Goal: Information Seeking & Learning: Find specific fact

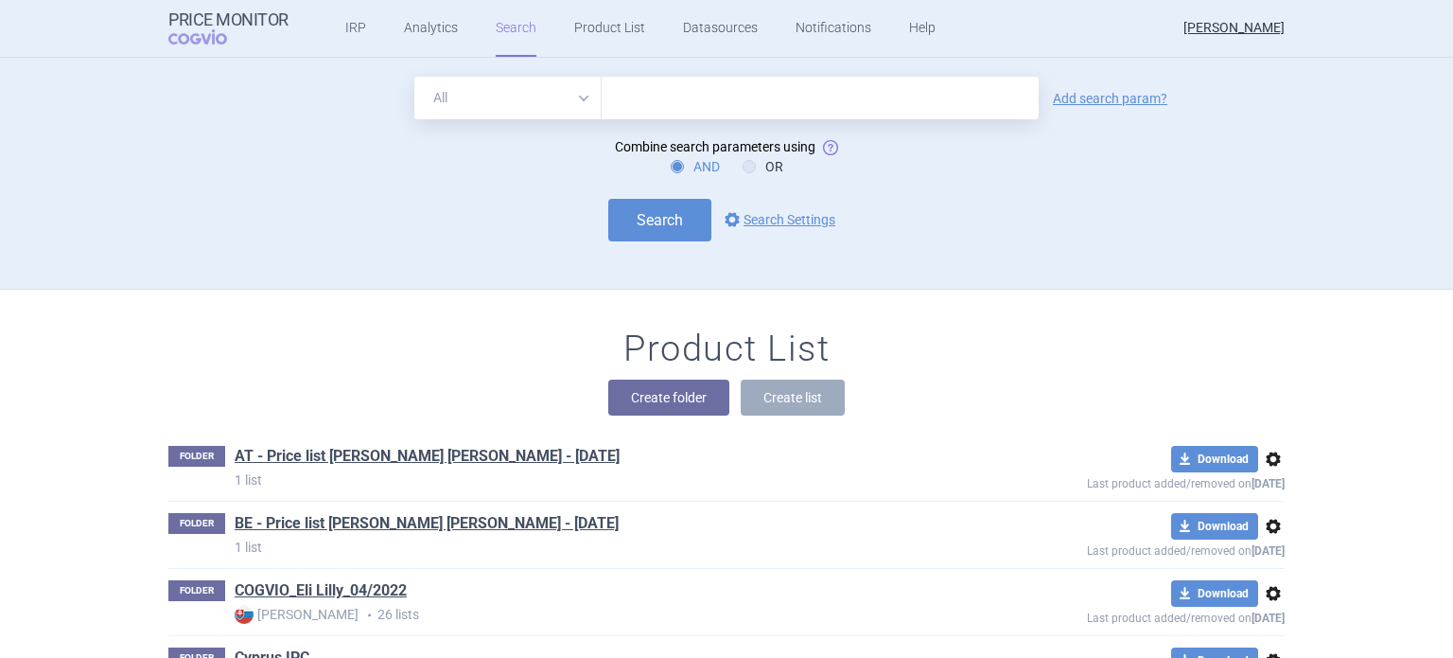
click at [579, 94] on select "All Brand Name ATC Company Active Substance Country Newer than" at bounding box center [507, 98] width 187 height 43
select select "brandName"
click at [414, 77] on select "All Brand Name ATC Company Active Substance Country Newer than" at bounding box center [507, 98] width 187 height 43
click at [1067, 98] on link "Add search param?" at bounding box center [1110, 98] width 114 height 13
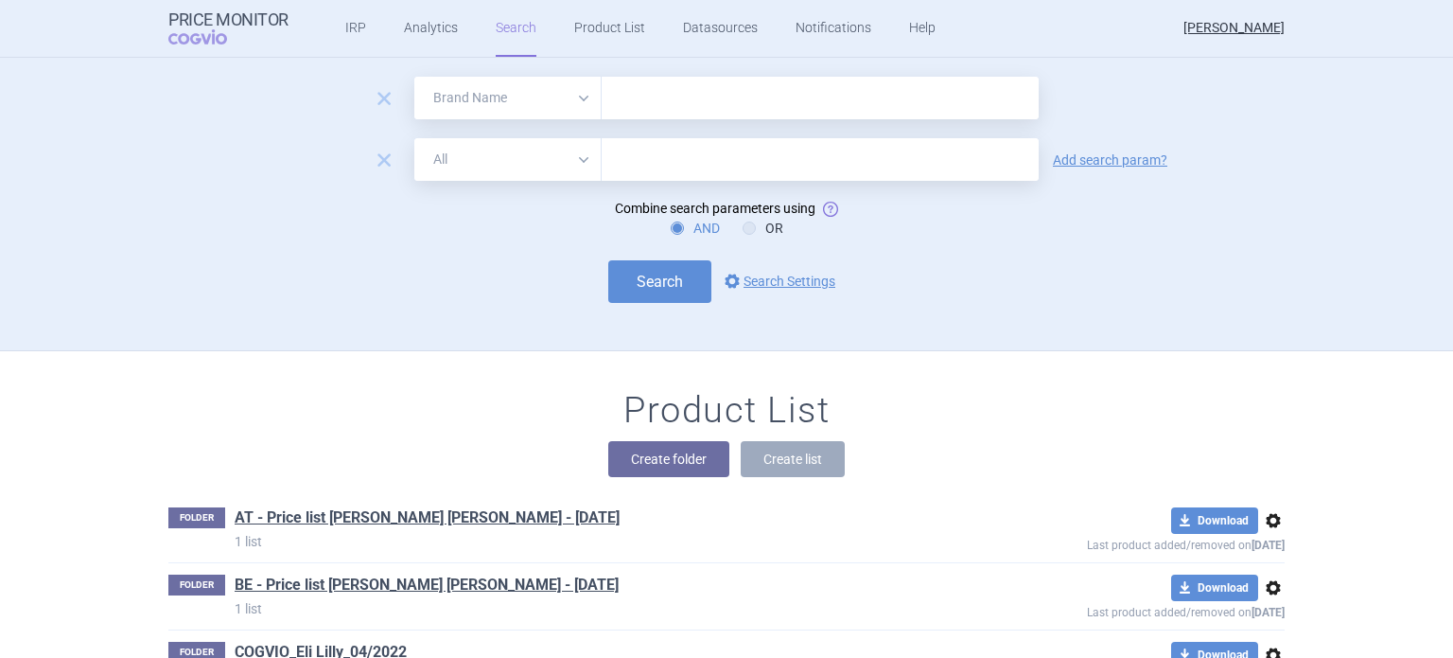
click at [579, 160] on select "All Brand Name ATC Company Active Substance Country Newer than" at bounding box center [507, 159] width 187 height 43
select select "country"
click at [414, 138] on select "All Brand Name ATC Company Active Substance Country Newer than" at bounding box center [507, 159] width 187 height 43
click at [1084, 162] on link "Add search param?" at bounding box center [1110, 159] width 114 height 13
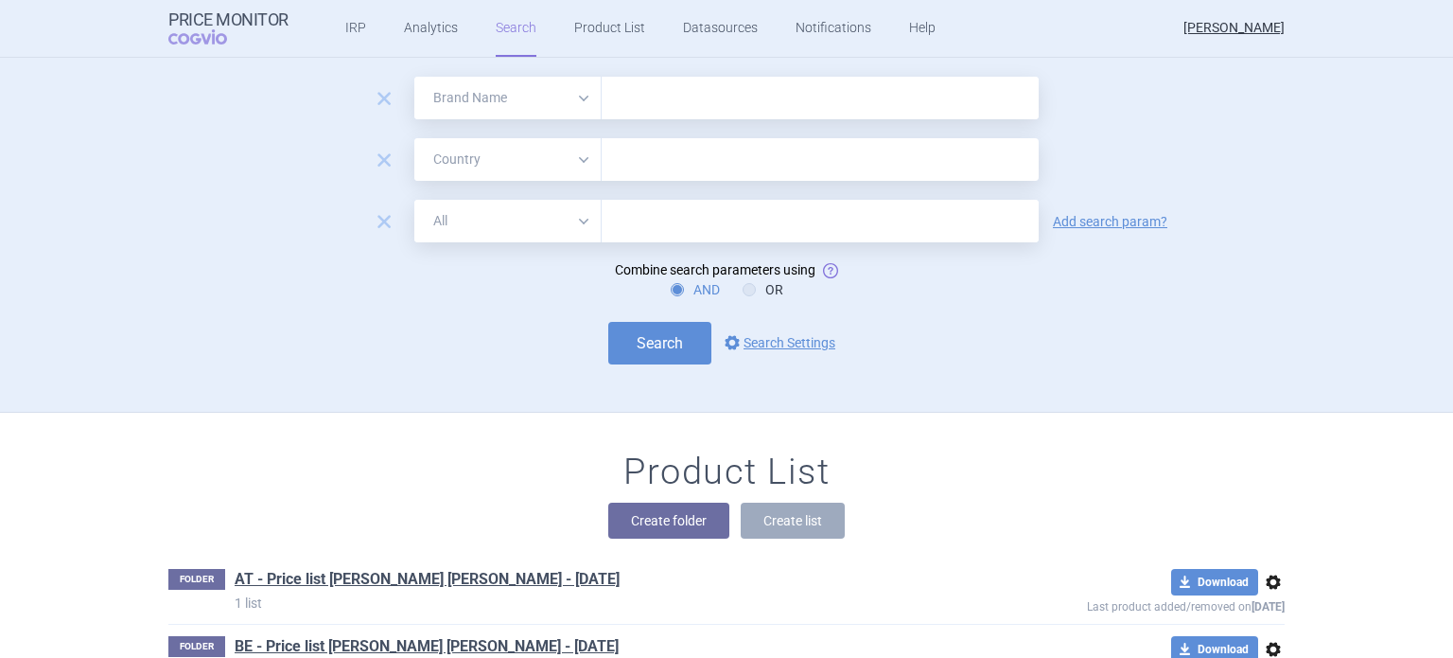
click at [575, 217] on select "All Brand Name ATC Company Active Substance Country Newer than" at bounding box center [507, 221] width 187 height 43
select select "mah"
click at [414, 200] on select "All Brand Name ATC Company Active Substance Country Newer than" at bounding box center [507, 221] width 187 height 43
click at [665, 103] on input "text" at bounding box center [820, 98] width 437 height 43
type input "Omvoh"
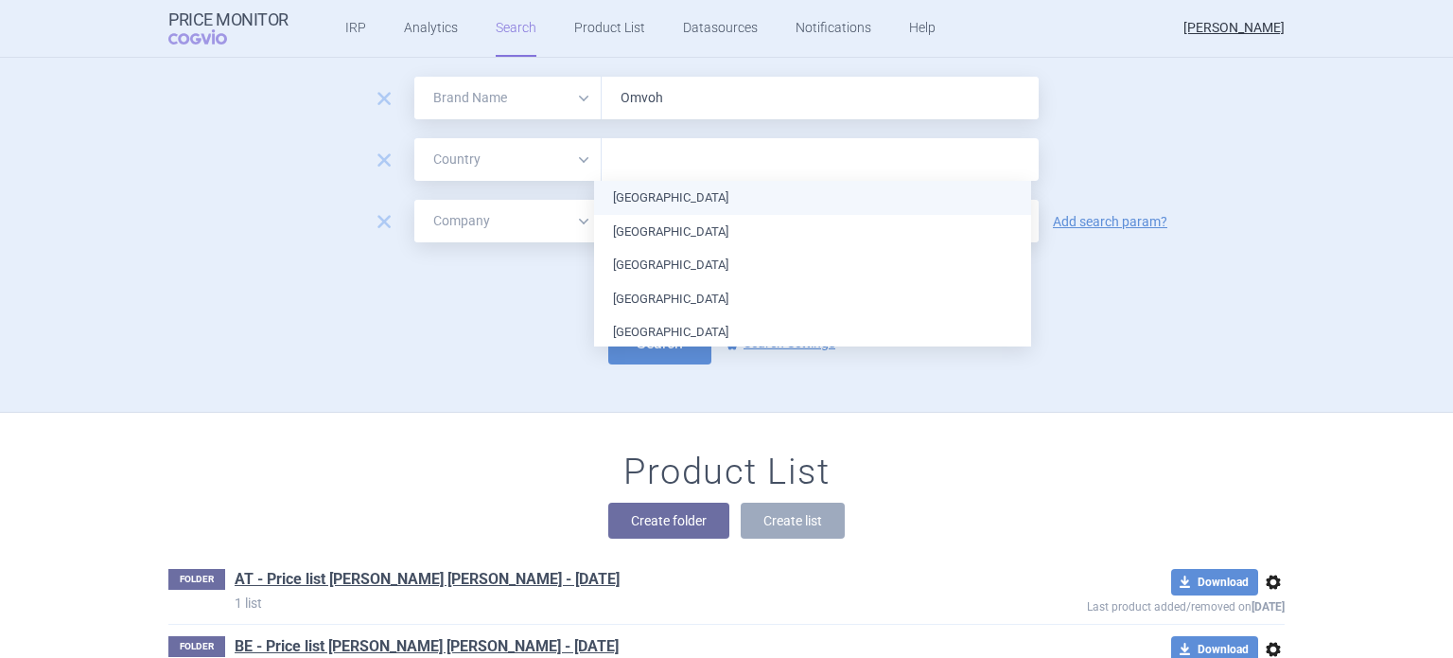
click at [636, 156] on input "text" at bounding box center [820, 160] width 418 height 25
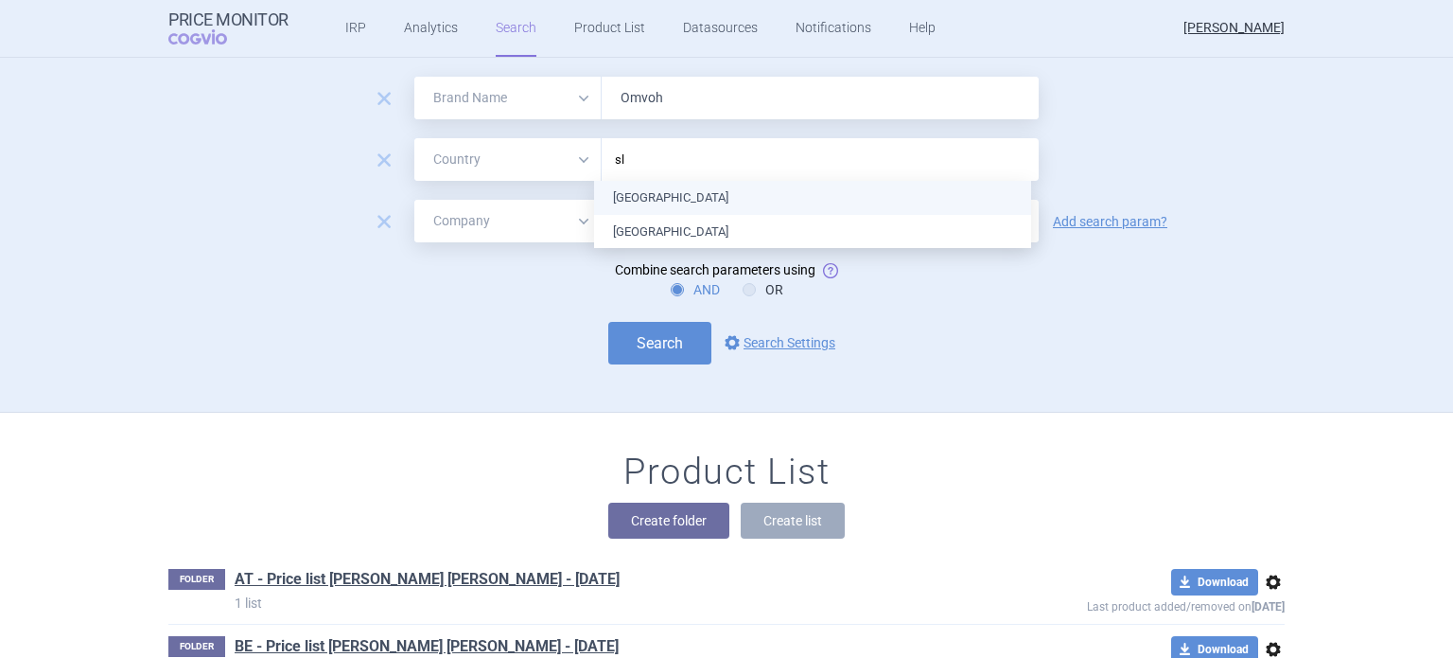
type input "slo"
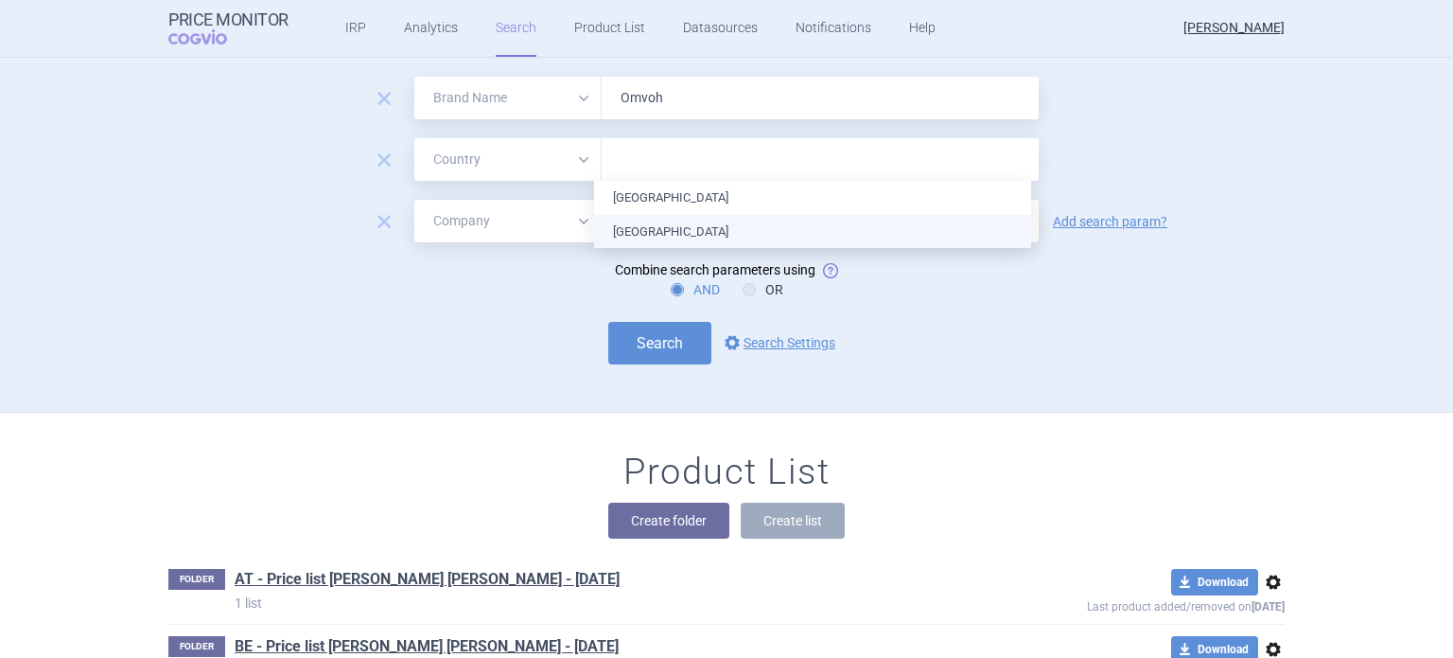
click at [655, 226] on ul "[GEOGRAPHIC_DATA] [GEOGRAPHIC_DATA]" at bounding box center [812, 214] width 437 height 67
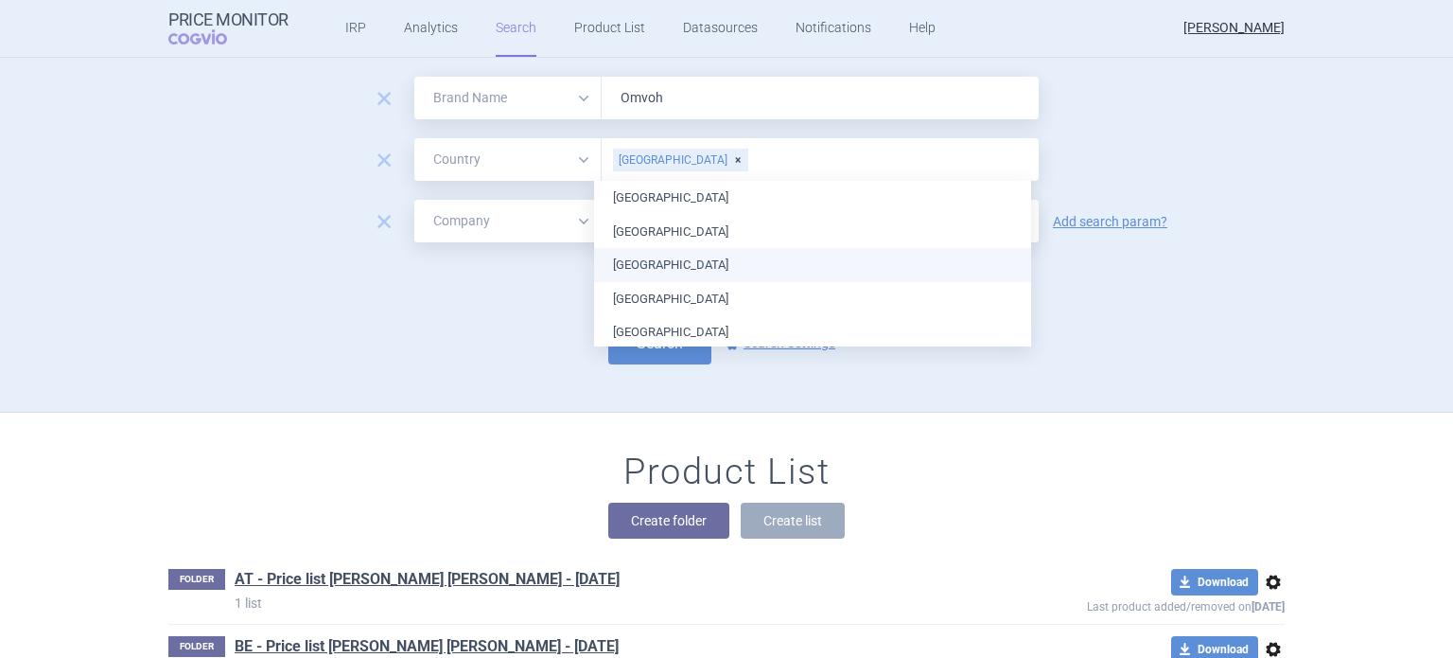
click at [1095, 282] on div "AND OR" at bounding box center [726, 289] width 1117 height 19
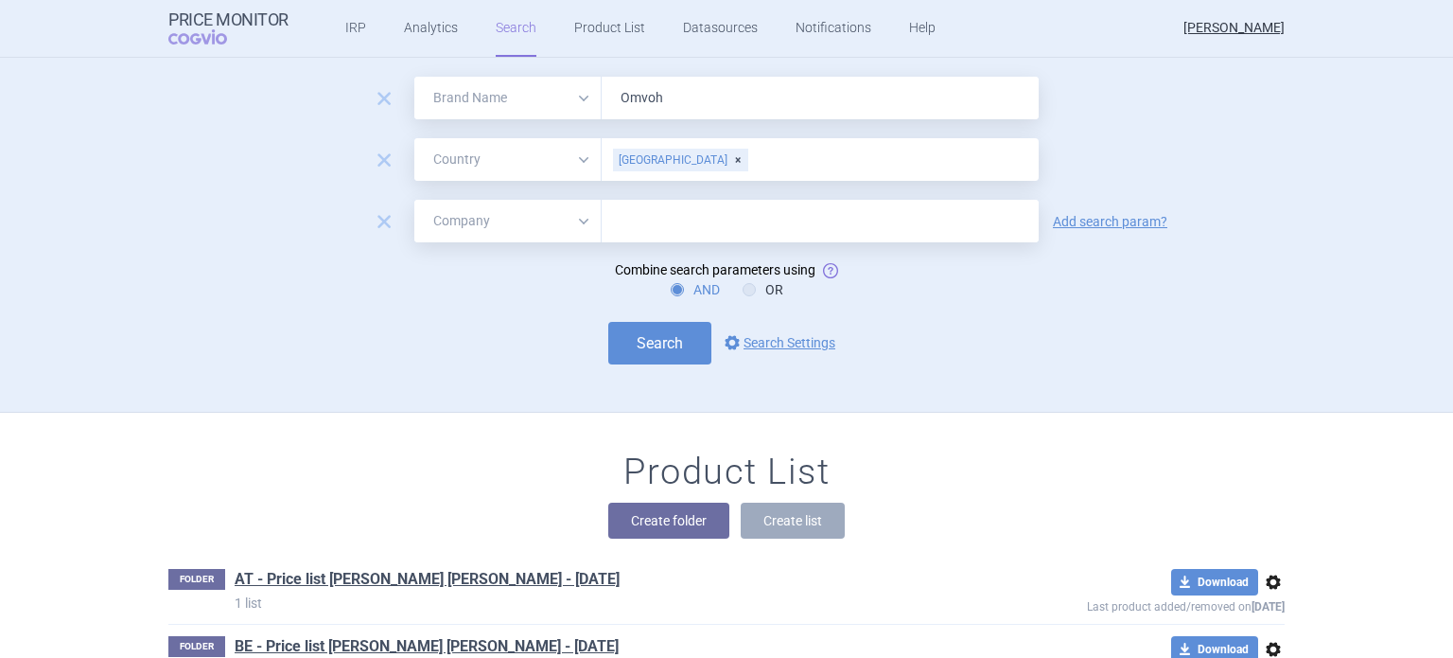
click at [660, 217] on input "text" at bounding box center [820, 221] width 437 height 43
type input "Lilly"
click at [662, 343] on button "Search" at bounding box center [659, 343] width 103 height 43
select select "brandName"
select select "country"
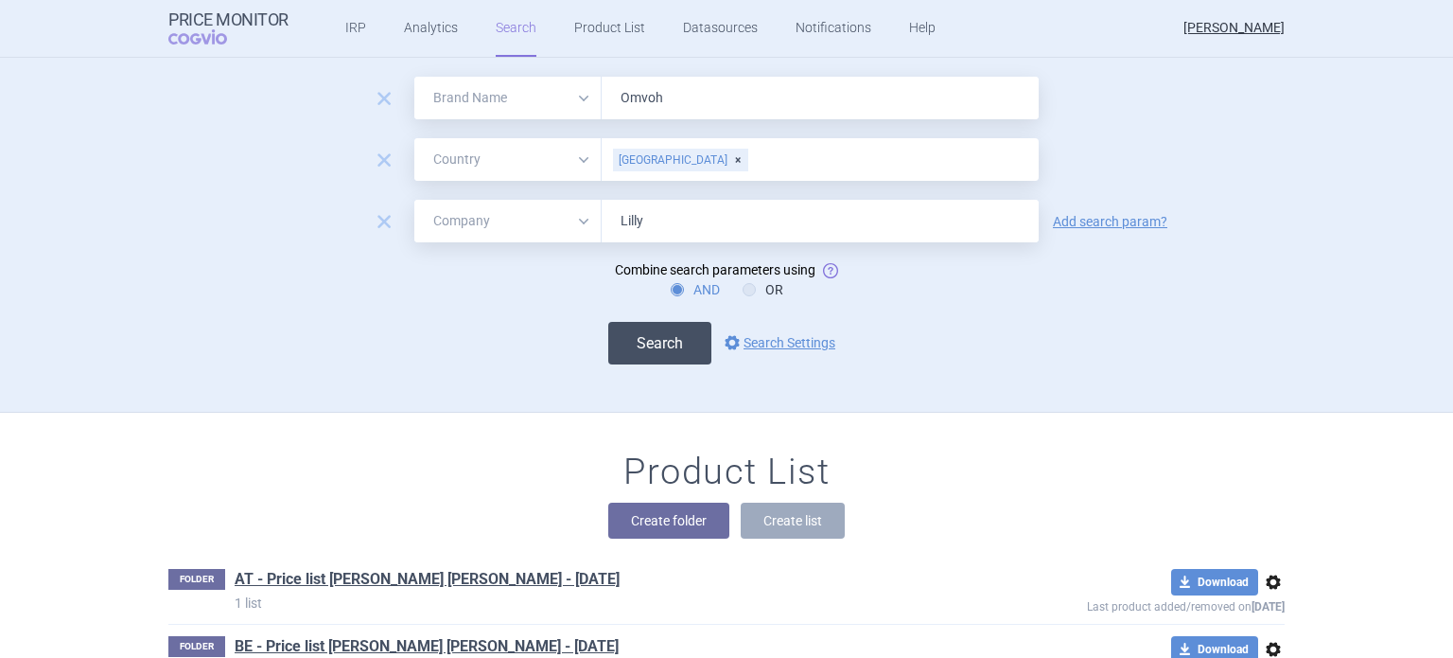
select select "mah"
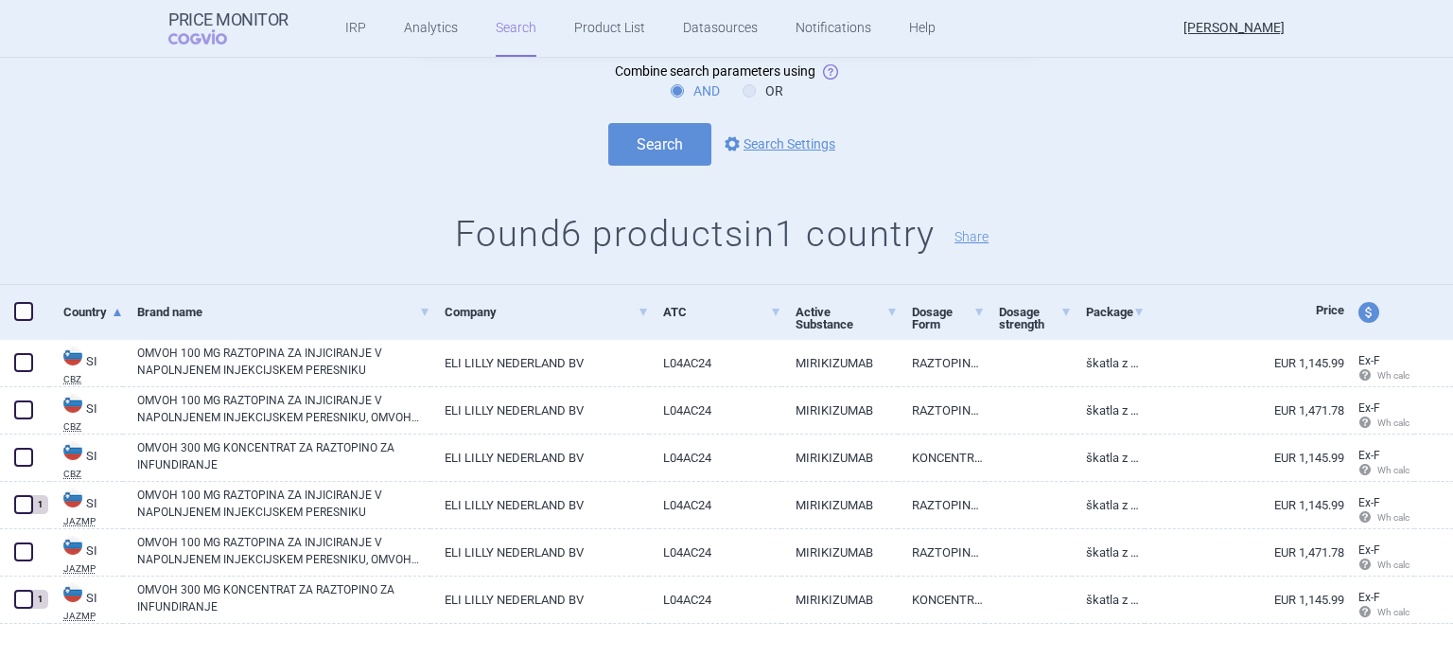
scroll to position [263, 0]
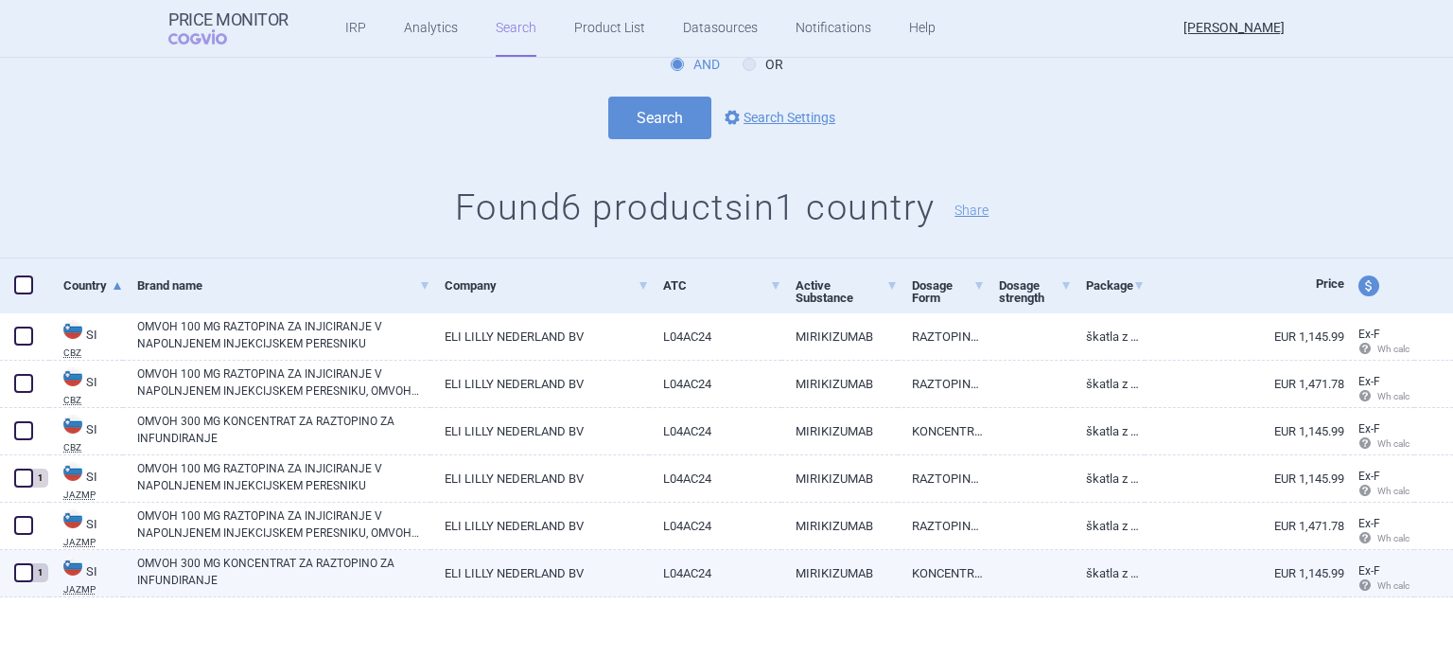
click at [898, 575] on link "KONCENTRAT ZA RAZTOPINO ZA INFUNDIRANJE" at bounding box center [941, 573] width 87 height 46
select select "EUR"
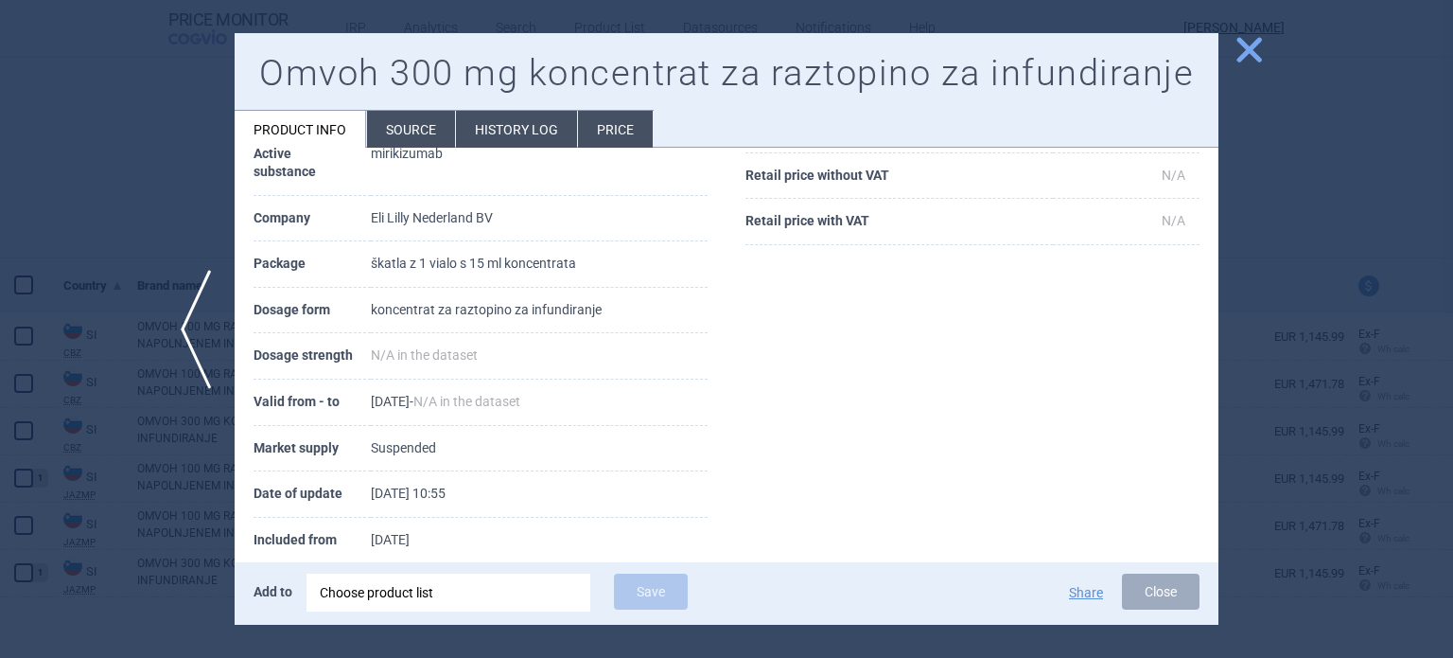
scroll to position [284, 0]
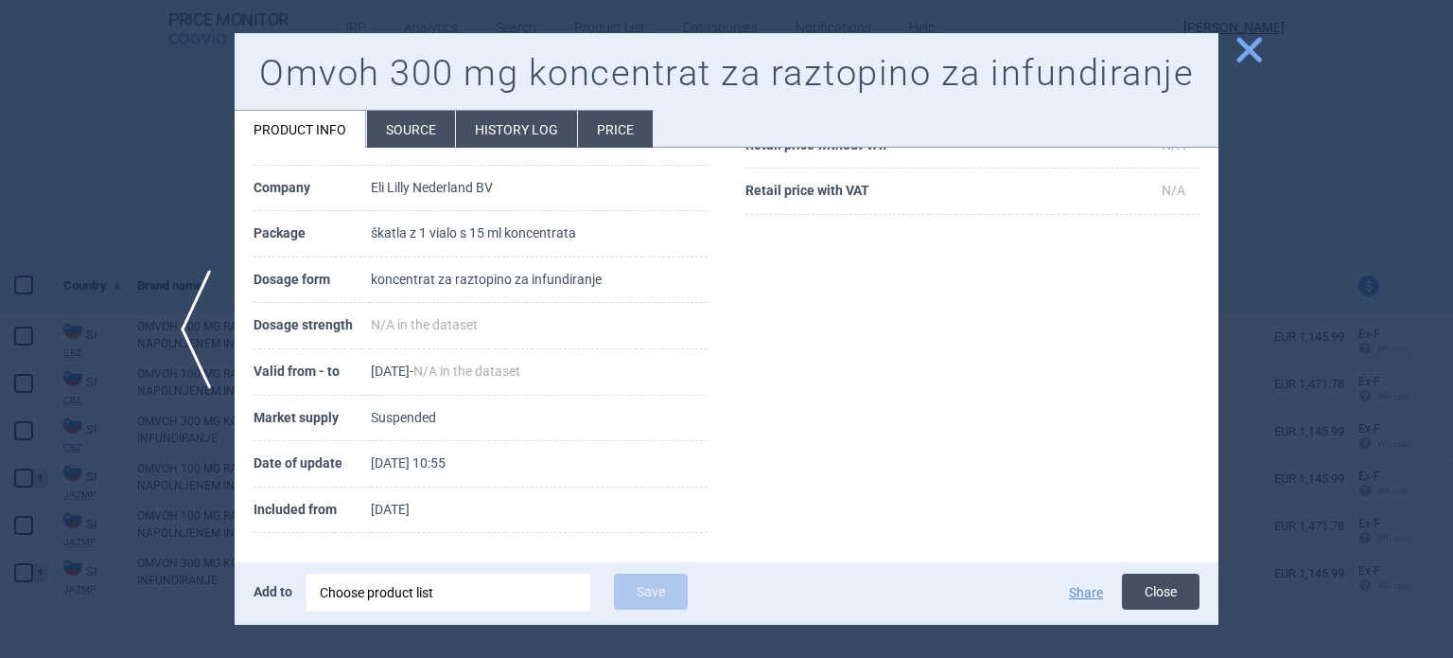
click at [1164, 589] on button "Close" at bounding box center [1161, 591] width 78 height 36
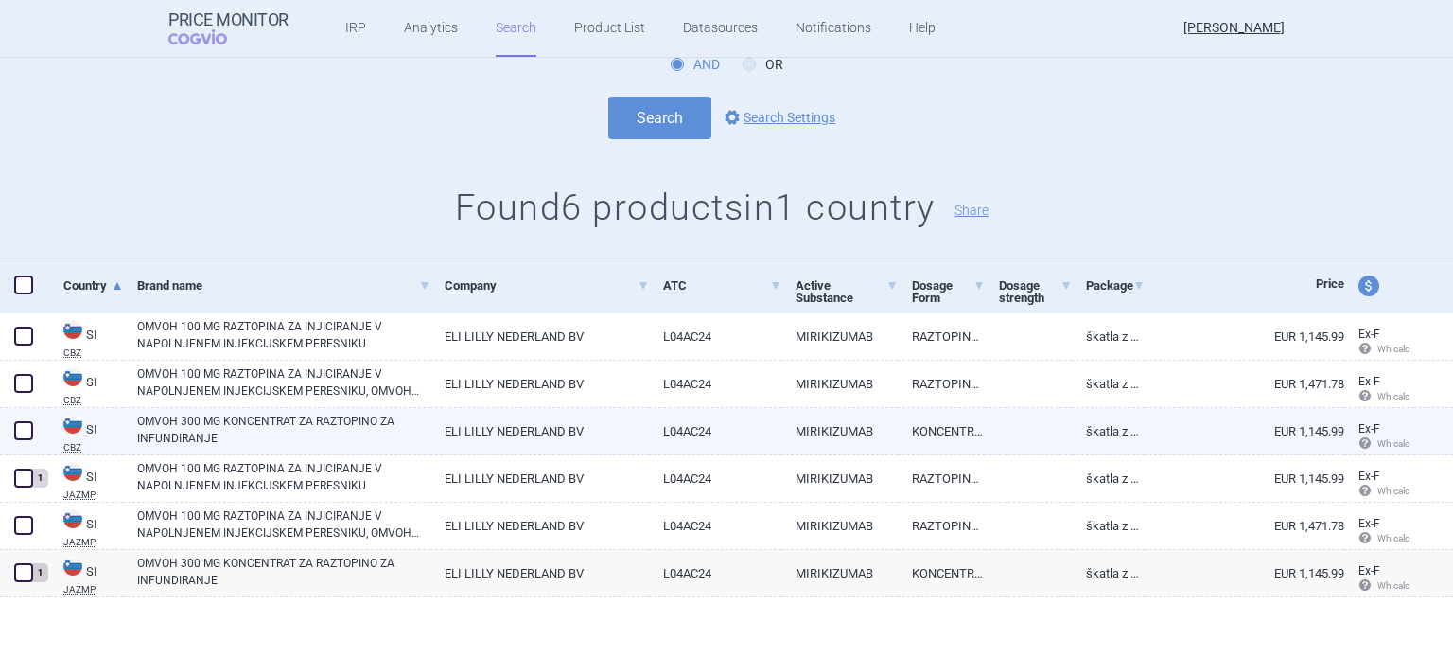
click at [815, 430] on link "MIRIKIZUMAB" at bounding box center [840, 431] width 116 height 46
select select "EUR"
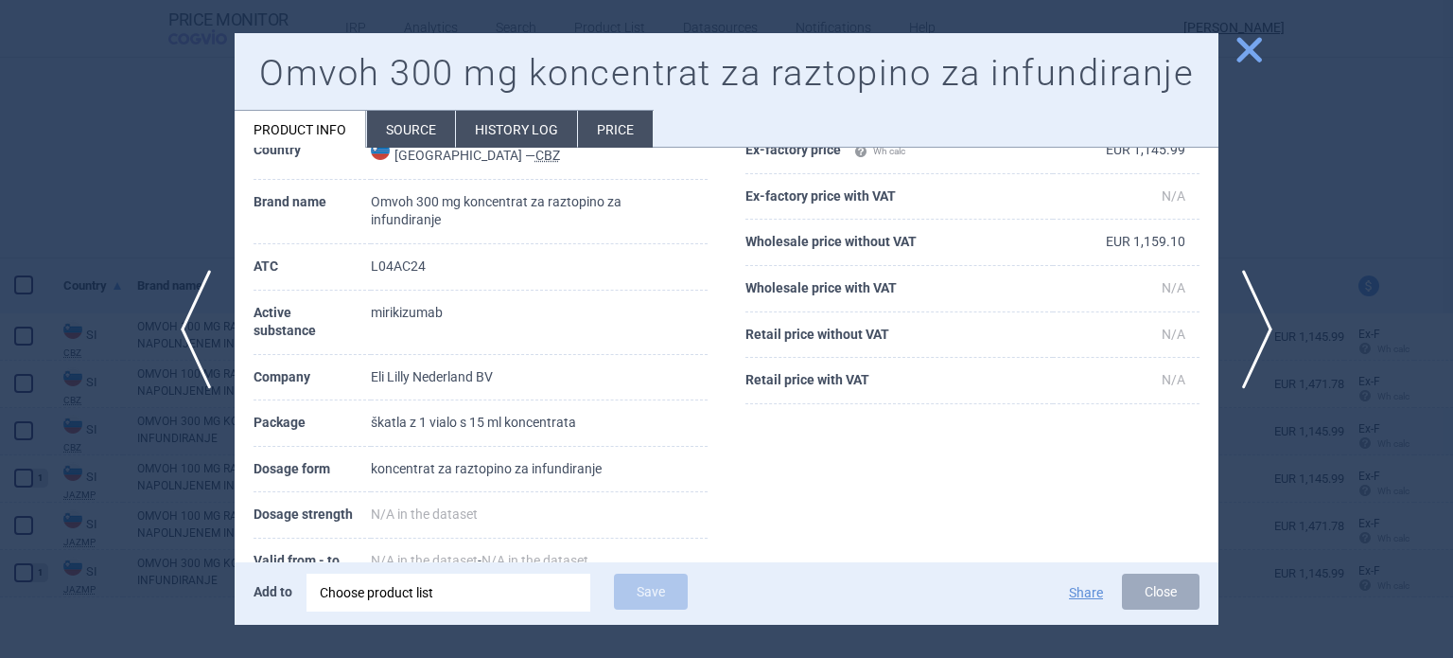
scroll to position [189, 0]
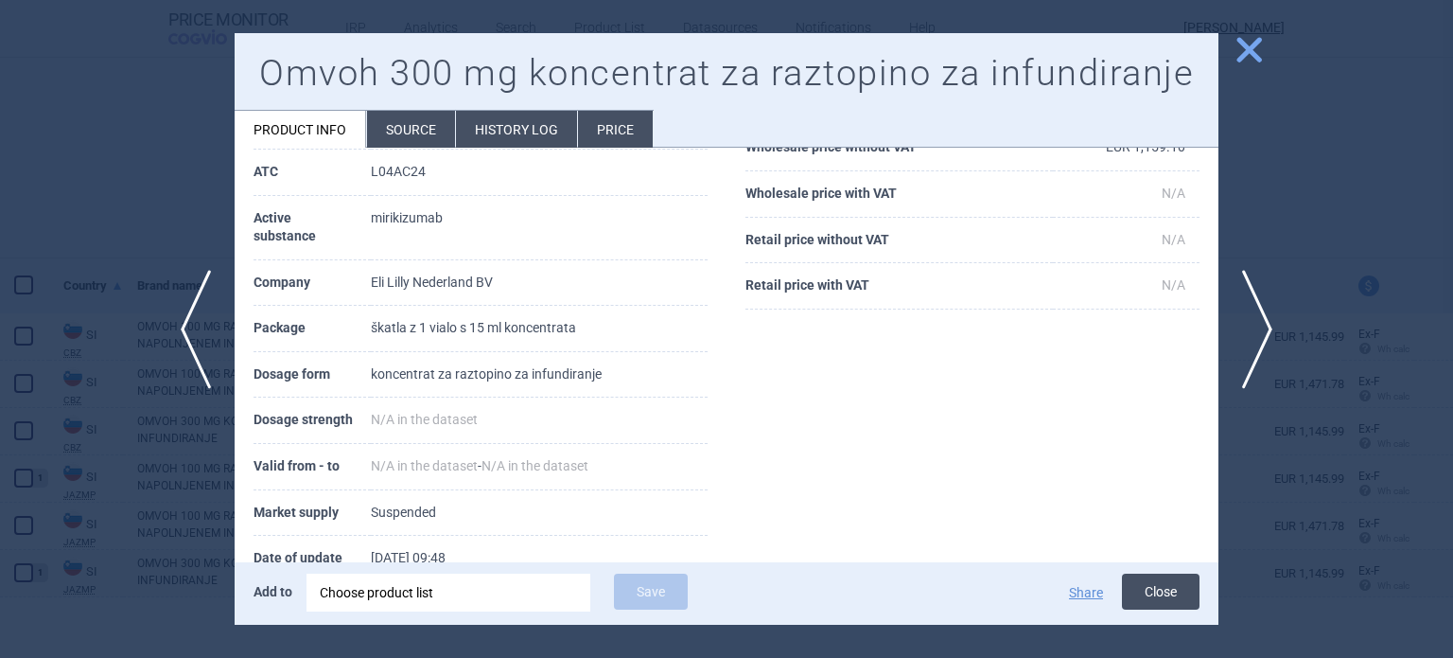
click at [1152, 582] on button "Close" at bounding box center [1161, 591] width 78 height 36
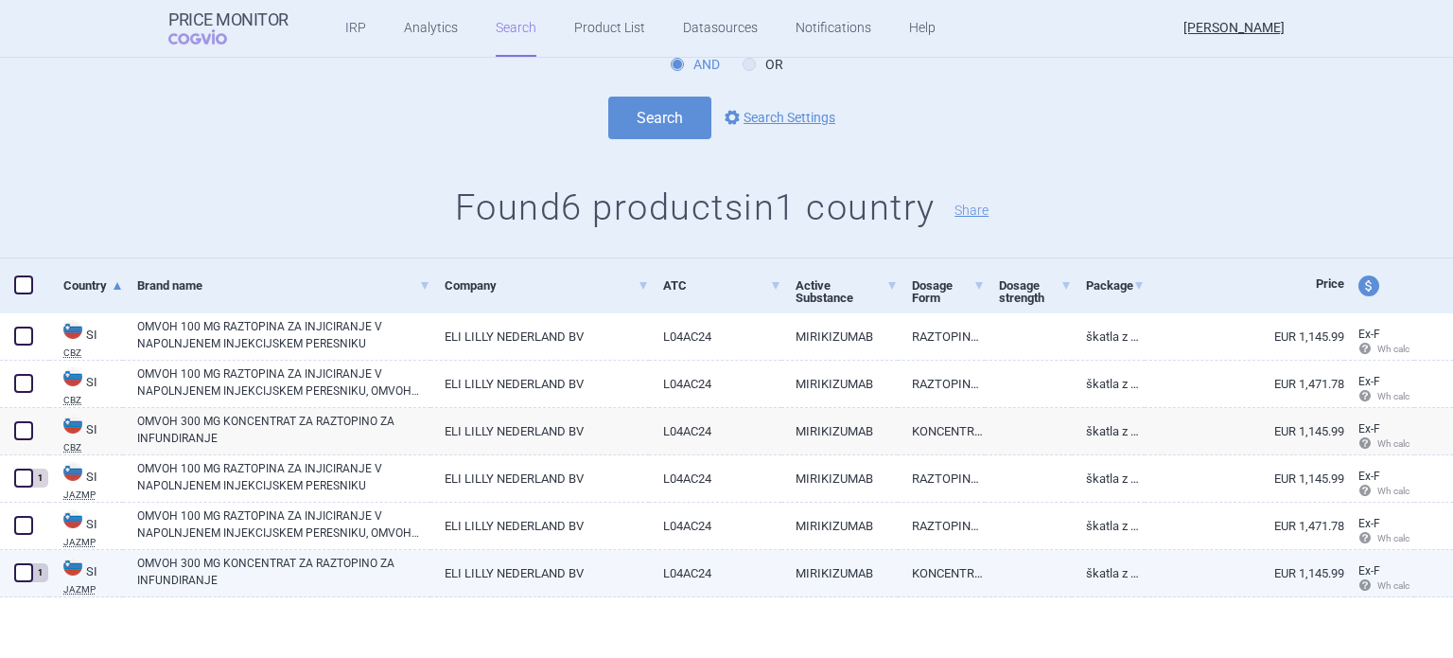
click at [814, 578] on link "MIRIKIZUMAB" at bounding box center [840, 573] width 116 height 46
select select "EUR"
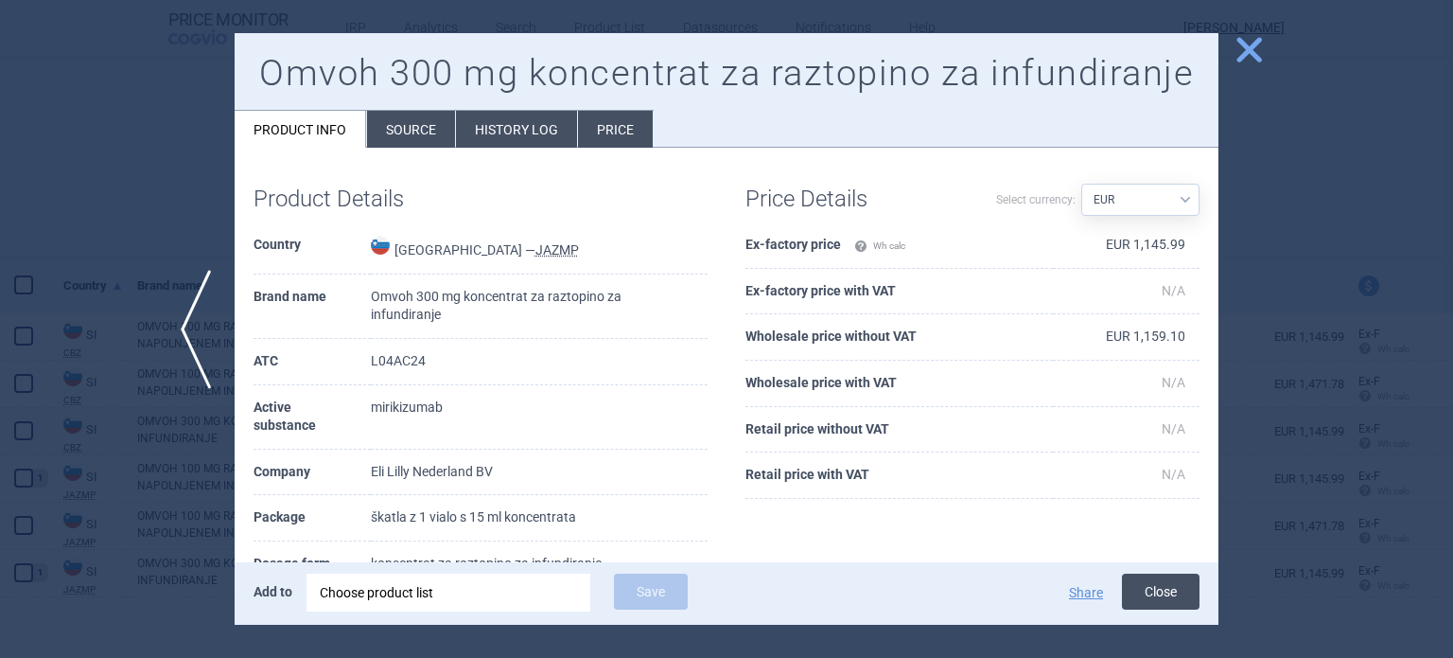
click at [1148, 587] on button "Close" at bounding box center [1161, 591] width 78 height 36
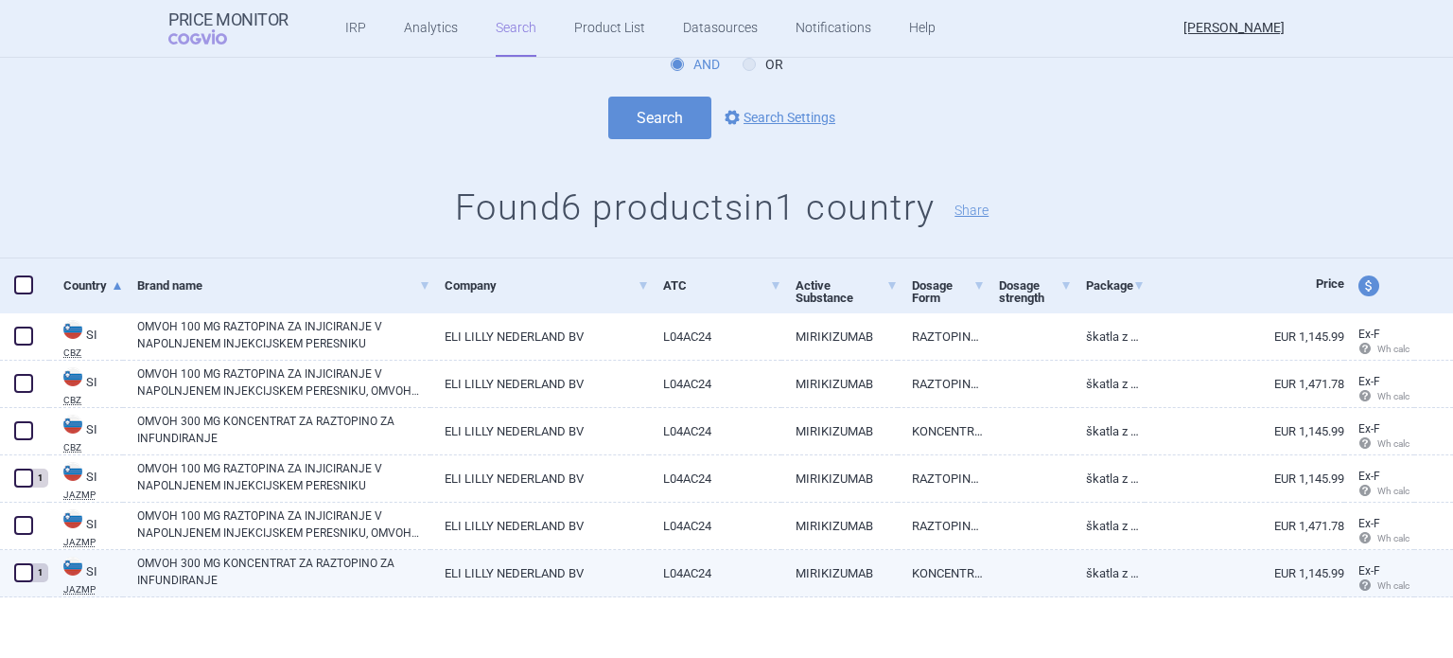
click at [785, 574] on link "MIRIKIZUMAB" at bounding box center [840, 573] width 116 height 46
select select "EUR"
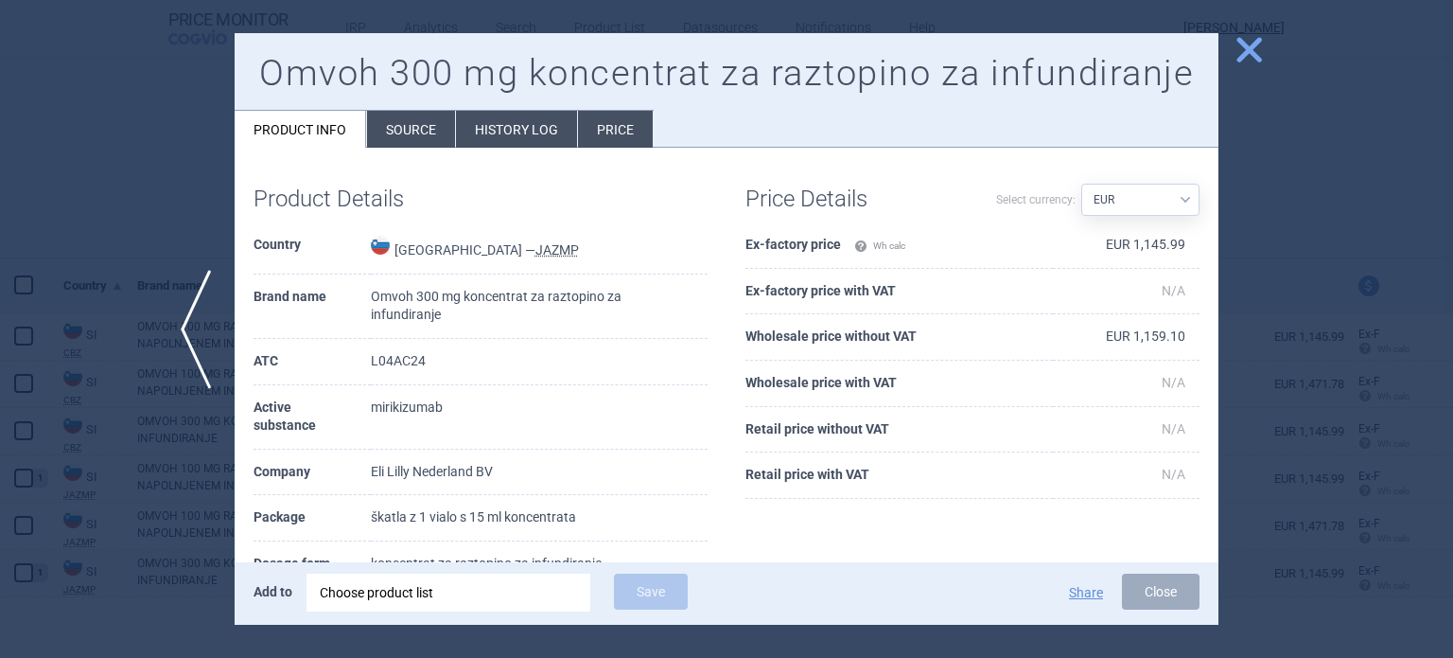
click at [515, 136] on li "History log" at bounding box center [516, 129] width 121 height 37
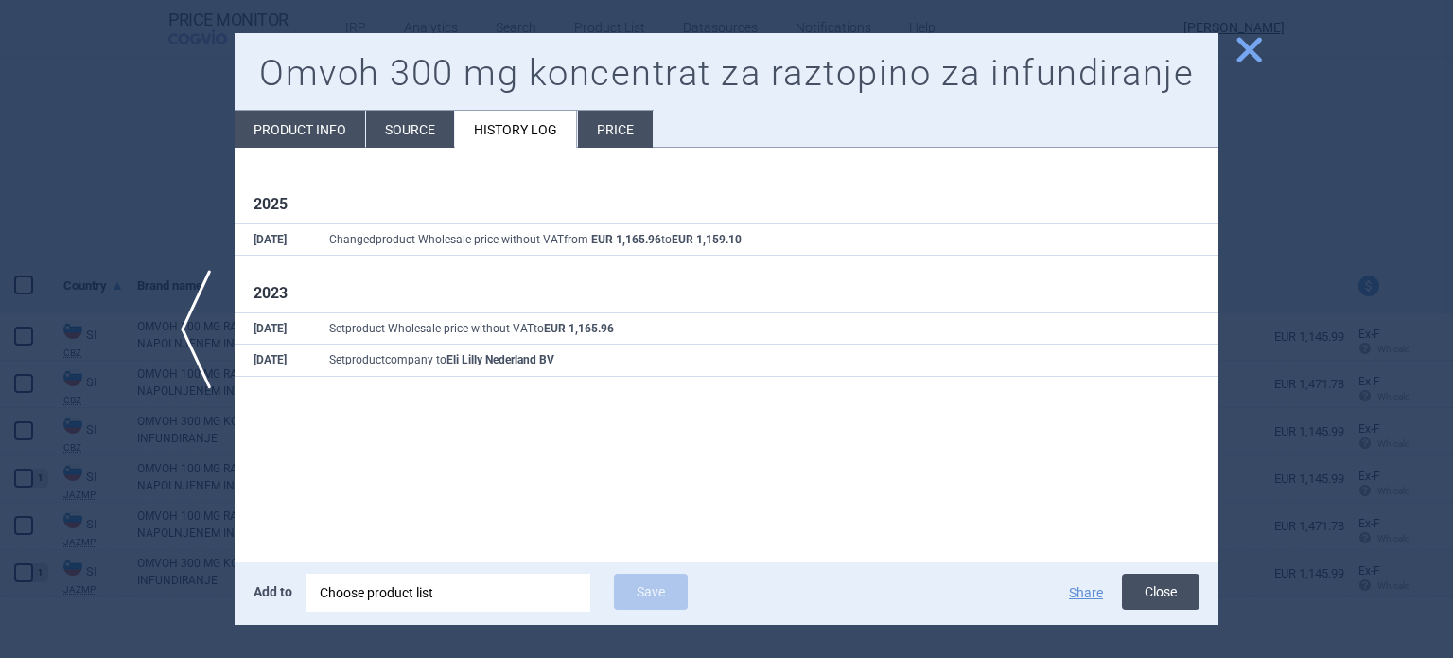
click at [1168, 599] on button "Close" at bounding box center [1161, 591] width 78 height 36
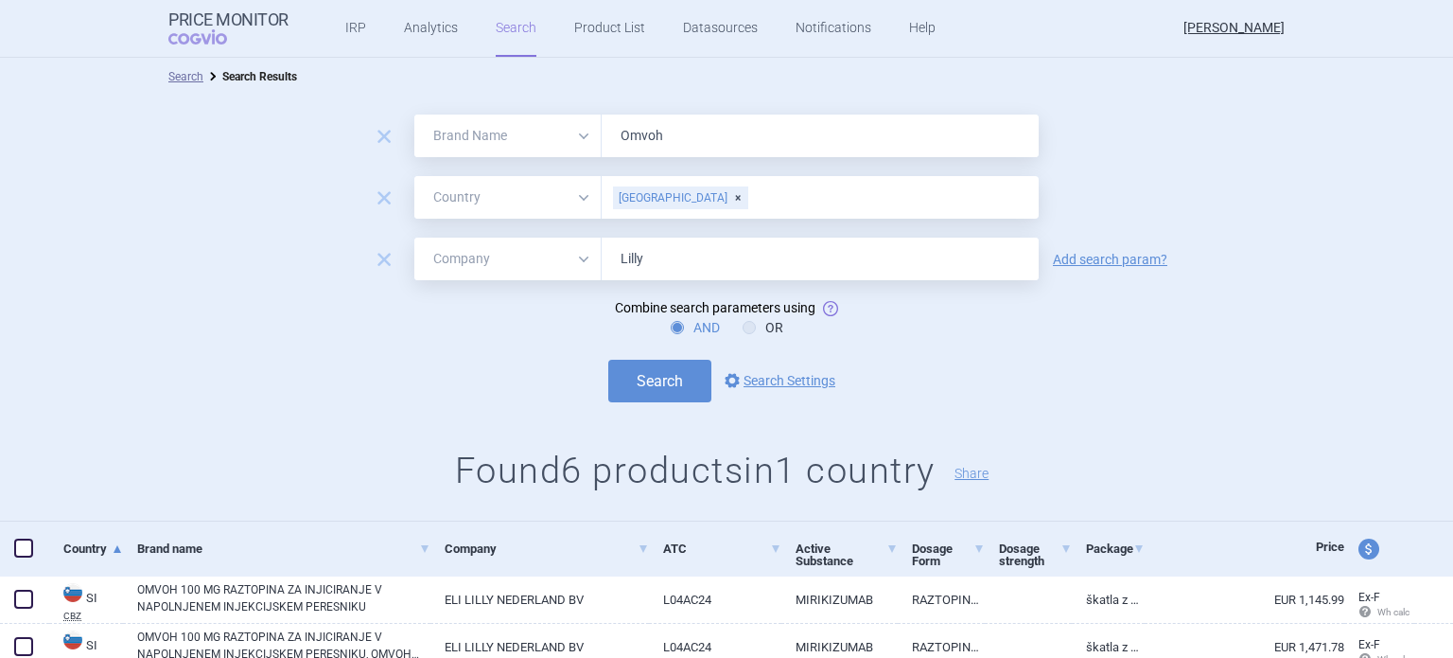
click at [666, 195] on div "[GEOGRAPHIC_DATA]" at bounding box center [680, 197] width 135 height 23
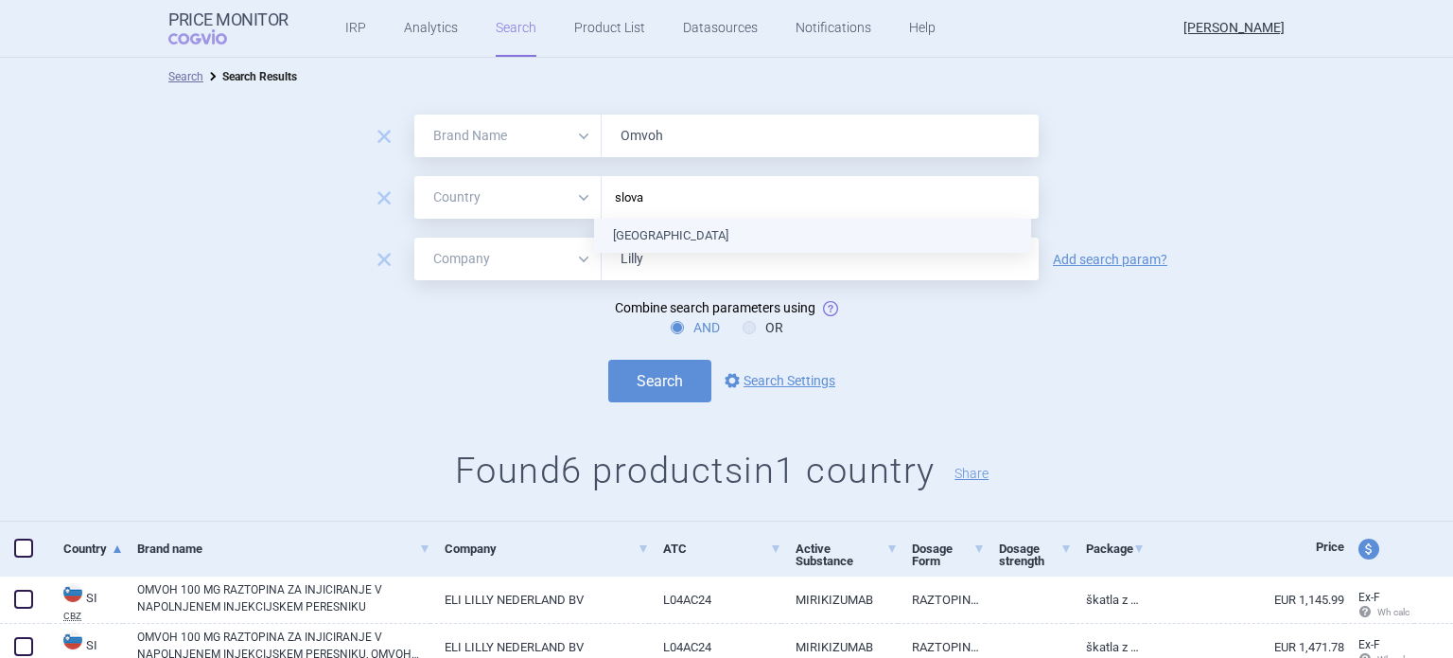
type input "slovak"
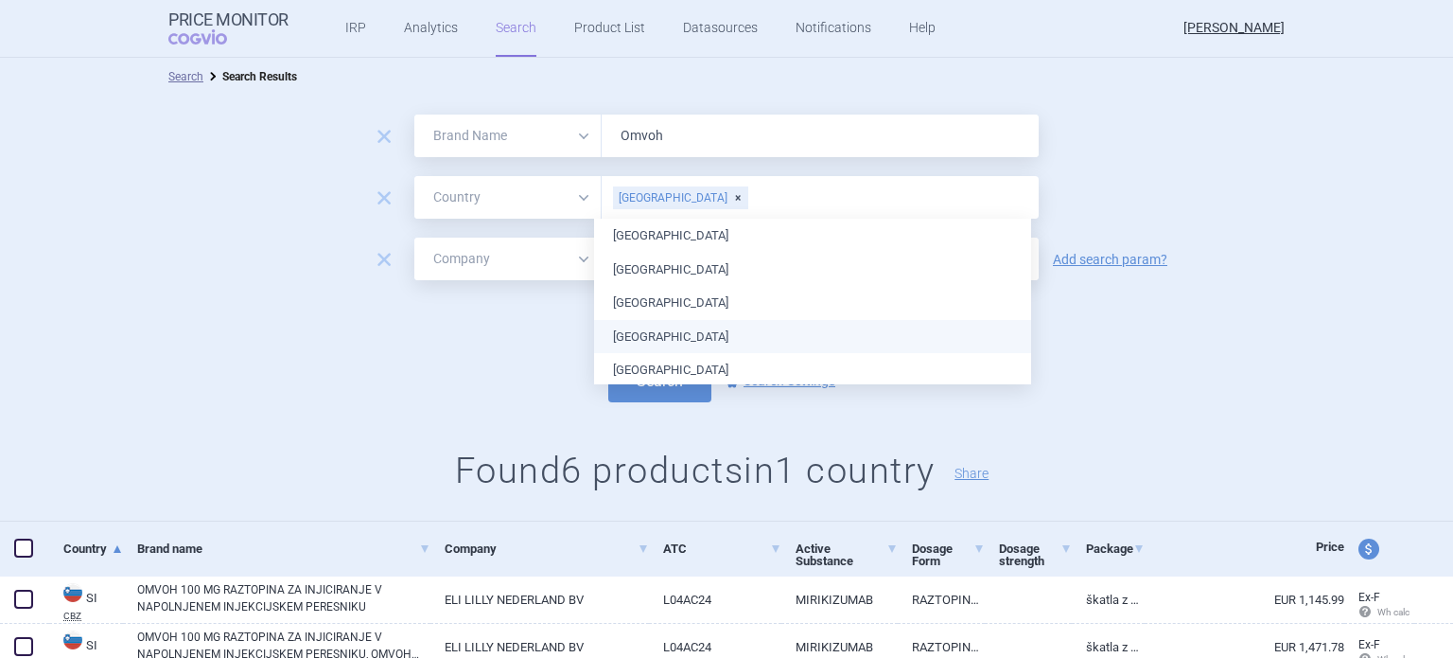
click at [1149, 343] on form "remove All Brand Name ATC Company Active Substance Country Newer than Omvoh rem…" at bounding box center [726, 258] width 1453 height 288
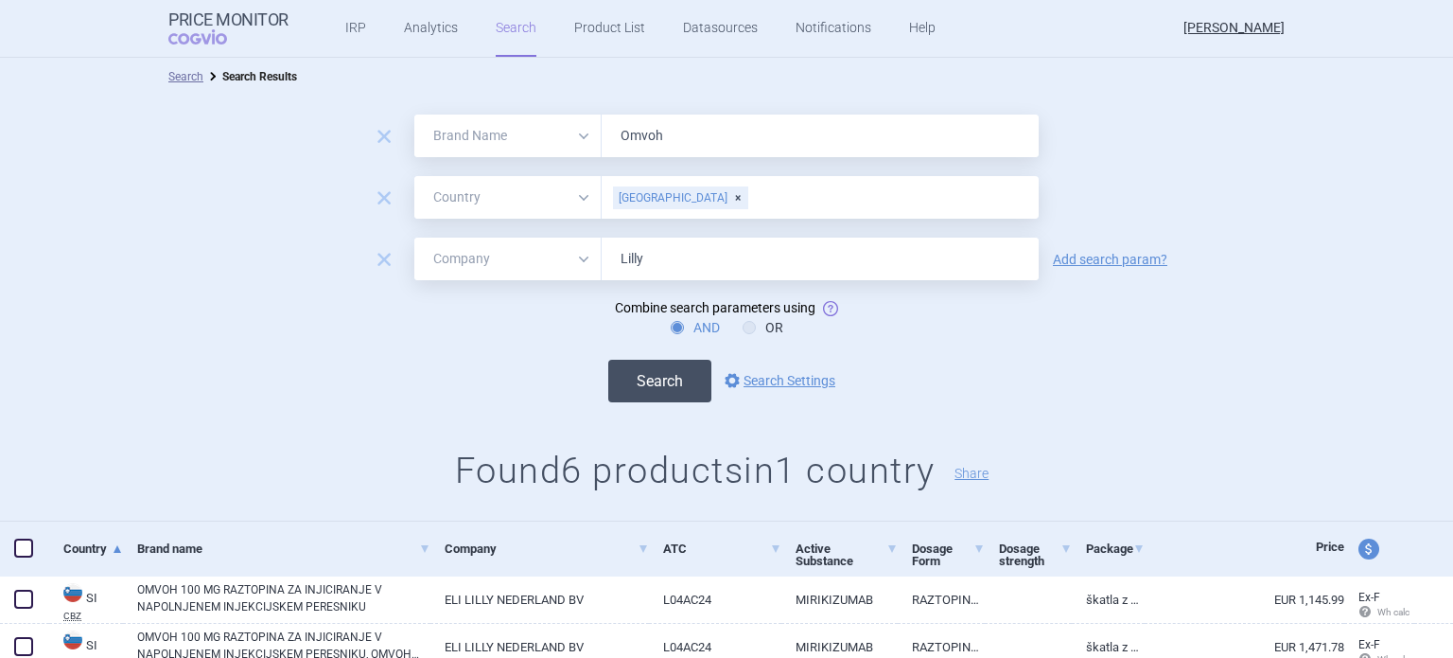
click at [655, 381] on button "Search" at bounding box center [659, 381] width 103 height 43
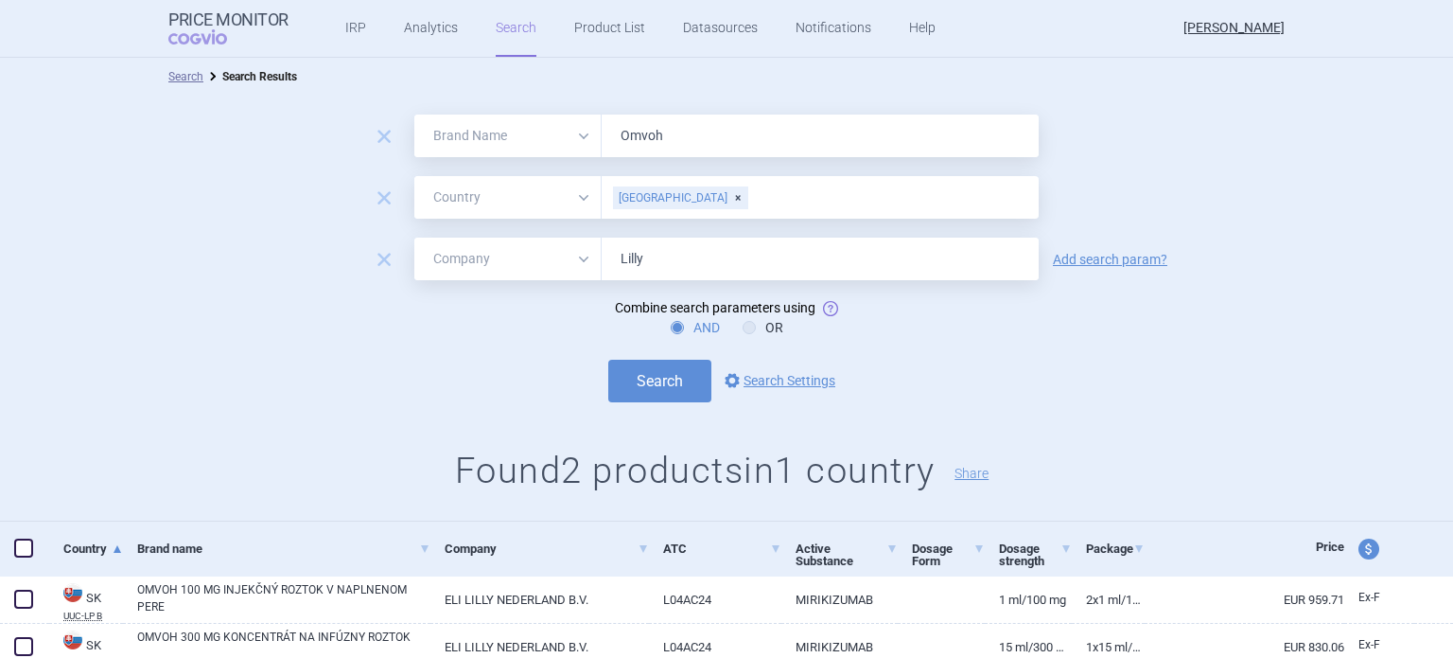
scroll to position [74, 0]
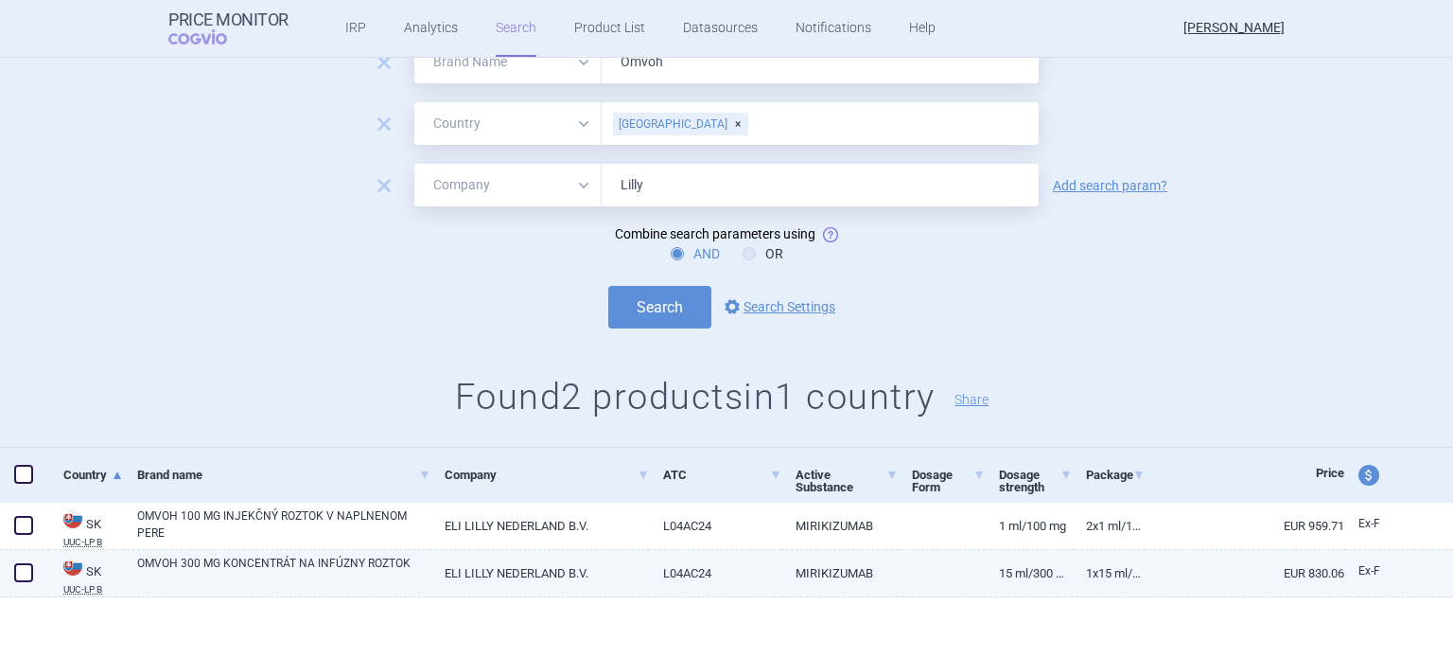
click at [553, 574] on link "ELI LILLY NEDERLAND B.V." at bounding box center [540, 573] width 218 height 46
select select "EUR"
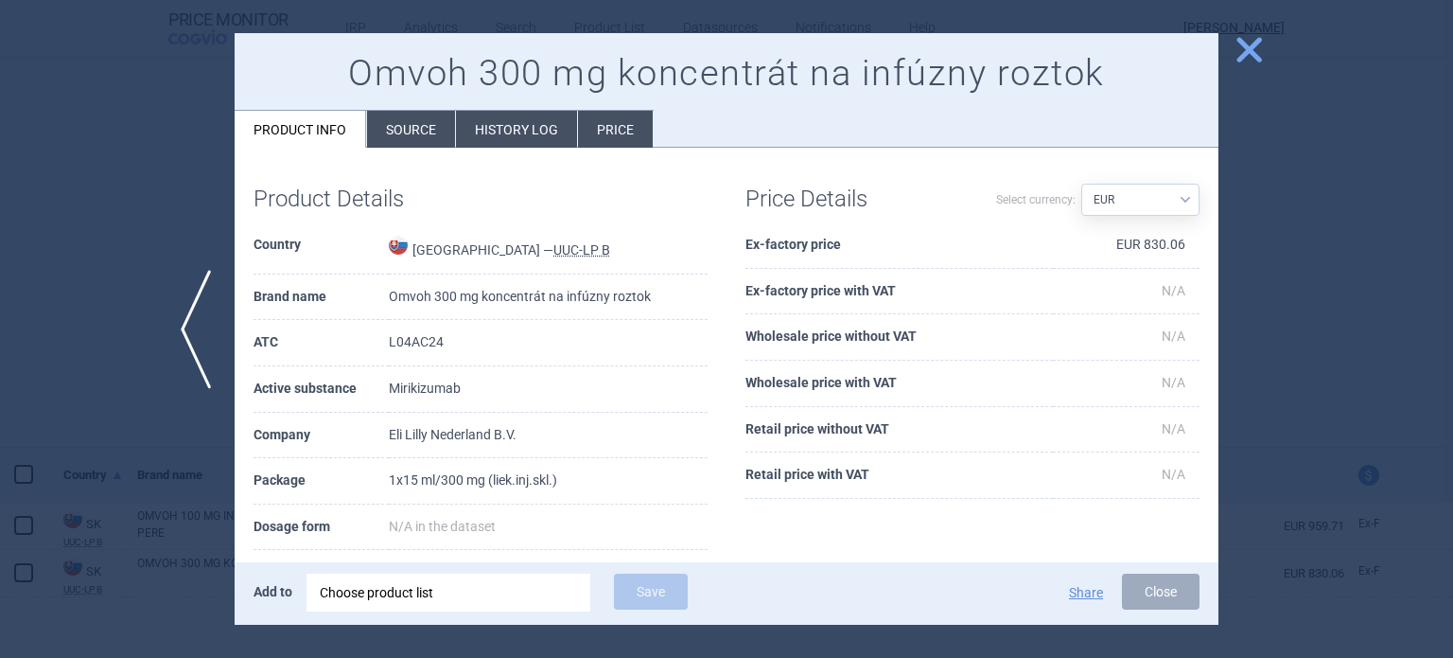
click at [531, 132] on li "History log" at bounding box center [516, 129] width 121 height 37
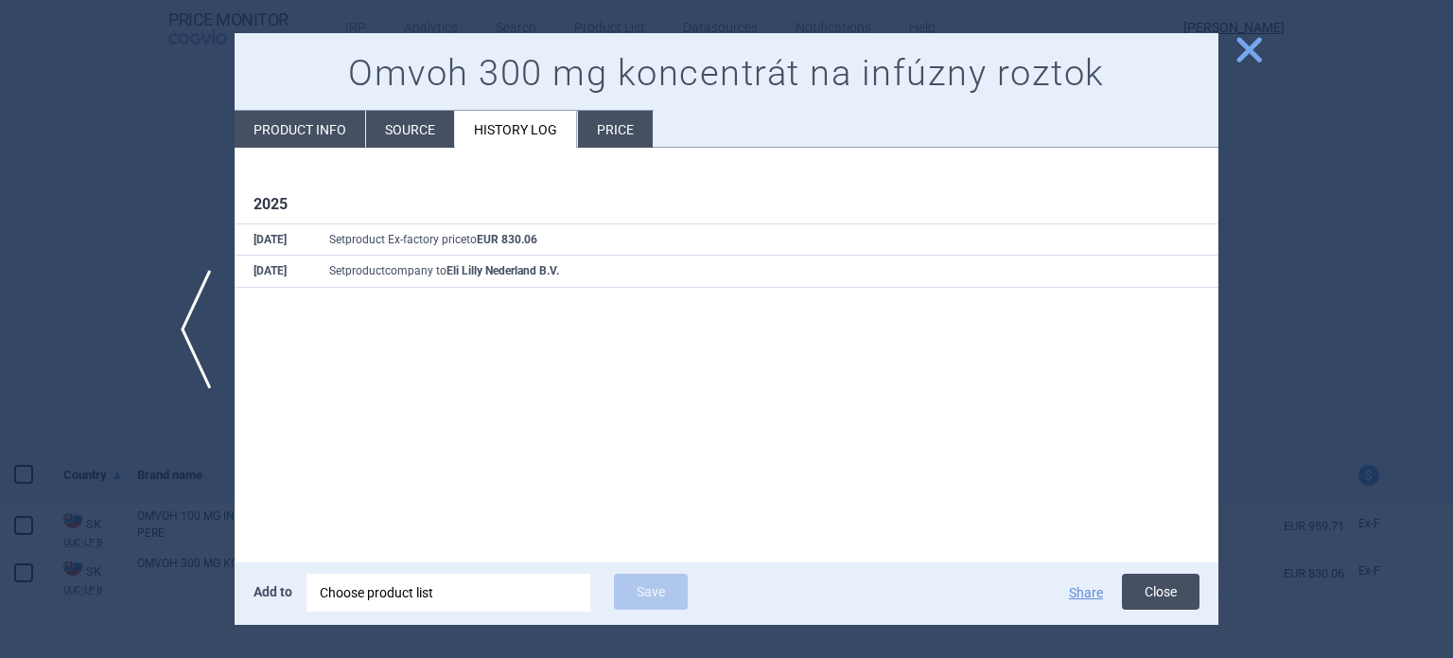
click at [1160, 596] on button "Close" at bounding box center [1161, 591] width 78 height 36
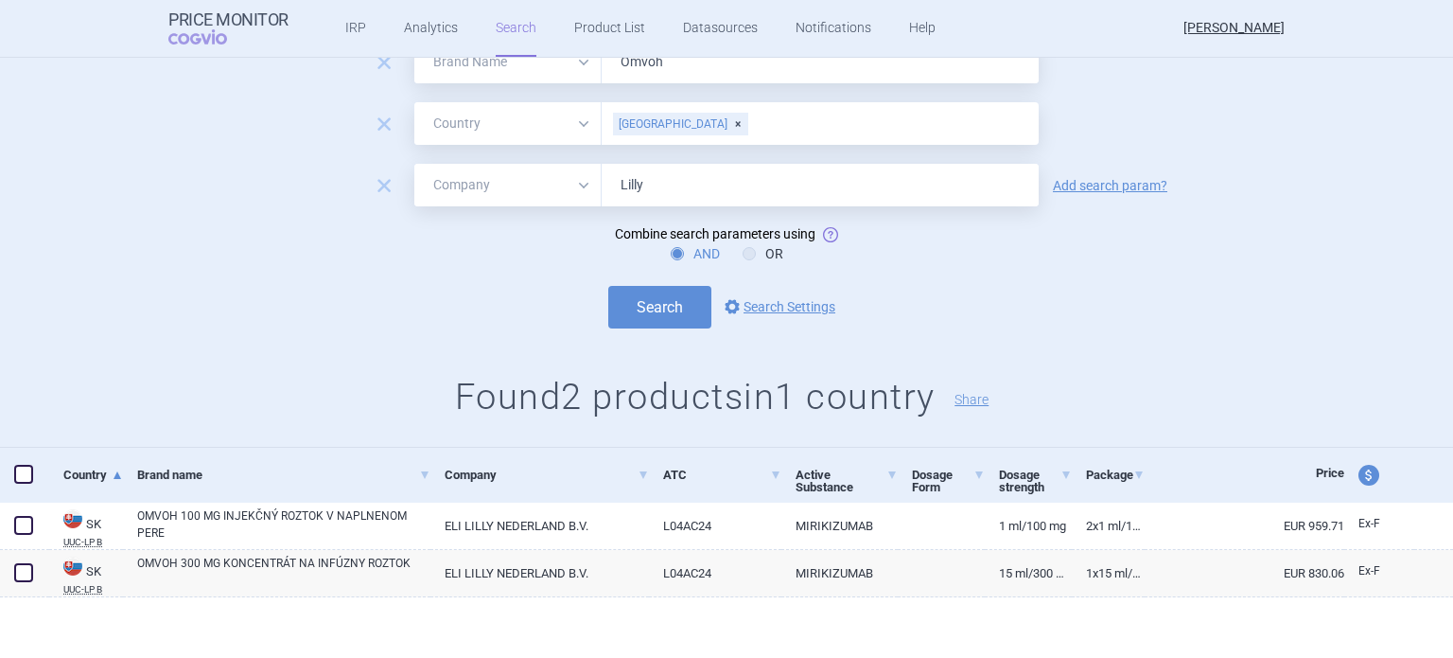
click at [662, 121] on div "[GEOGRAPHIC_DATA]" at bounding box center [680, 124] width 135 height 23
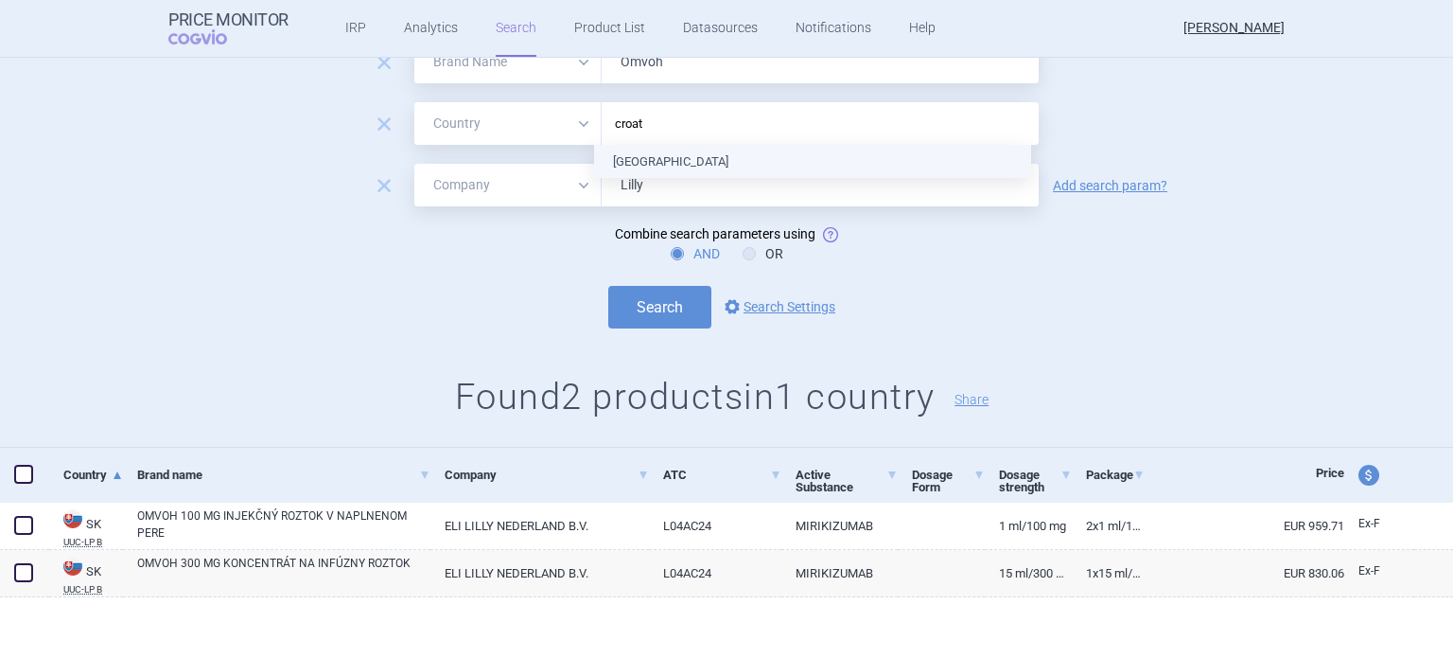
type input "croati"
click at [659, 159] on ul "[GEOGRAPHIC_DATA]" at bounding box center [812, 162] width 437 height 34
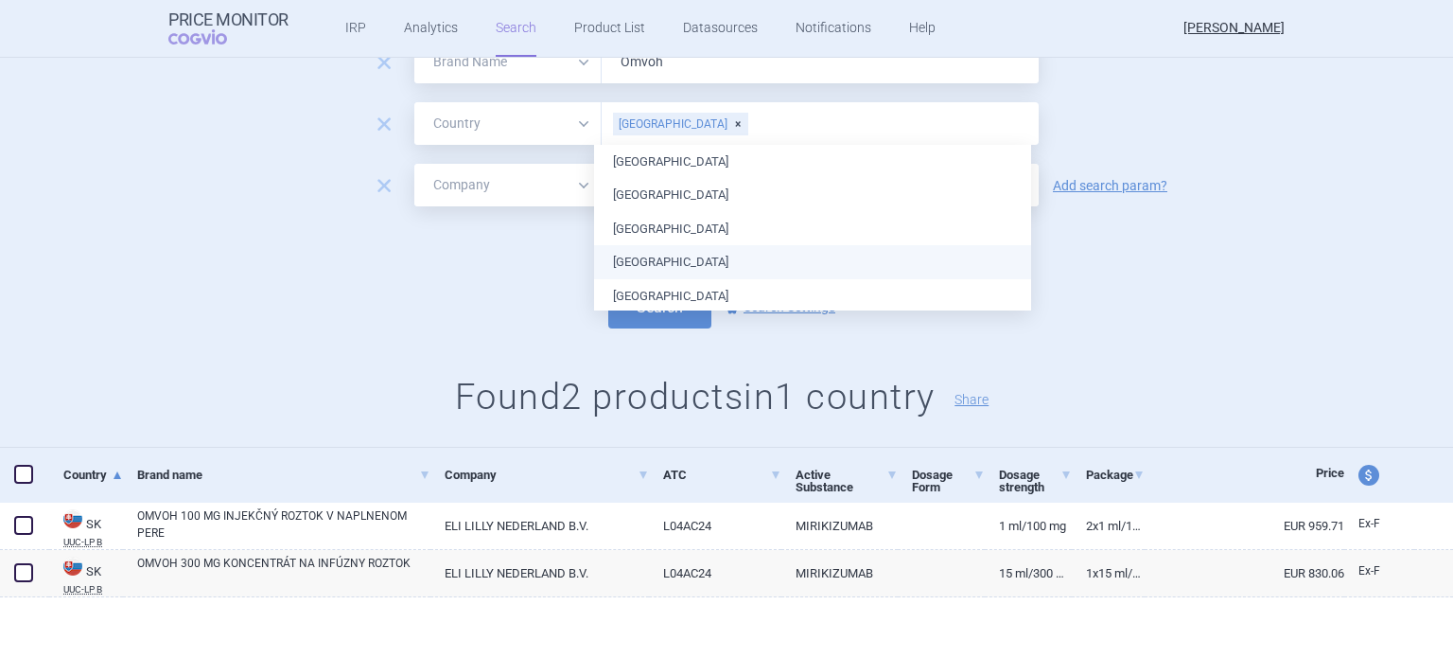
click at [1275, 321] on div "Search options Search Settings" at bounding box center [726, 307] width 1453 height 43
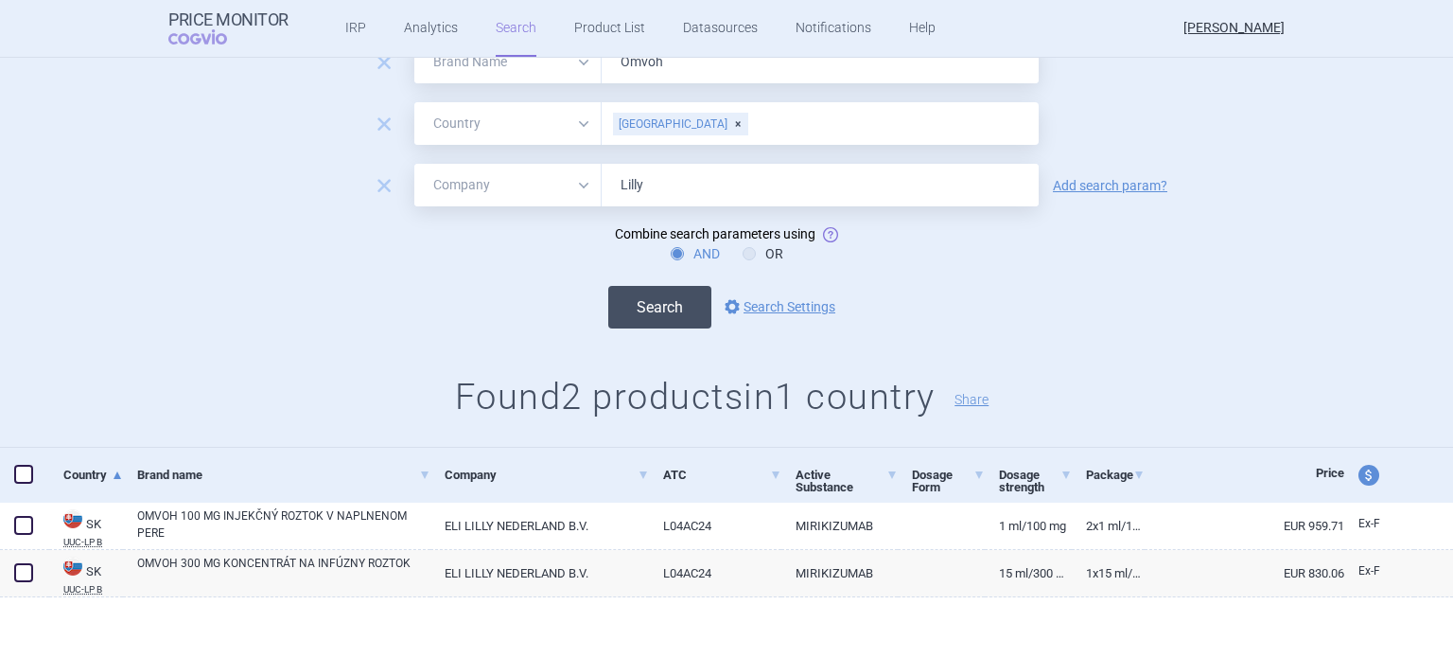
click at [654, 309] on button "Search" at bounding box center [659, 307] width 103 height 43
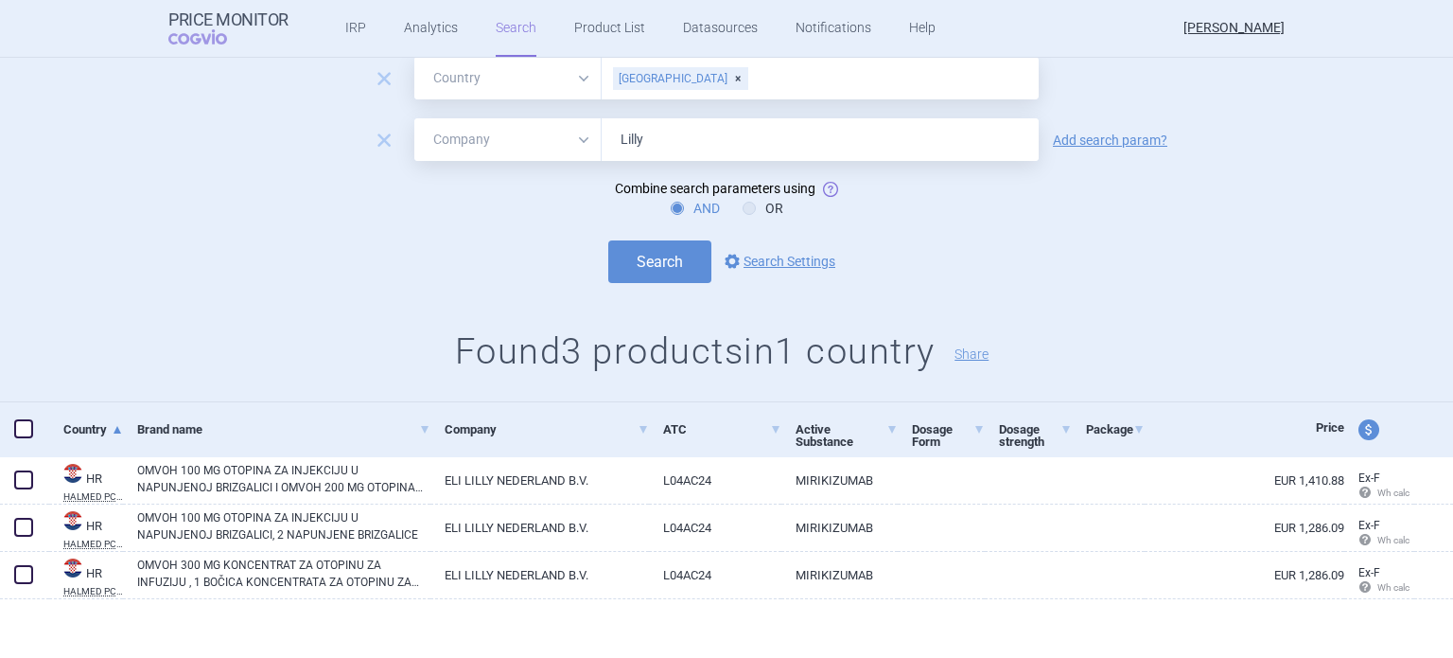
scroll to position [121, 0]
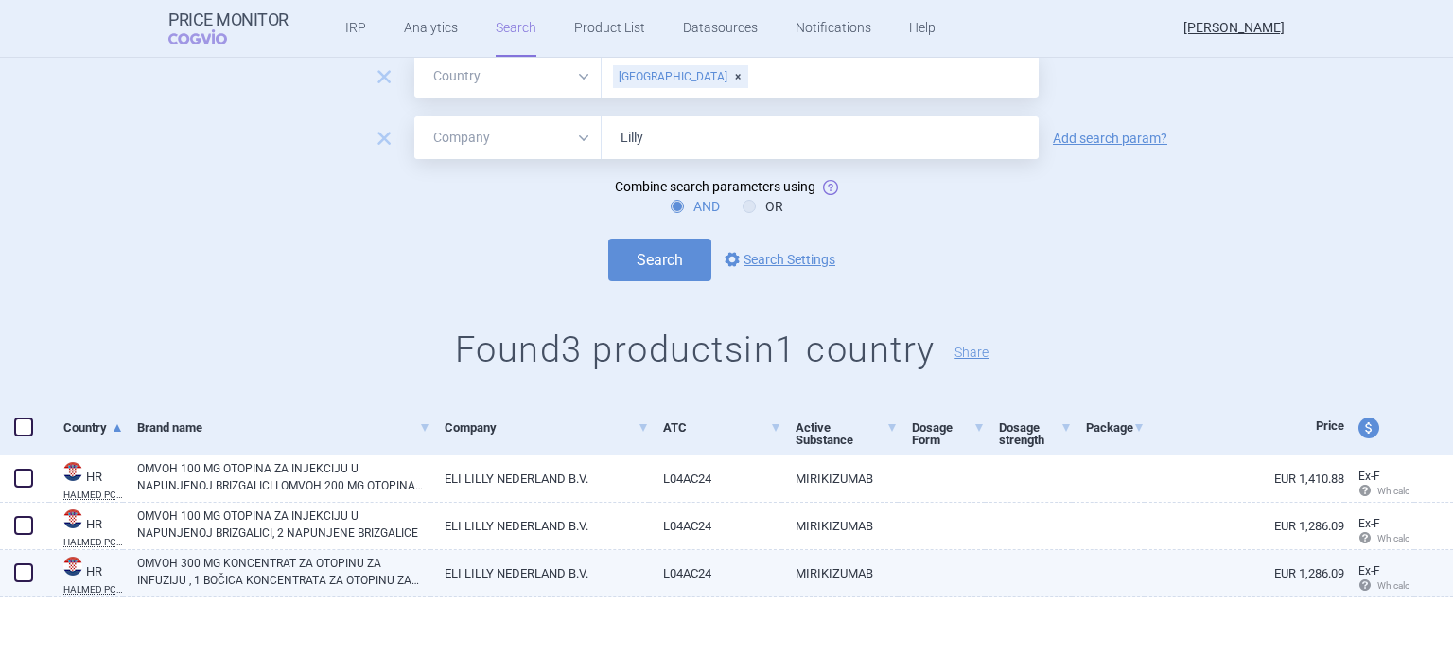
click at [876, 572] on link "MIRIKIZUMAB" at bounding box center [840, 573] width 116 height 46
select select "EUR"
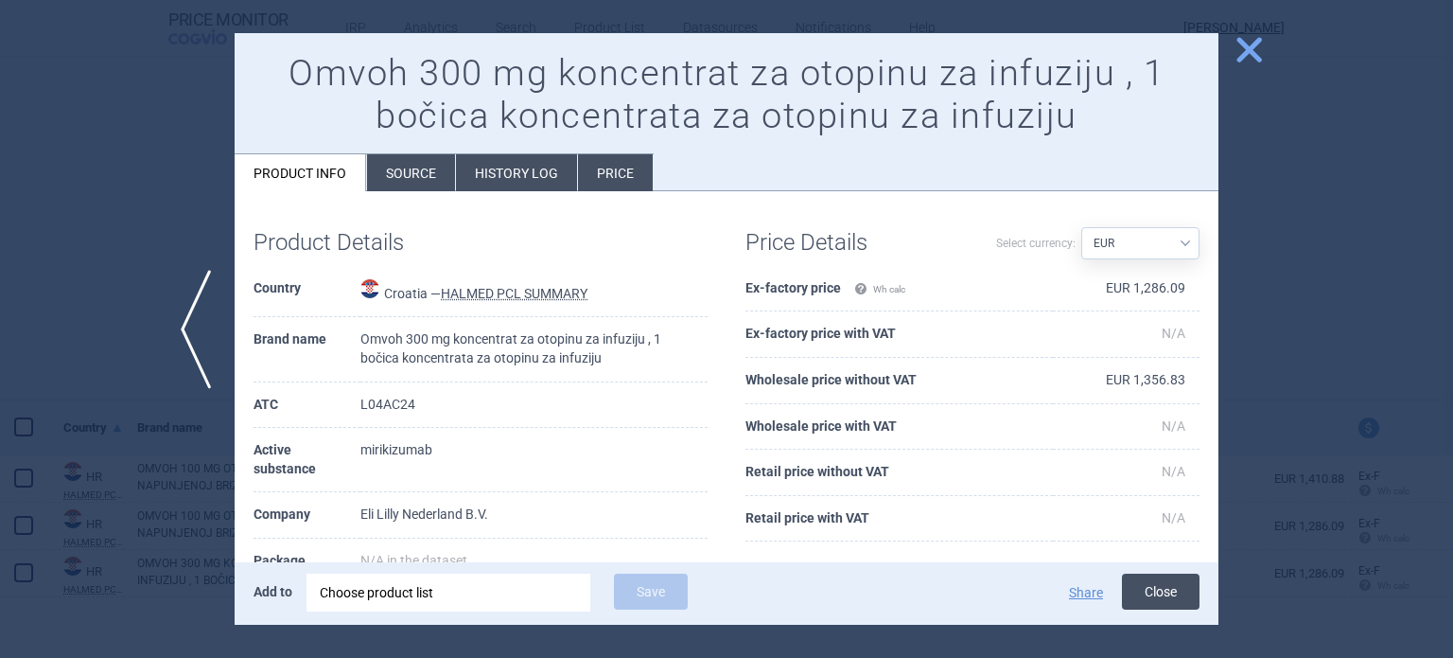
click at [1164, 605] on button "Close" at bounding box center [1161, 591] width 78 height 36
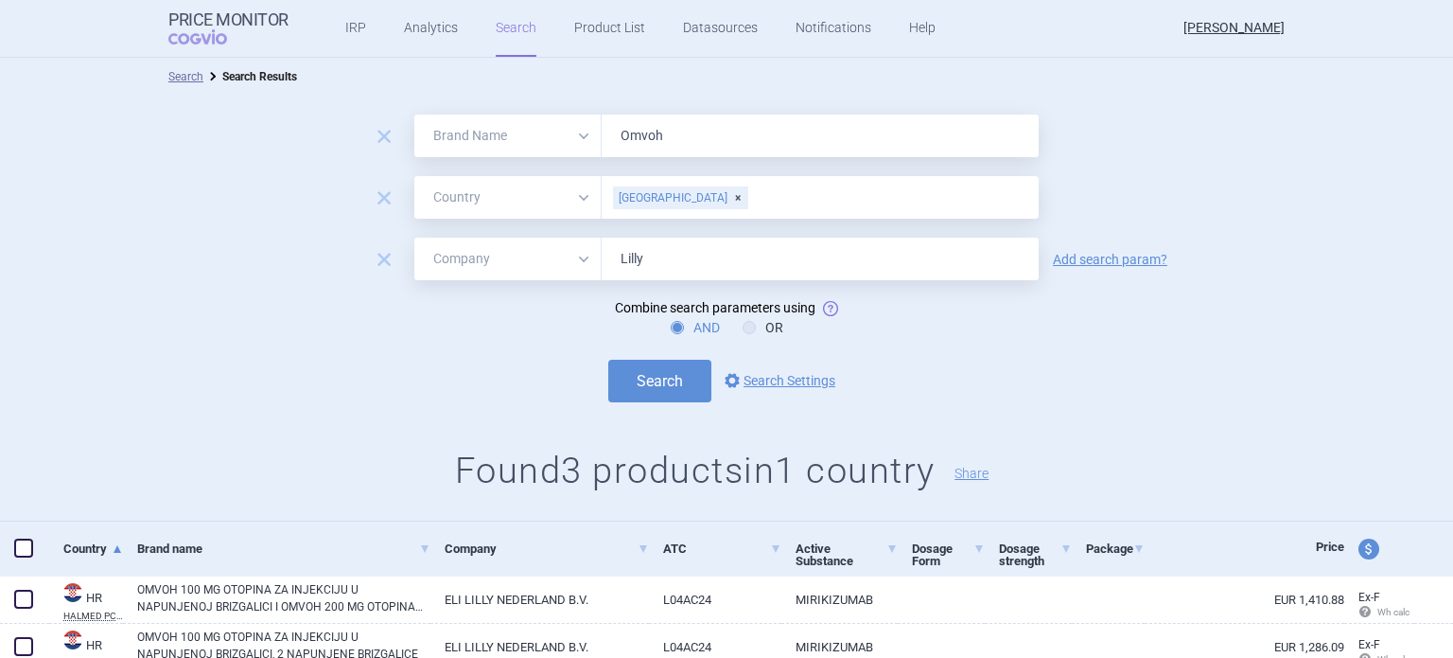
click at [749, 196] on input "text" at bounding box center [889, 197] width 280 height 25
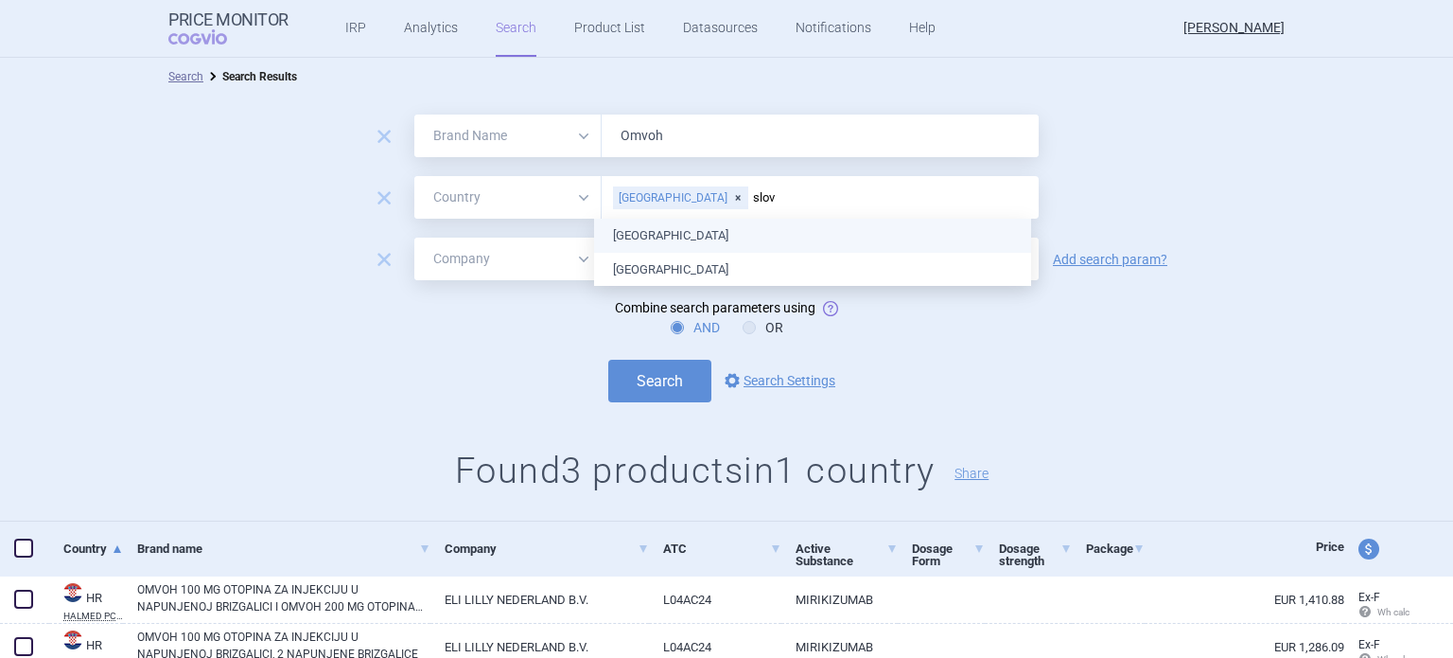
type input "slove"
click at [681, 238] on ul "[GEOGRAPHIC_DATA]" at bounding box center [812, 236] width 437 height 34
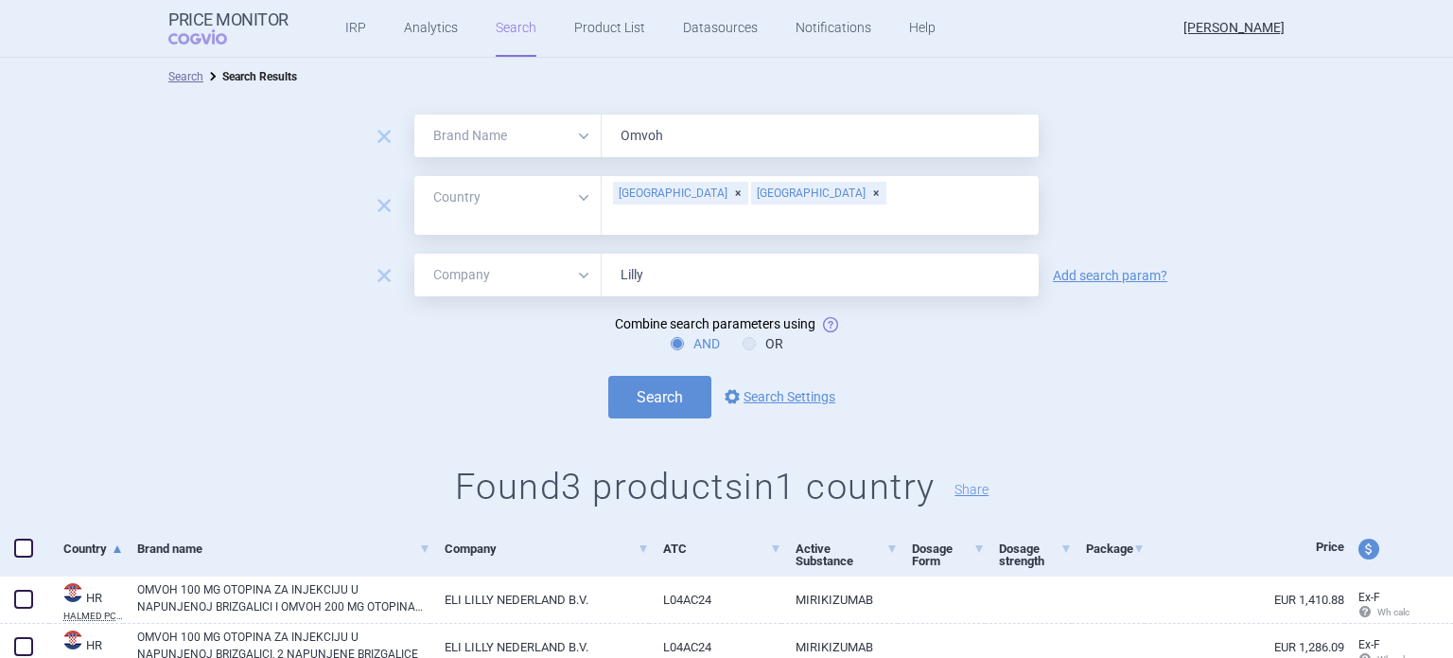
click at [1177, 306] on form "remove All Brand Name ATC Company Active Substance Country Newer than Omvoh rem…" at bounding box center [726, 266] width 1453 height 304
click at [669, 379] on button "Search" at bounding box center [659, 397] width 103 height 43
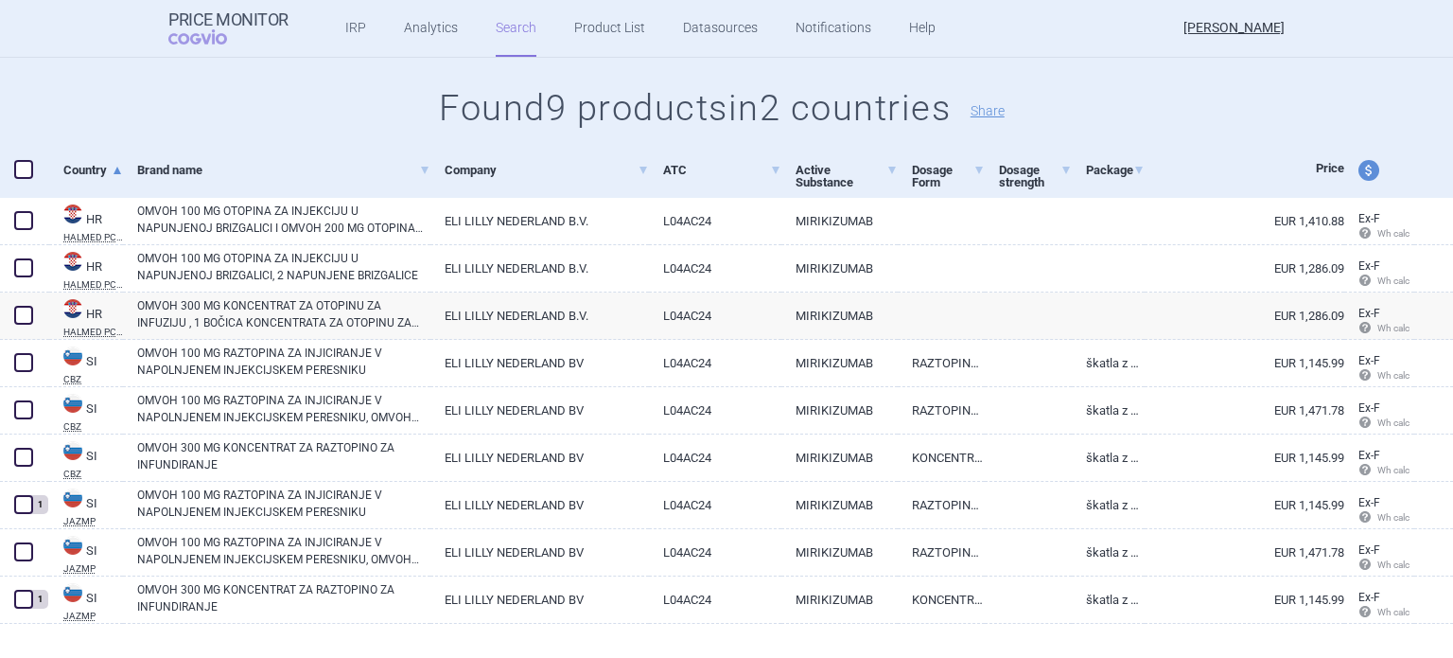
scroll to position [405, 0]
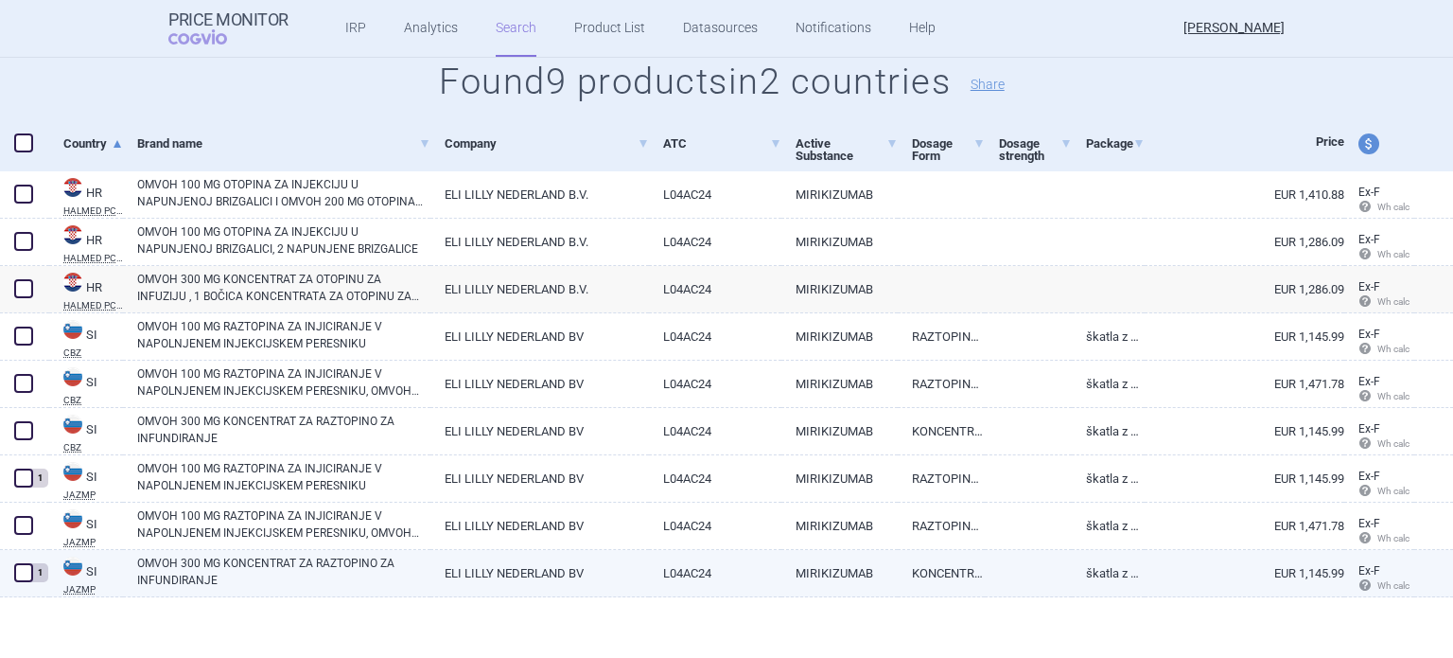
click at [833, 576] on link "MIRIKIZUMAB" at bounding box center [840, 573] width 116 height 46
select select "EUR"
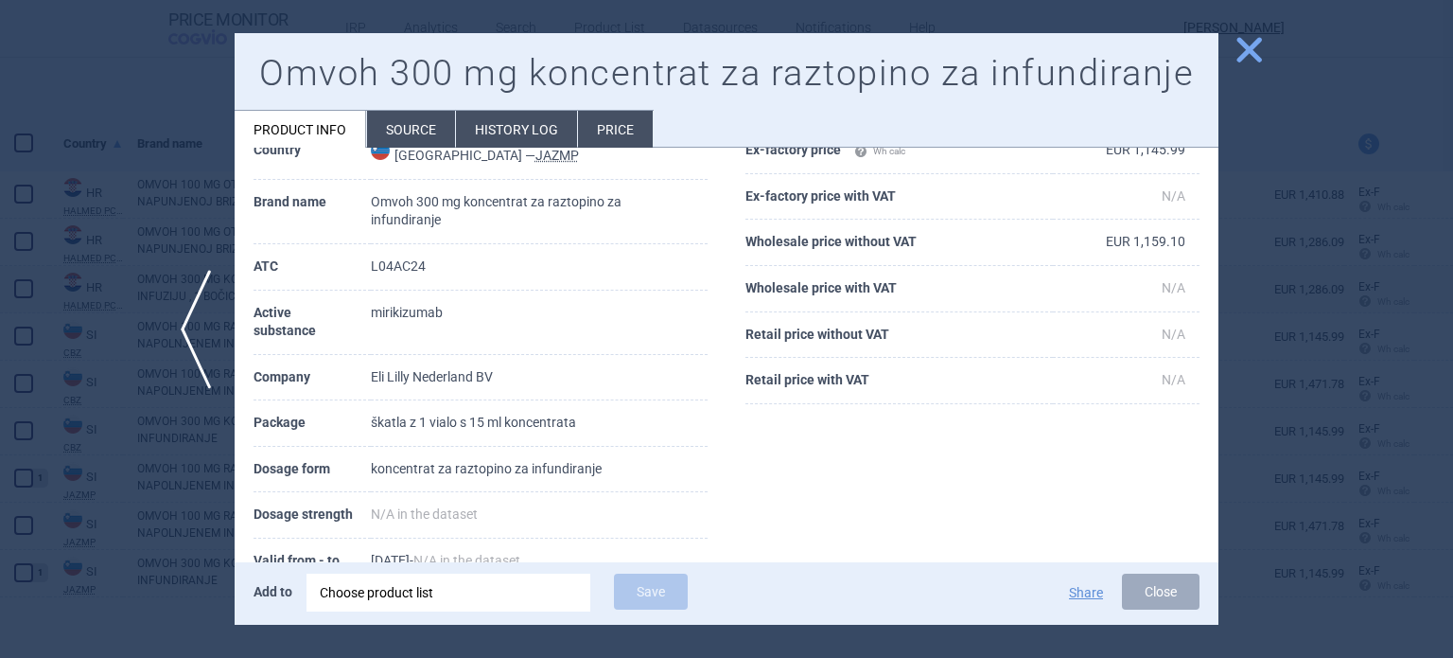
scroll to position [189, 0]
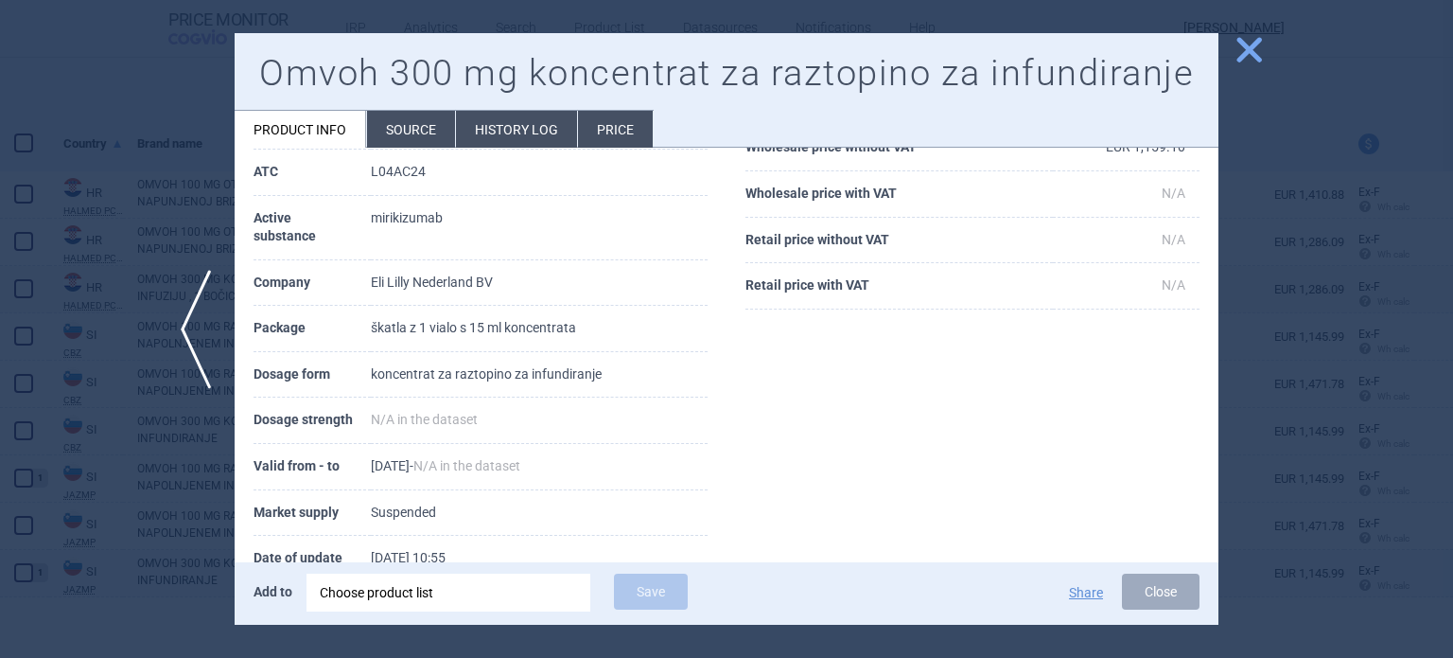
click at [1155, 584] on button "Close" at bounding box center [1161, 591] width 78 height 36
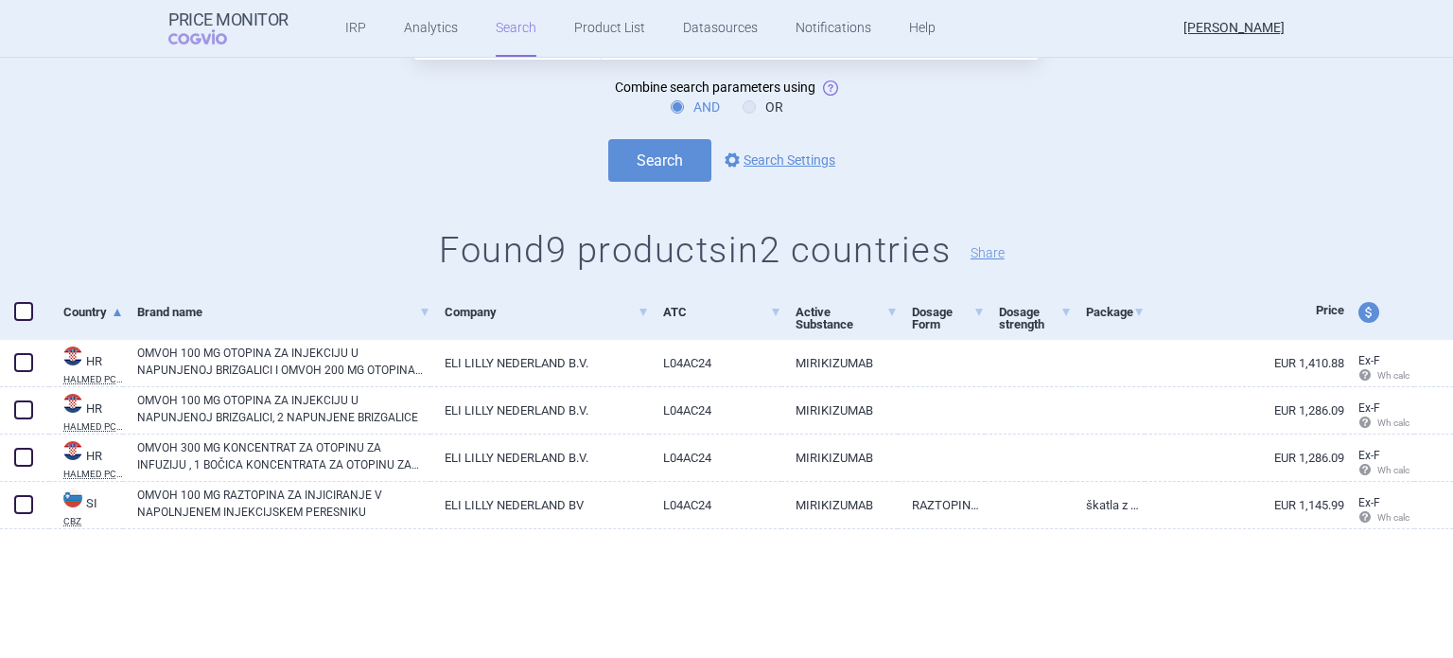
scroll to position [26, 0]
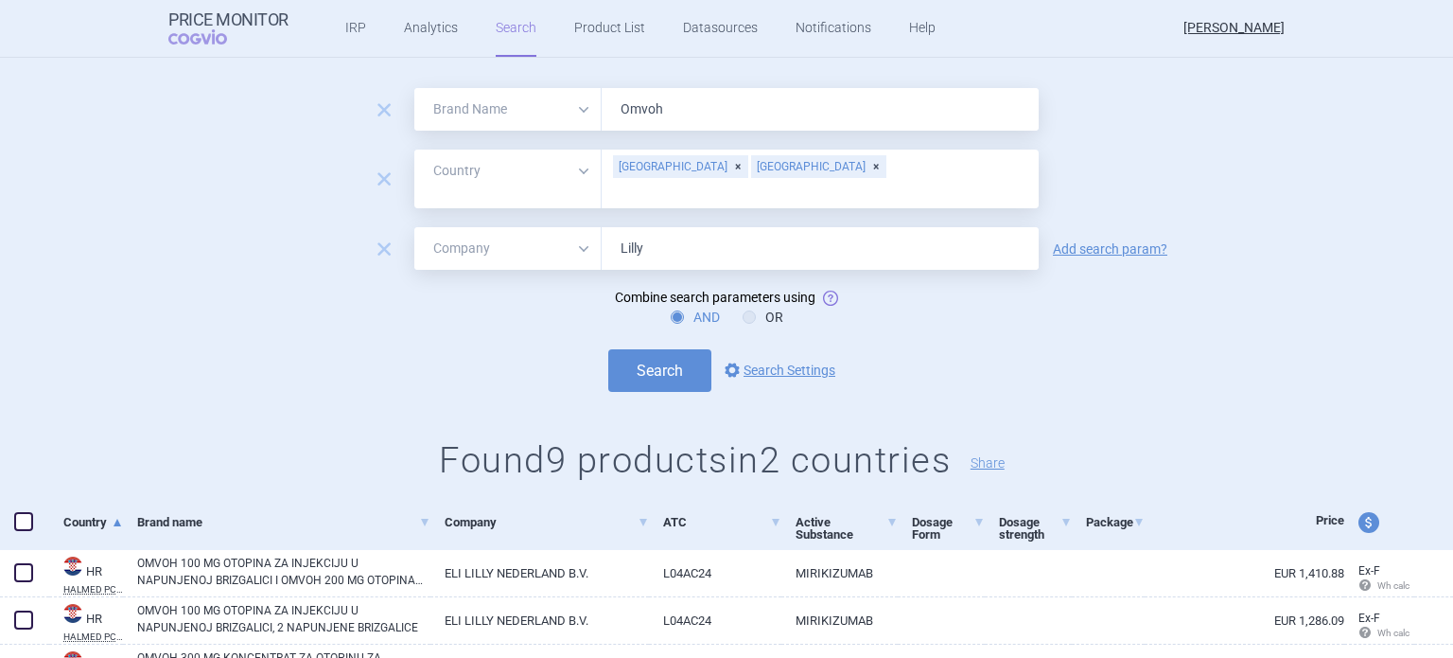
drag, startPoint x: 730, startPoint y: 167, endPoint x: 742, endPoint y: 178, distance: 15.4
click at [751, 167] on div "[GEOGRAPHIC_DATA]" at bounding box center [818, 166] width 135 height 23
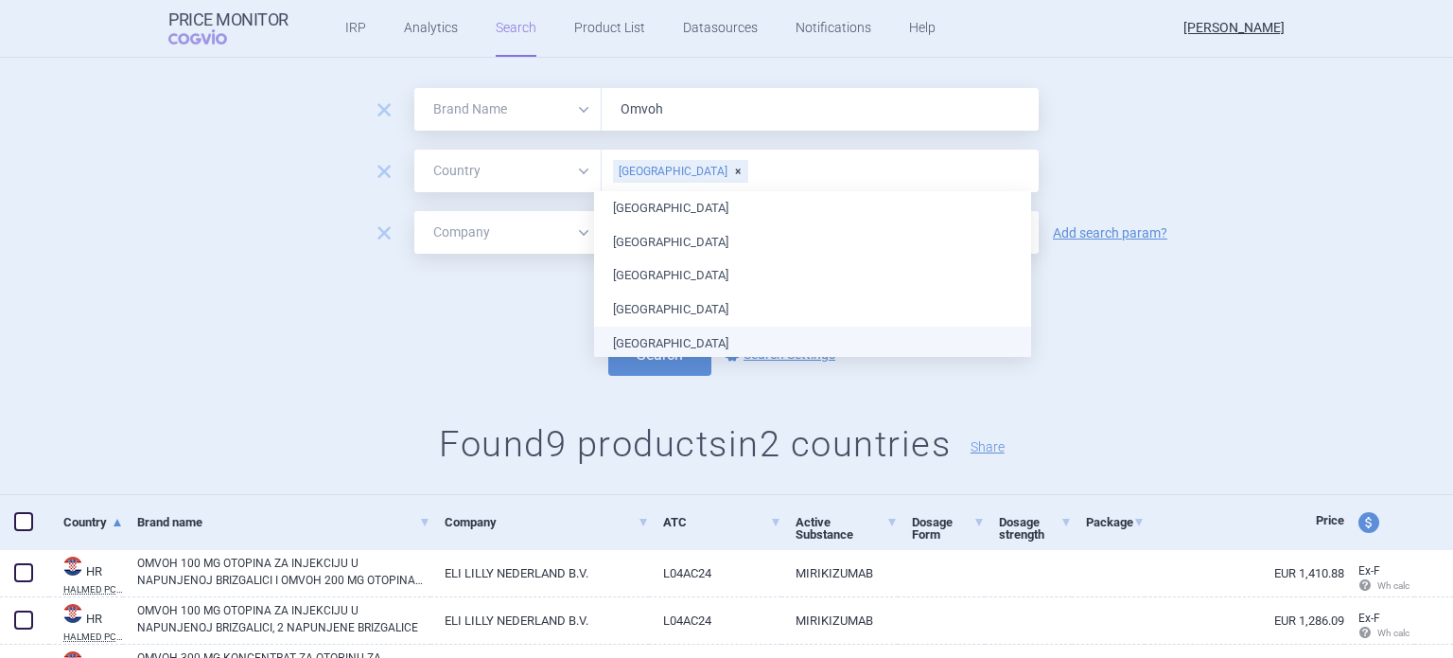
click at [1147, 361] on div "Search options Search Settings" at bounding box center [726, 354] width 1453 height 43
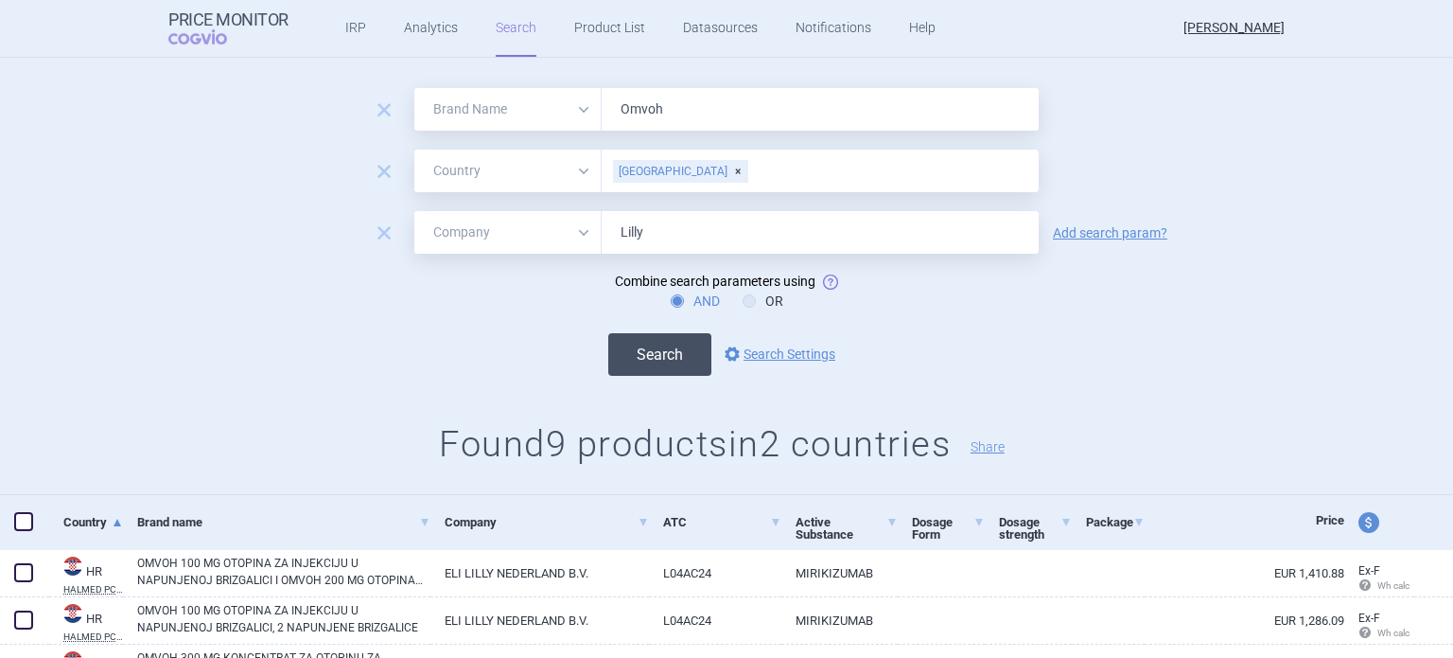
click at [658, 361] on button "Search" at bounding box center [659, 354] width 103 height 43
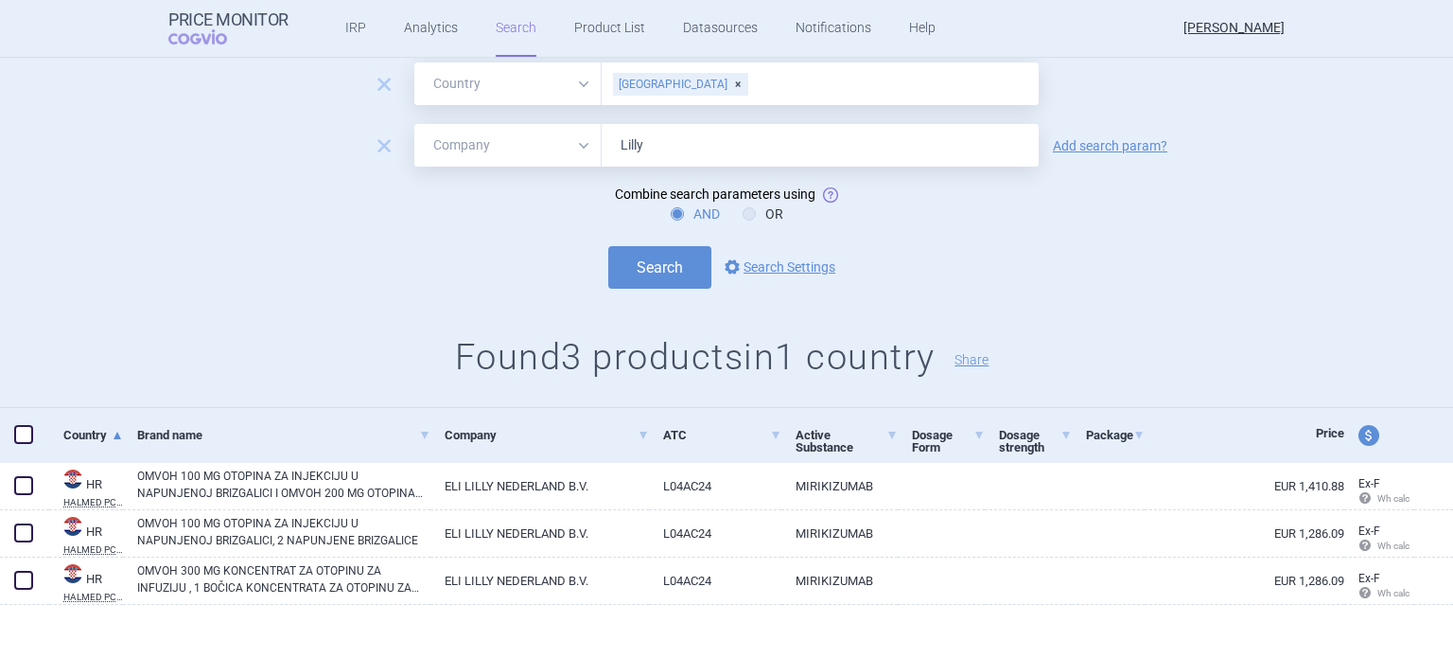
scroll to position [121, 0]
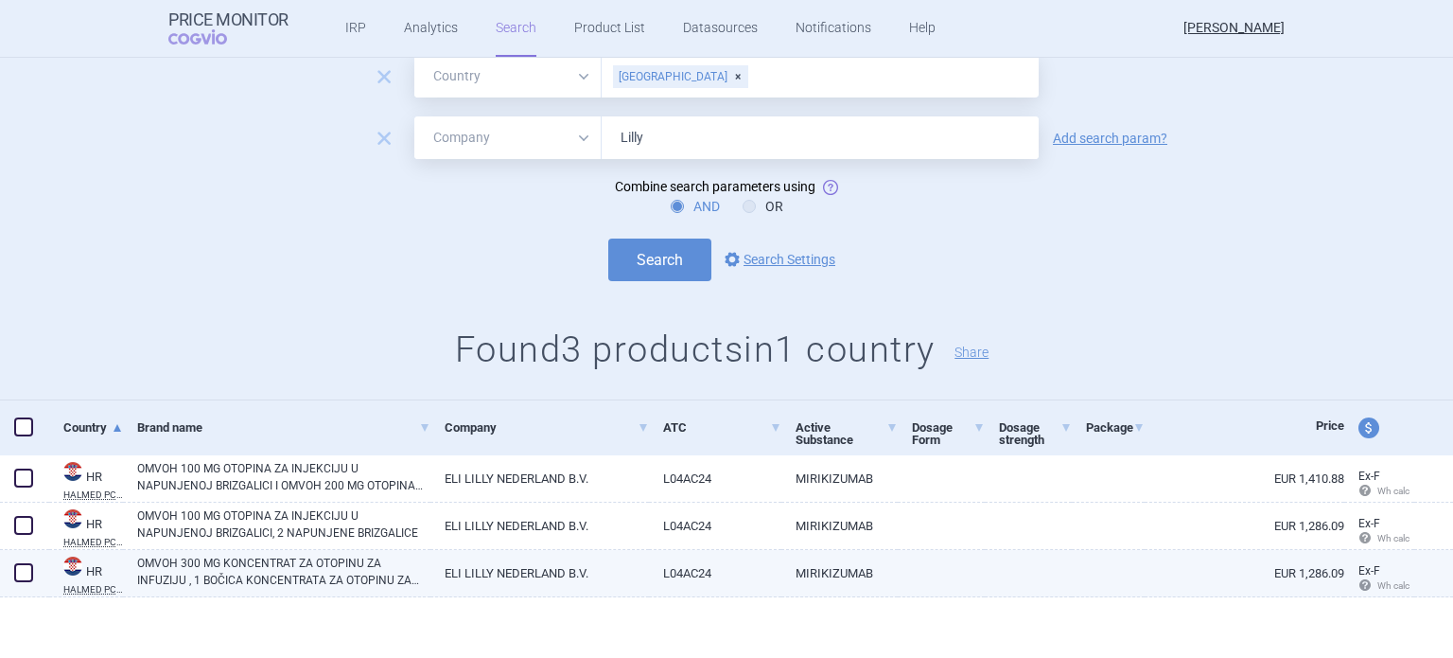
click at [791, 584] on link "MIRIKIZUMAB" at bounding box center [840, 573] width 116 height 46
select select "EUR"
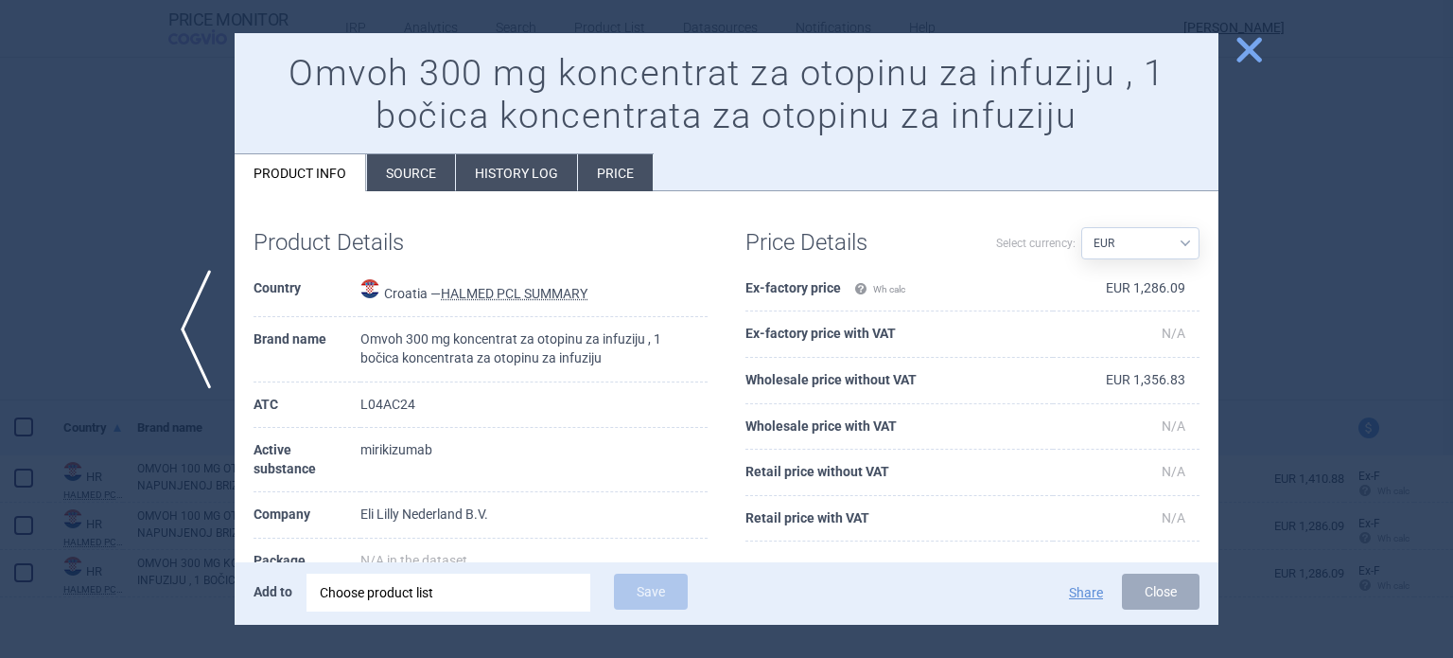
click at [519, 185] on li "History log" at bounding box center [516, 172] width 121 height 37
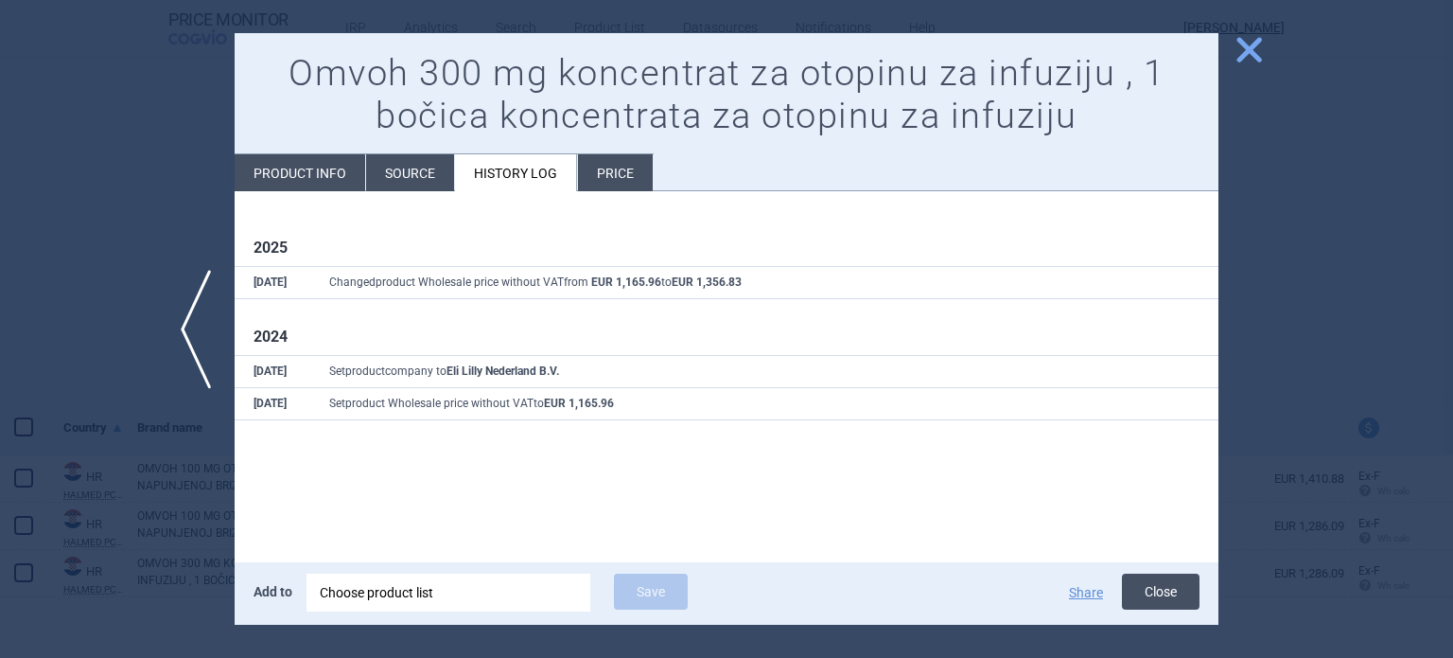
click at [1159, 593] on button "Close" at bounding box center [1161, 591] width 78 height 36
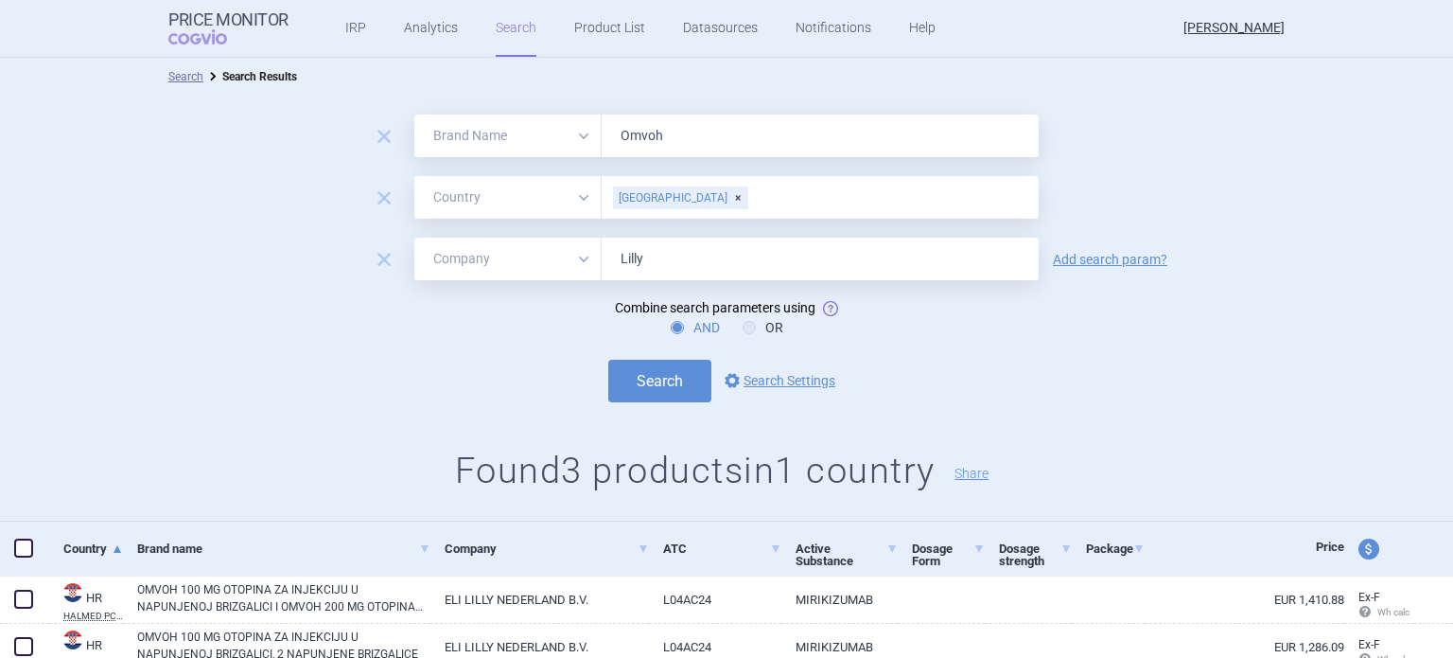
click at [658, 200] on div "[GEOGRAPHIC_DATA]" at bounding box center [680, 197] width 135 height 23
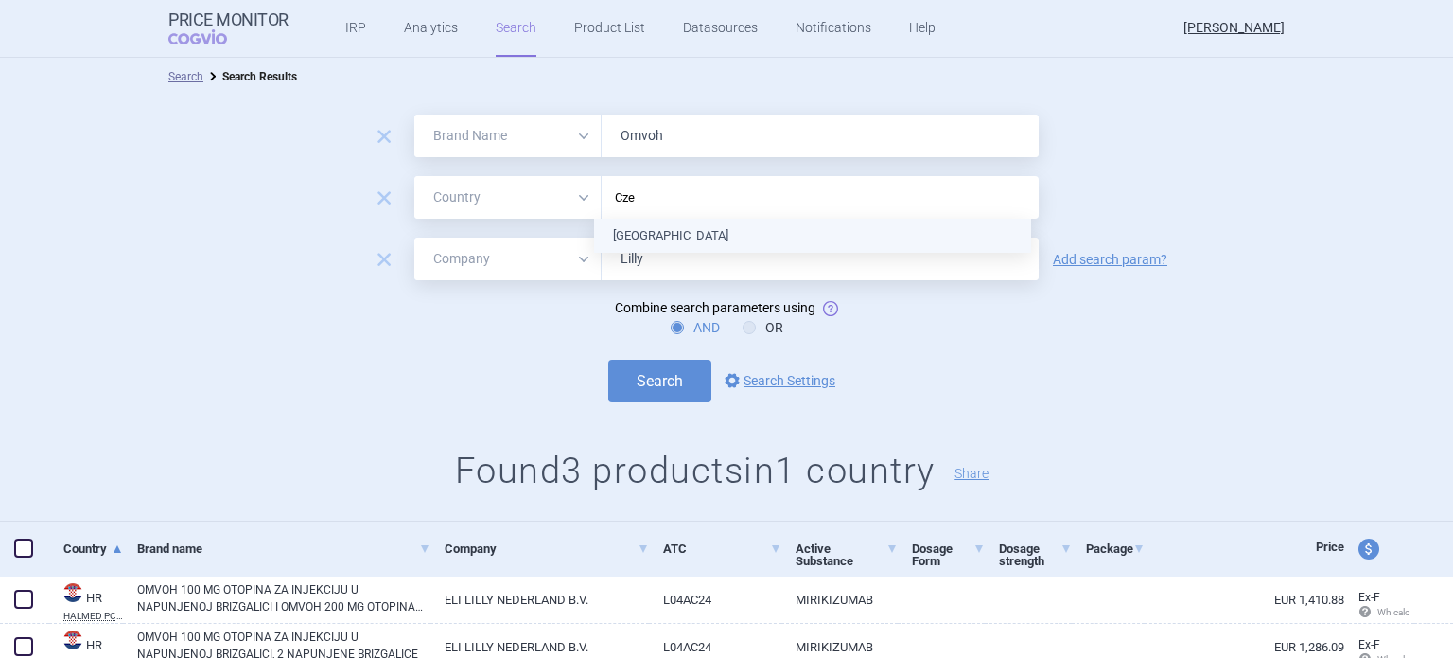
type input "Czec"
click at [685, 232] on ul "[GEOGRAPHIC_DATA]" at bounding box center [812, 236] width 437 height 34
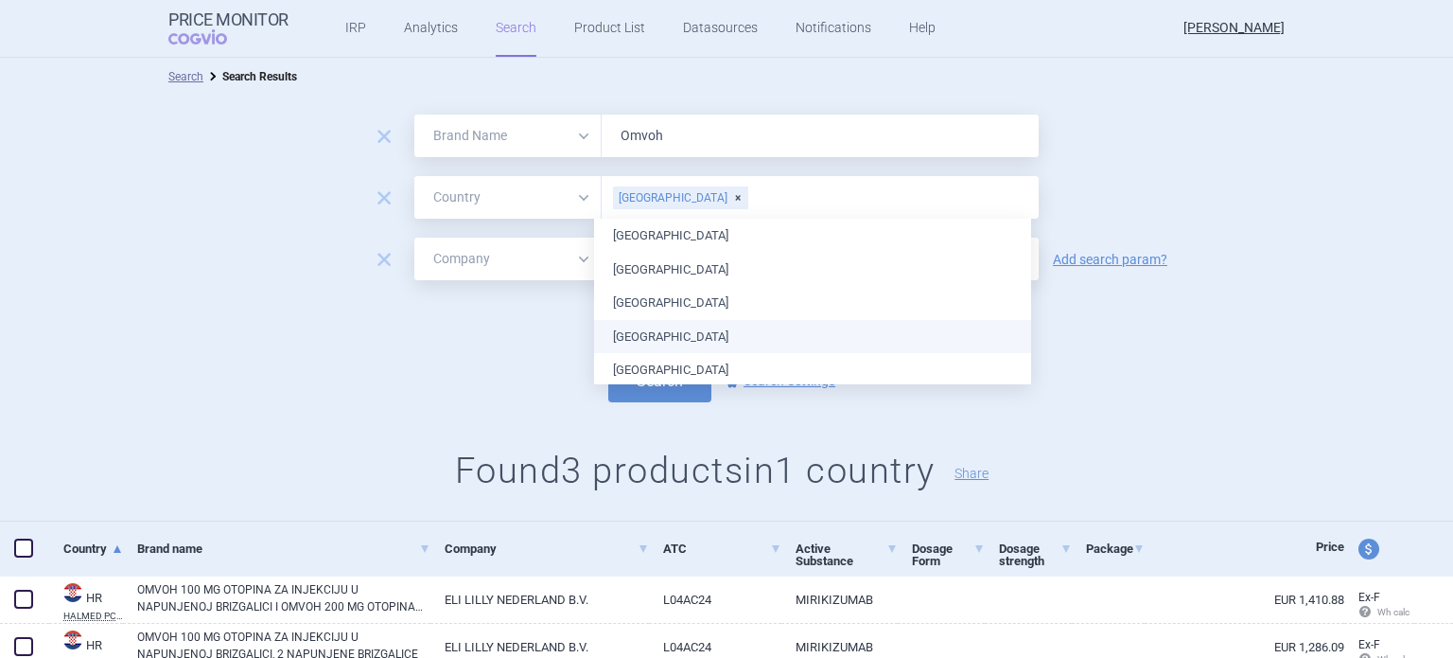
click at [1120, 313] on form "remove All Brand Name ATC Company Active Substance Country Newer than Omvoh rem…" at bounding box center [726, 258] width 1453 height 288
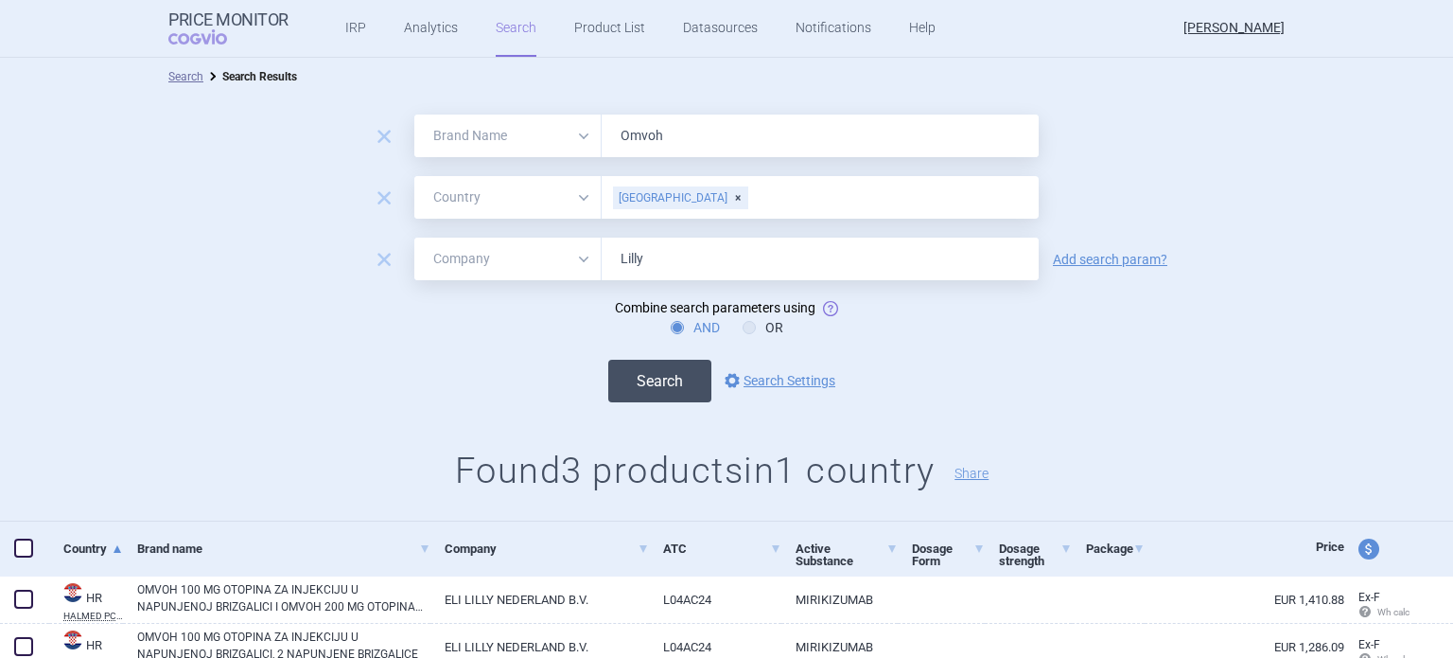
click at [647, 389] on button "Search" at bounding box center [659, 381] width 103 height 43
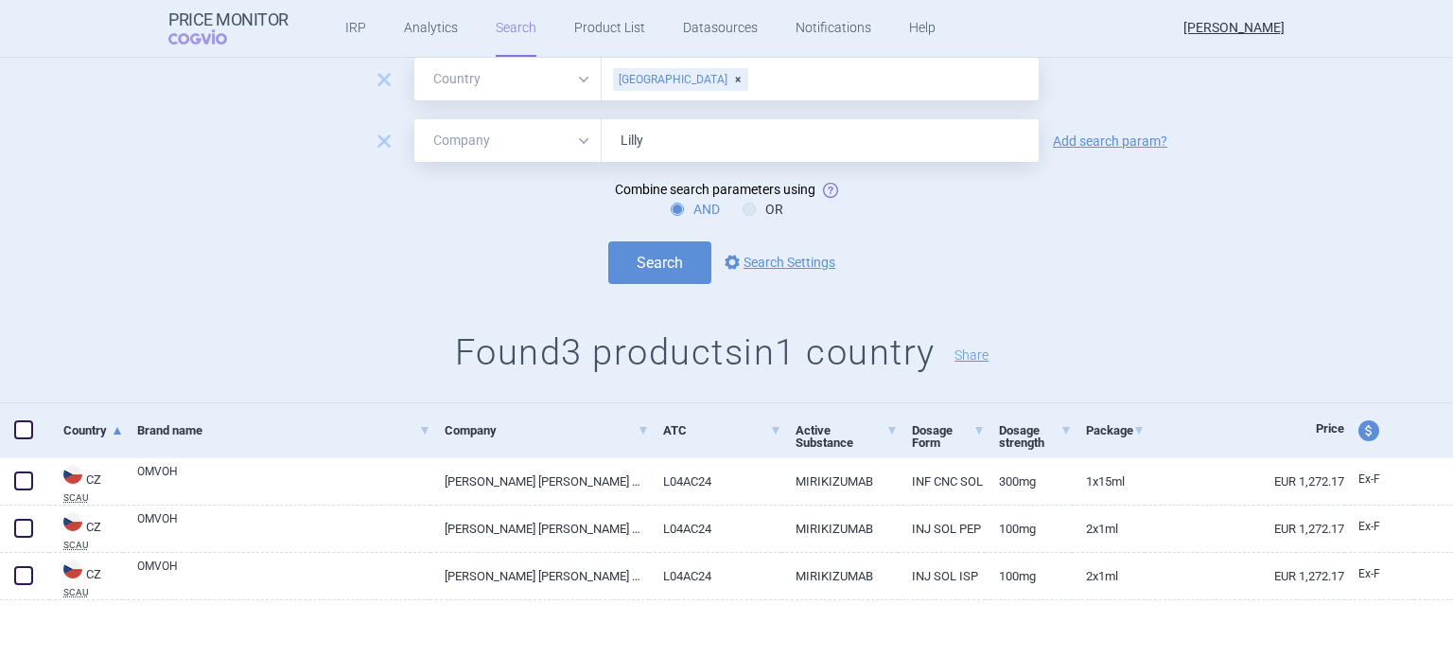
scroll to position [121, 0]
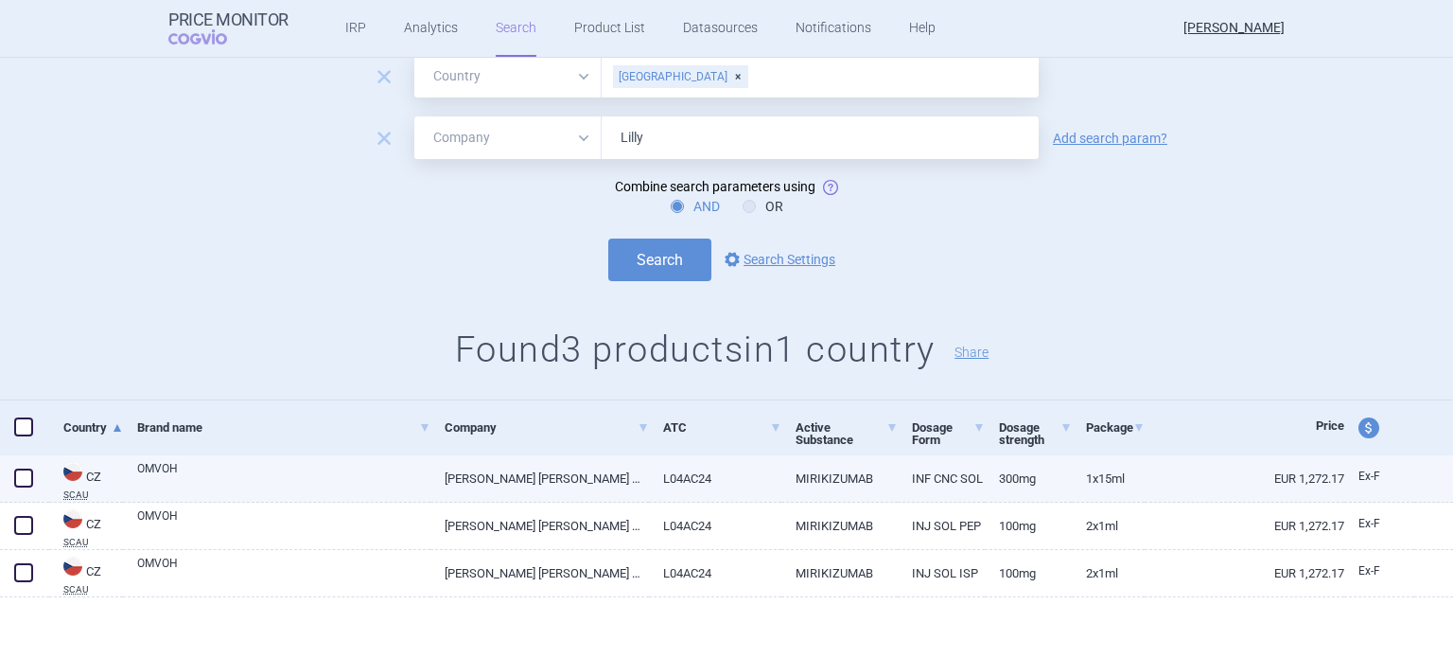
click at [1006, 484] on link "300MG" at bounding box center [1028, 478] width 87 height 46
select select "EUR"
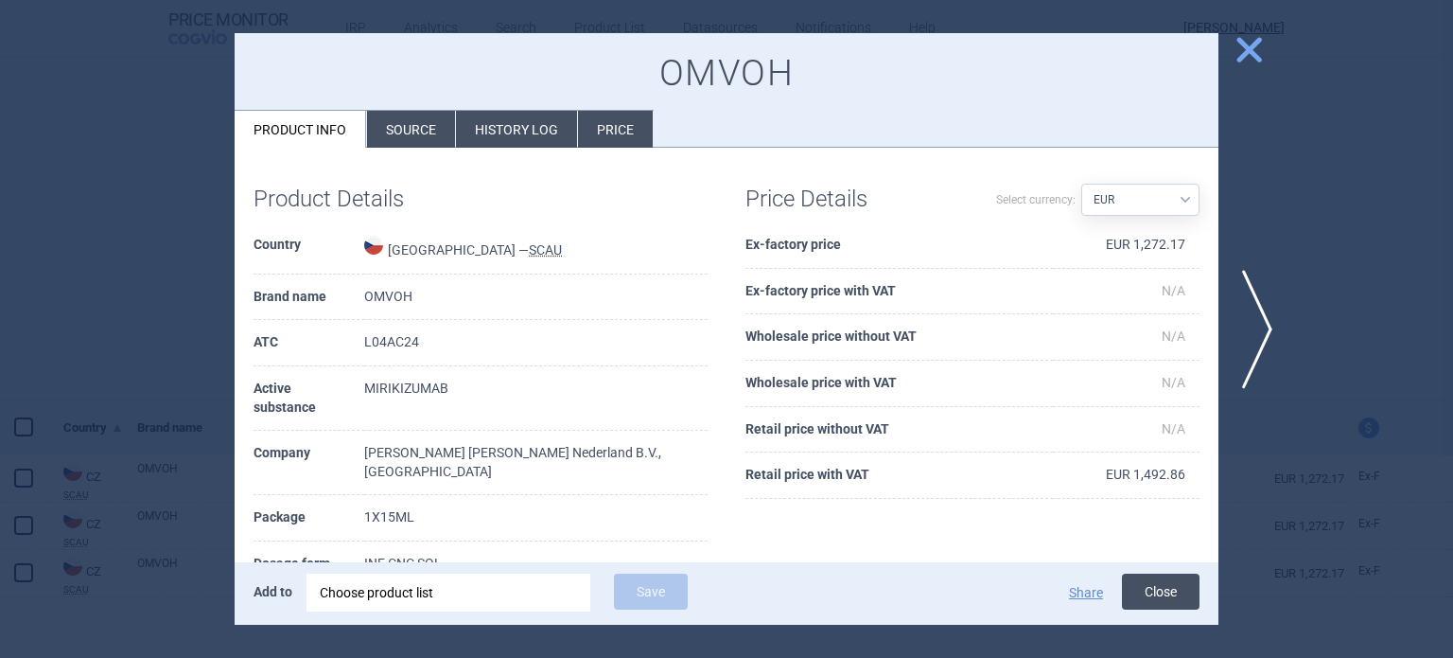
click at [1181, 590] on button "Close" at bounding box center [1161, 591] width 78 height 36
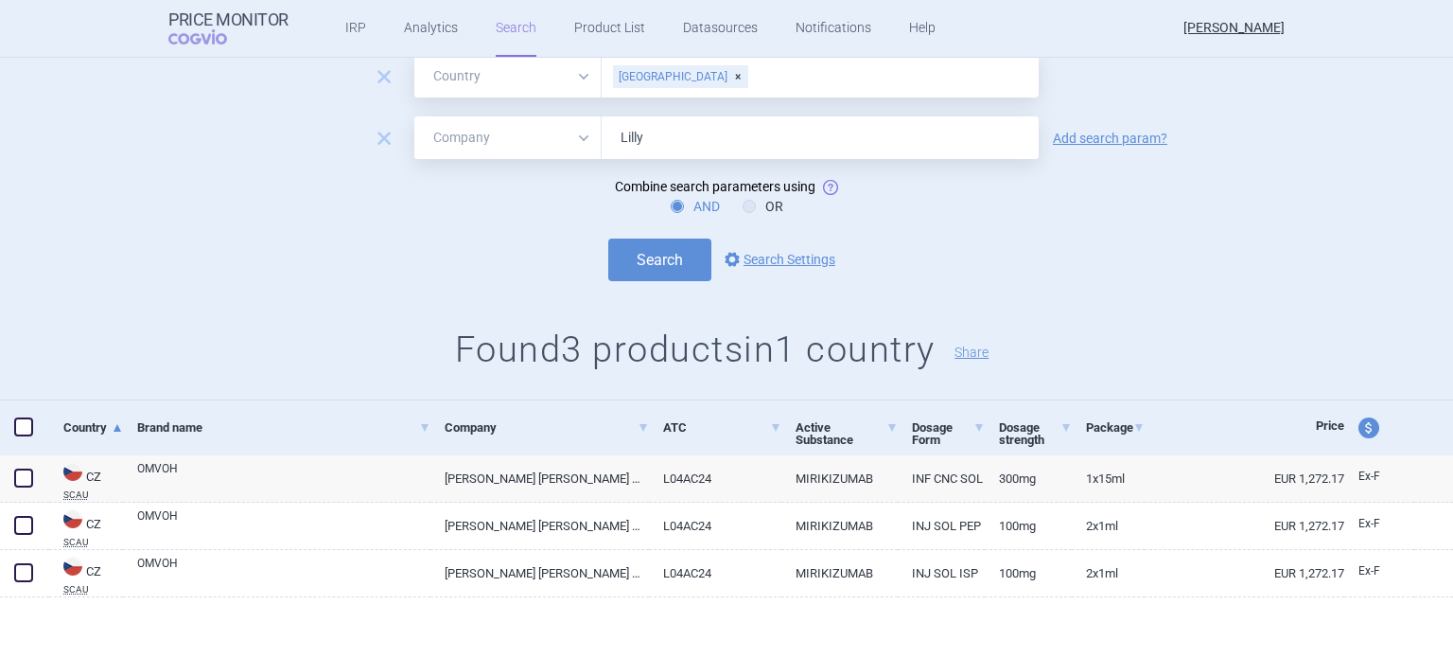
click at [1359, 428] on span "price and currency" at bounding box center [1369, 427] width 21 height 21
select select "ex-factory"
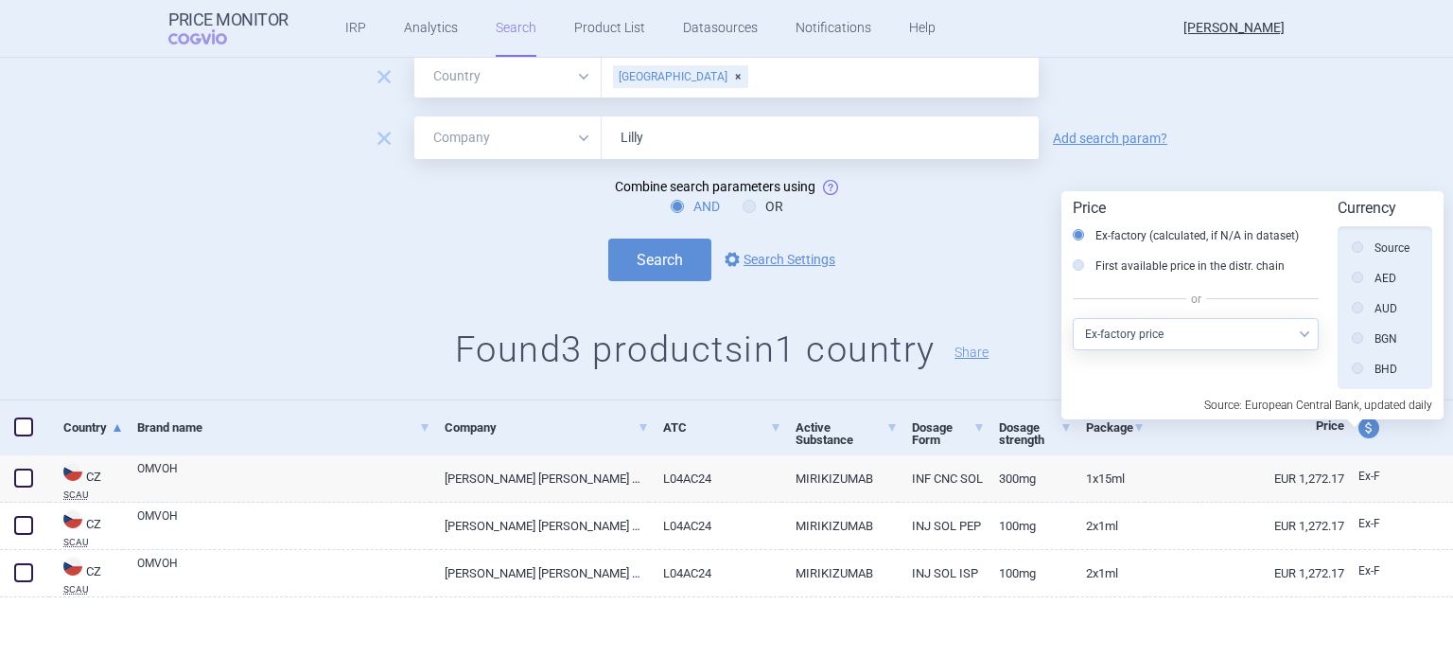
scroll to position [427, 0]
click at [1169, 268] on label "First available price in the distr. chain" at bounding box center [1179, 265] width 212 height 19
click at [1093, 268] on input "First available price in the distr. chain" at bounding box center [1083, 266] width 19 height 19
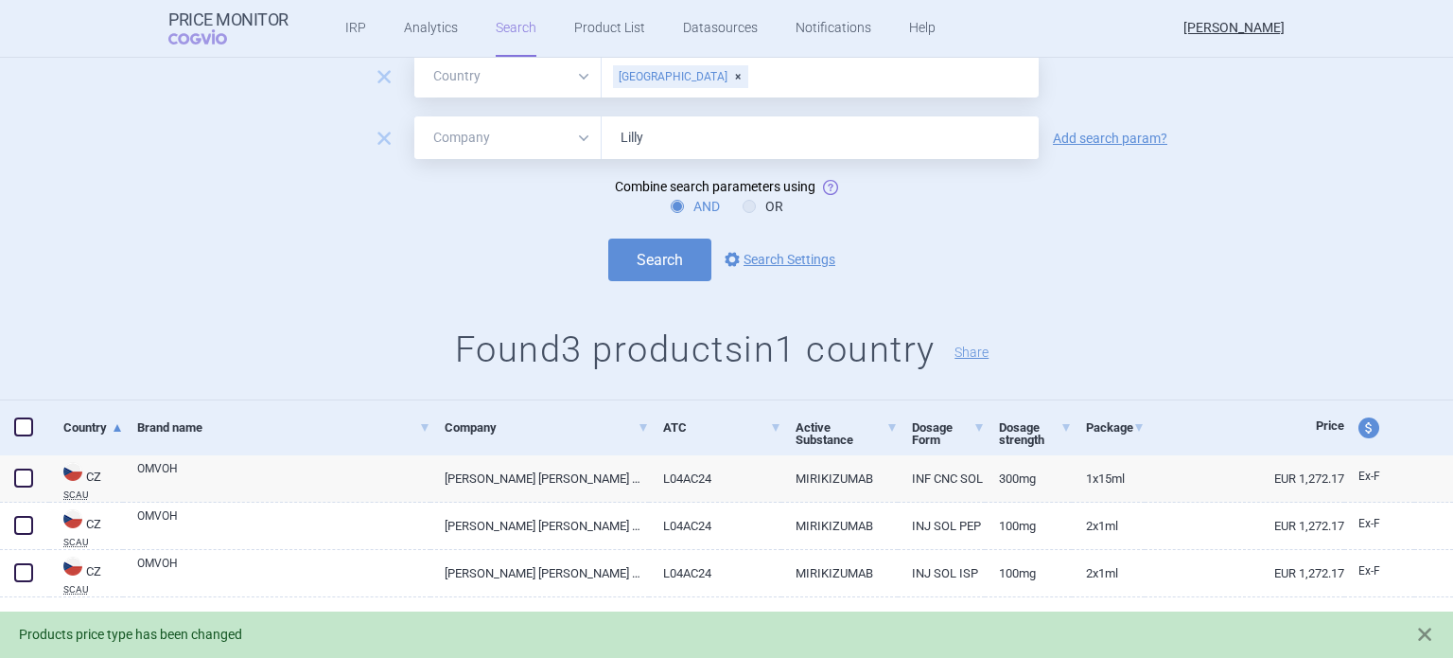
click at [1359, 431] on span "price and currency" at bounding box center [1369, 427] width 21 height 21
select select "ex-factory"
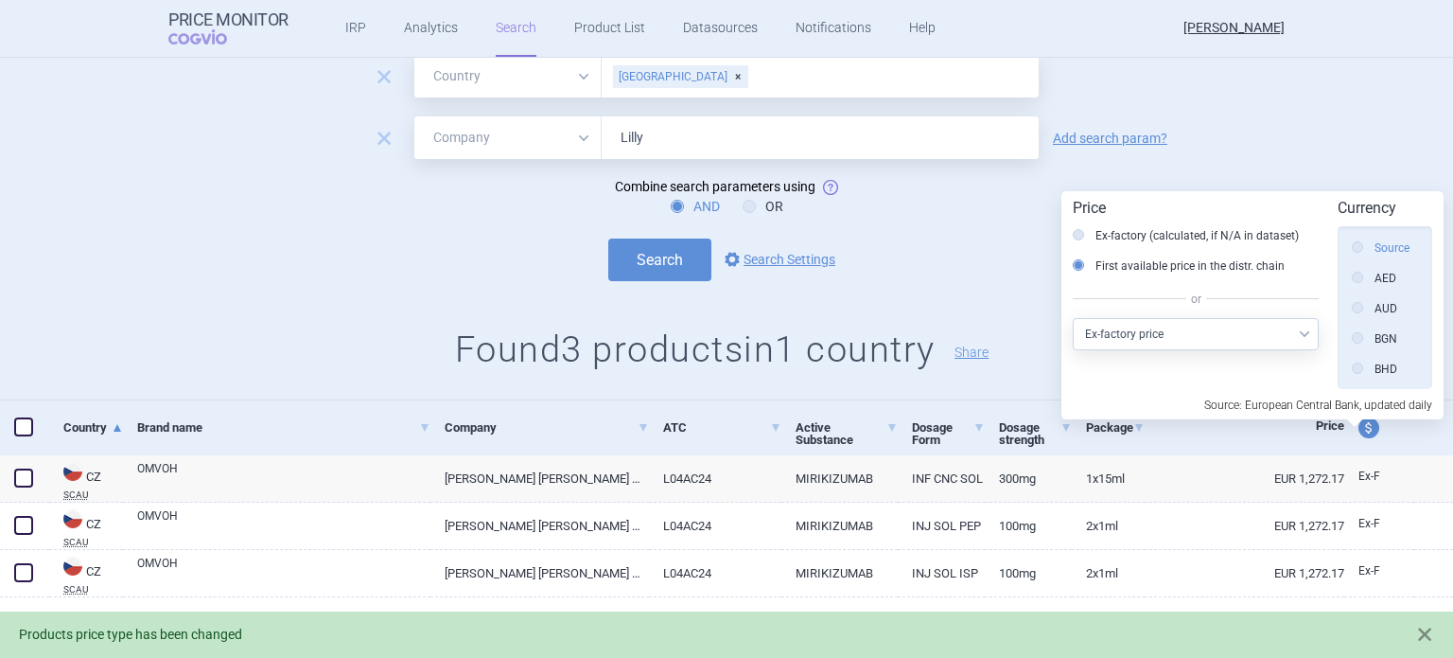
click at [1402, 246] on label "Source" at bounding box center [1381, 247] width 58 height 19
click at [1372, 246] on input "Source" at bounding box center [1362, 248] width 19 height 19
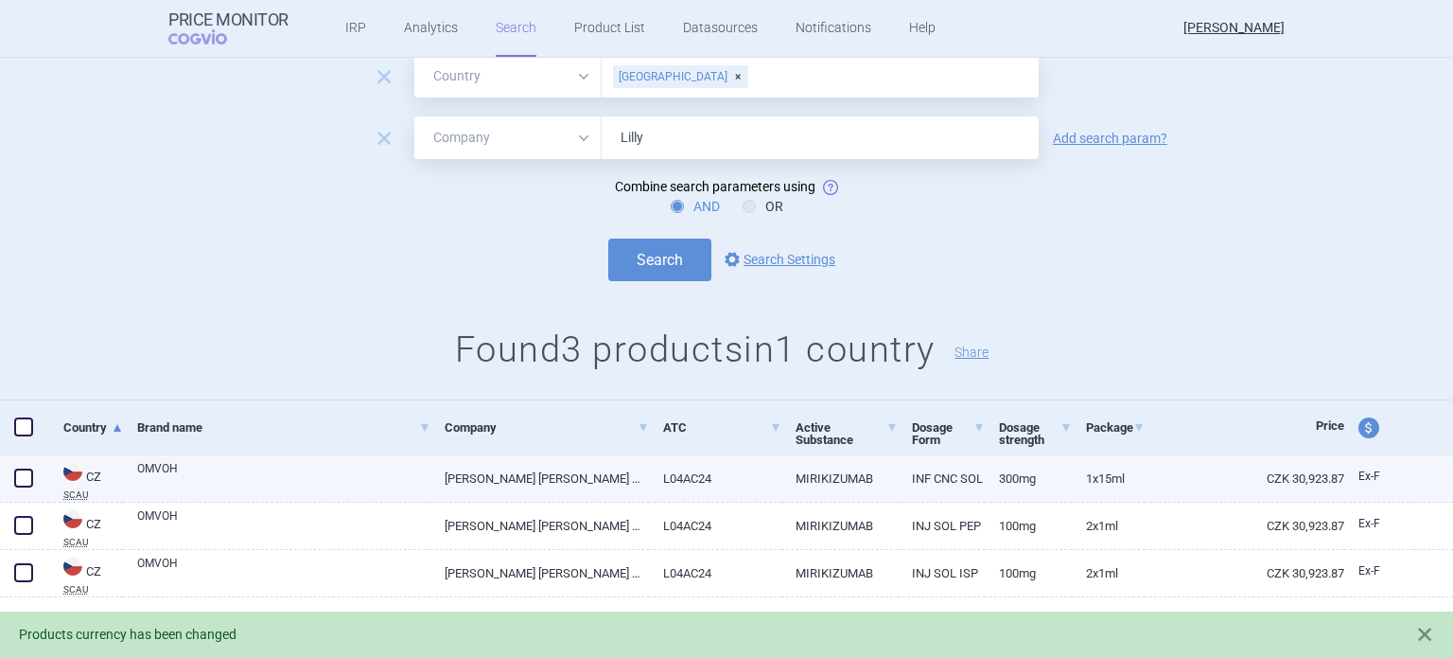
click at [1012, 480] on link "300MG" at bounding box center [1028, 478] width 87 height 46
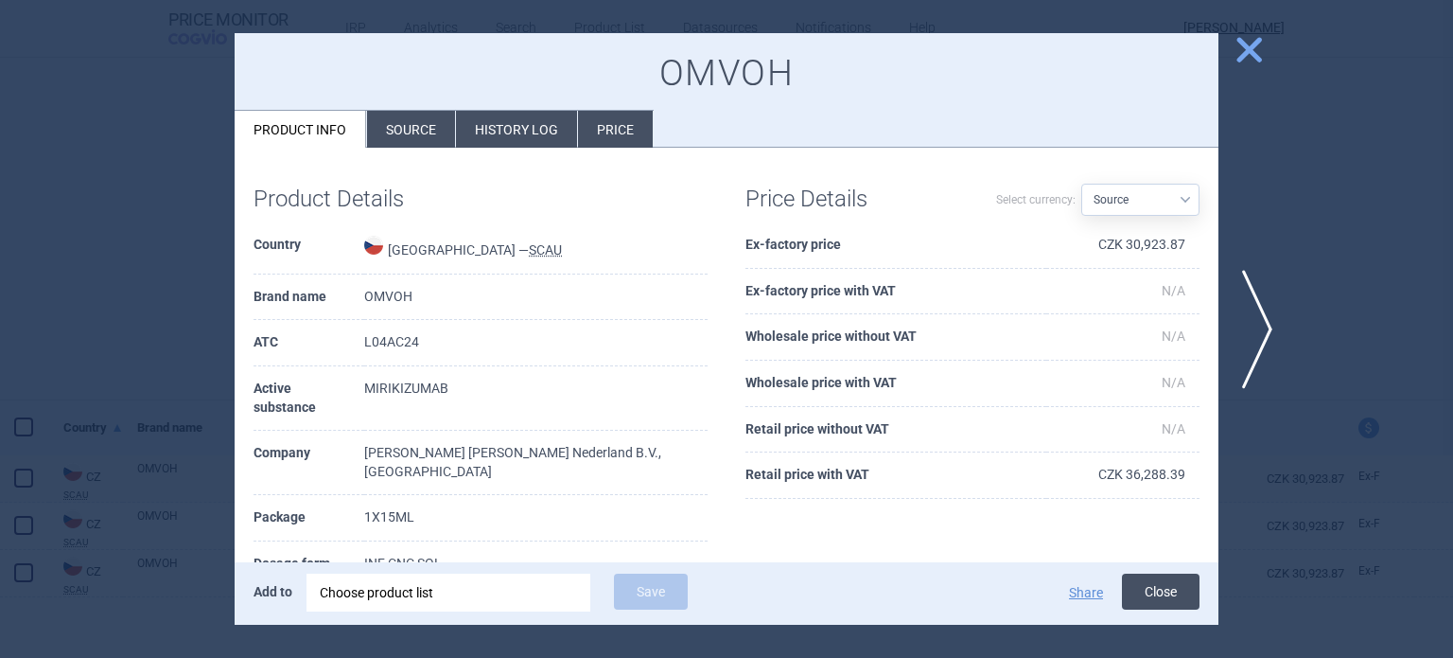
click at [1153, 606] on button "Close" at bounding box center [1161, 591] width 78 height 36
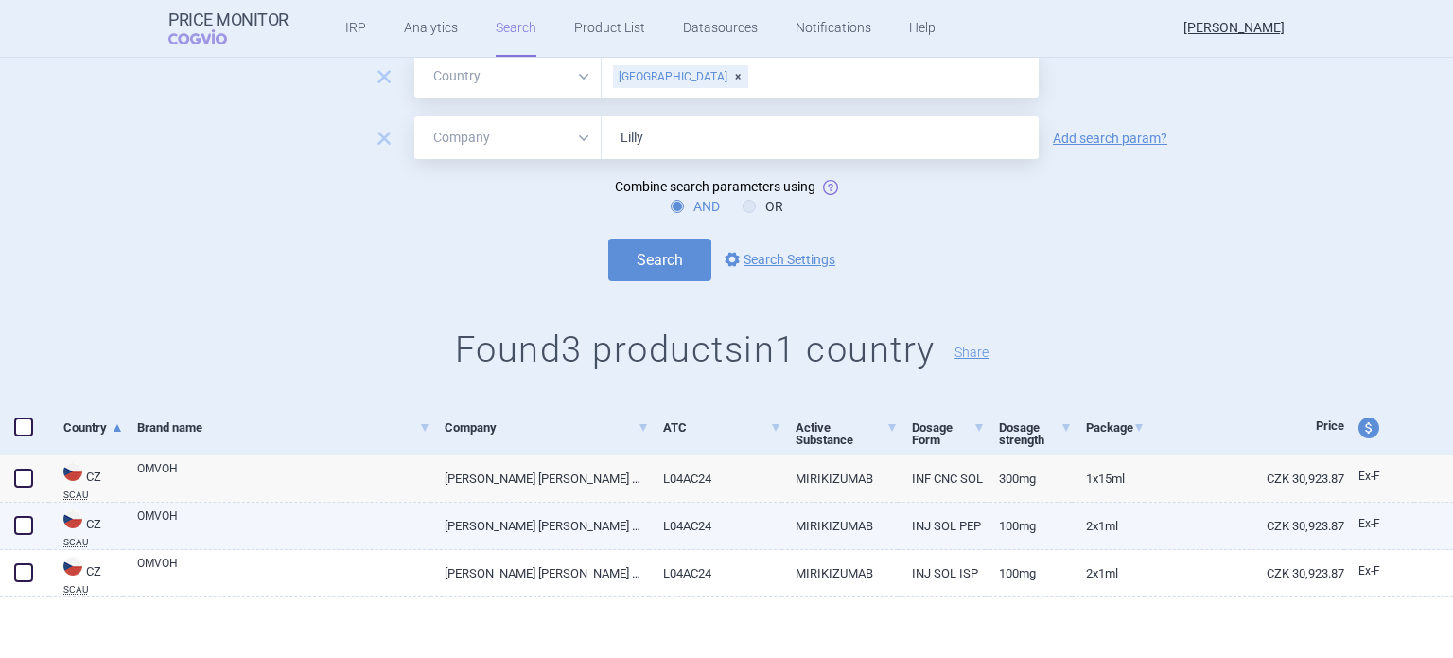
click at [737, 528] on link "L04AC24" at bounding box center [715, 525] width 133 height 46
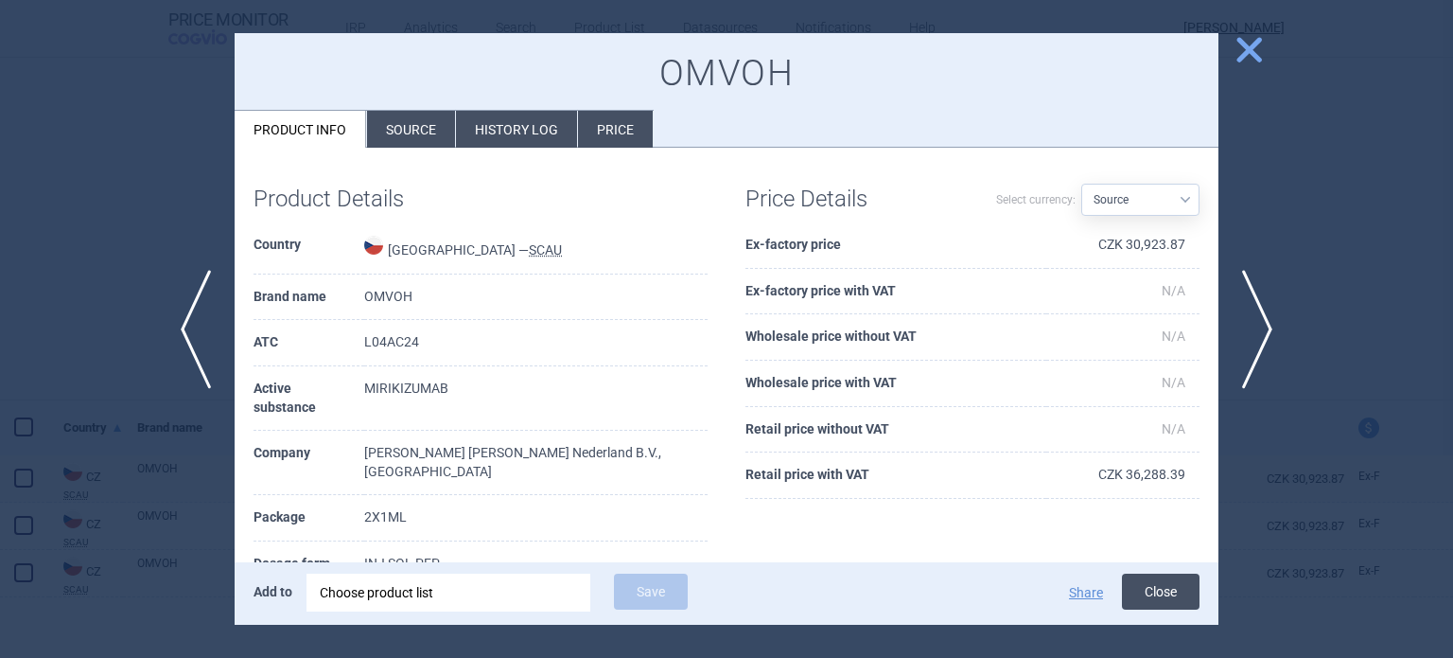
click at [1150, 603] on button "Close" at bounding box center [1161, 591] width 78 height 36
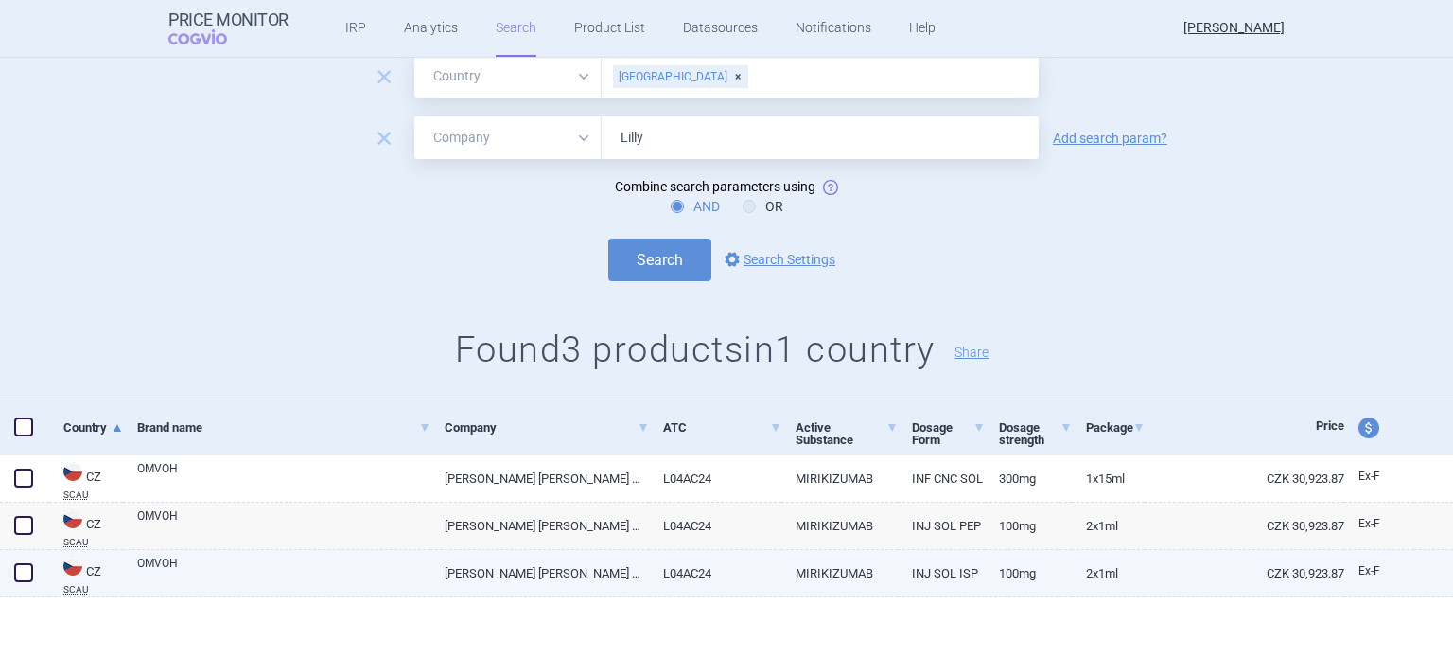
click at [995, 575] on link "100MG" at bounding box center [1028, 573] width 87 height 46
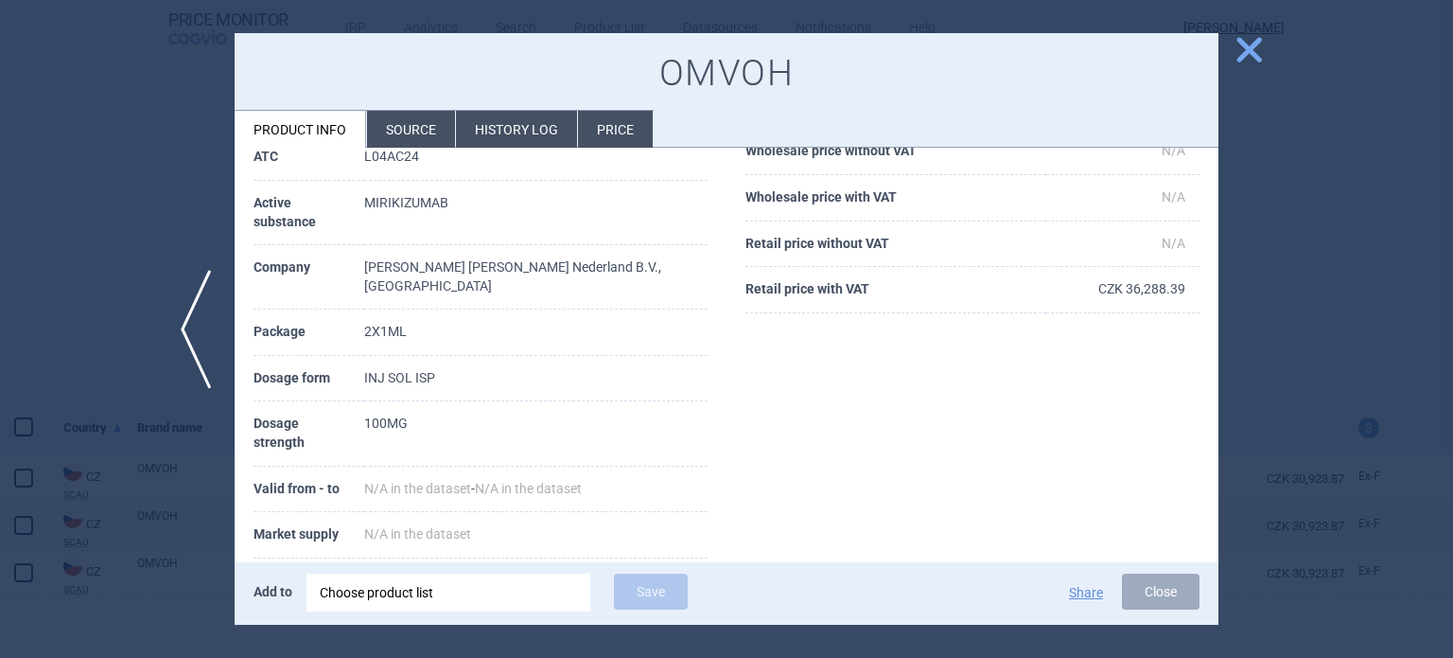
scroll to position [189, 0]
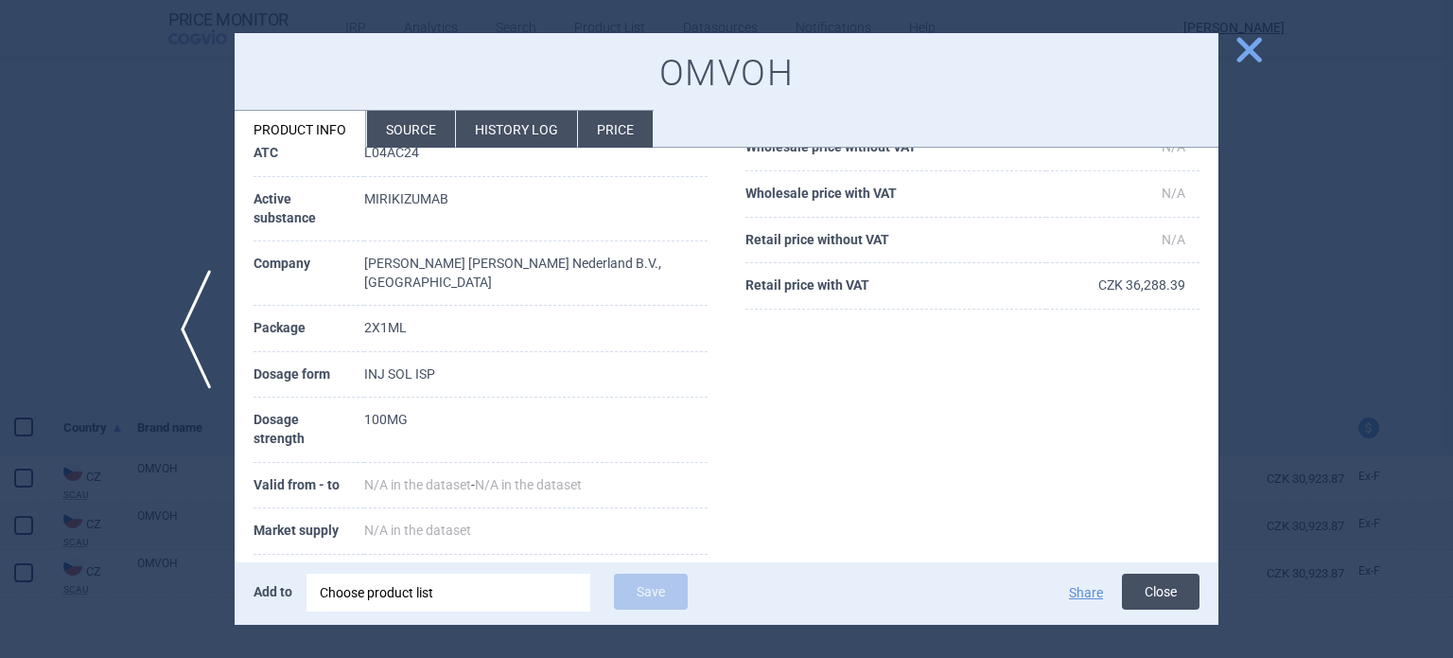
click at [1157, 594] on button "Close" at bounding box center [1161, 591] width 78 height 36
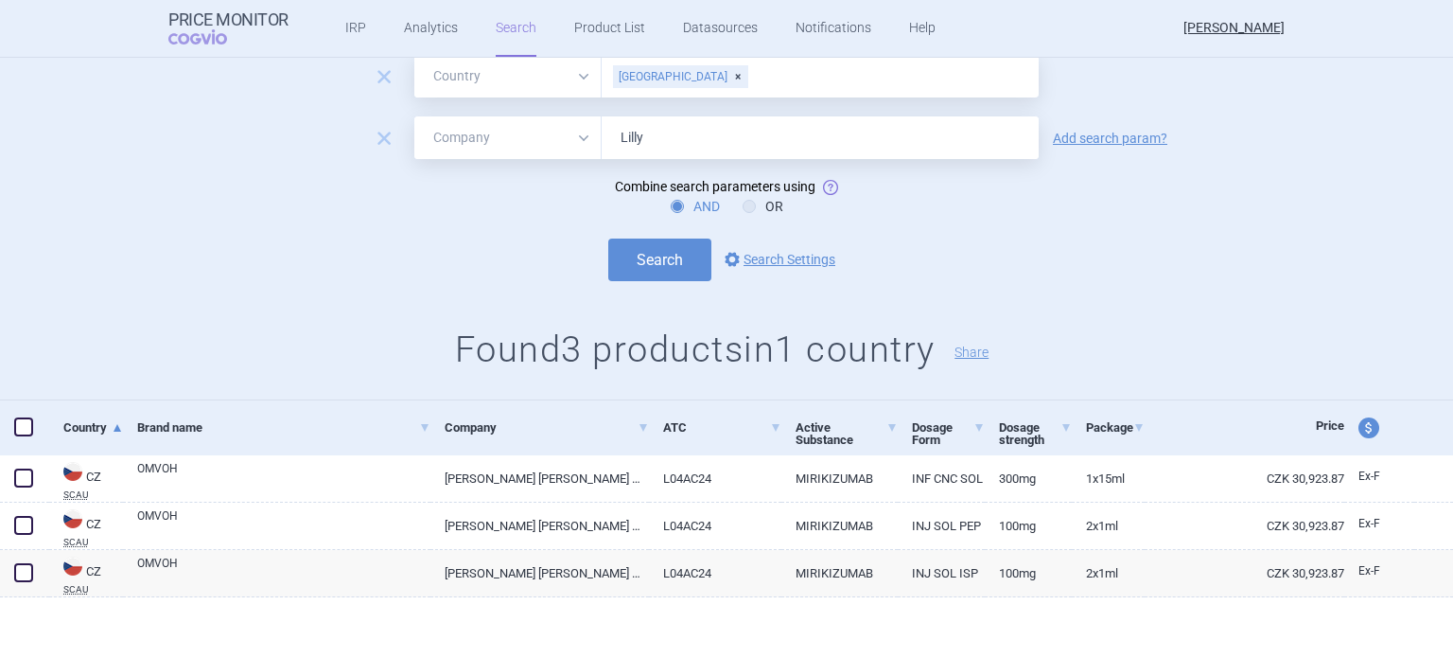
click at [699, 74] on div "[GEOGRAPHIC_DATA]" at bounding box center [680, 76] width 135 height 23
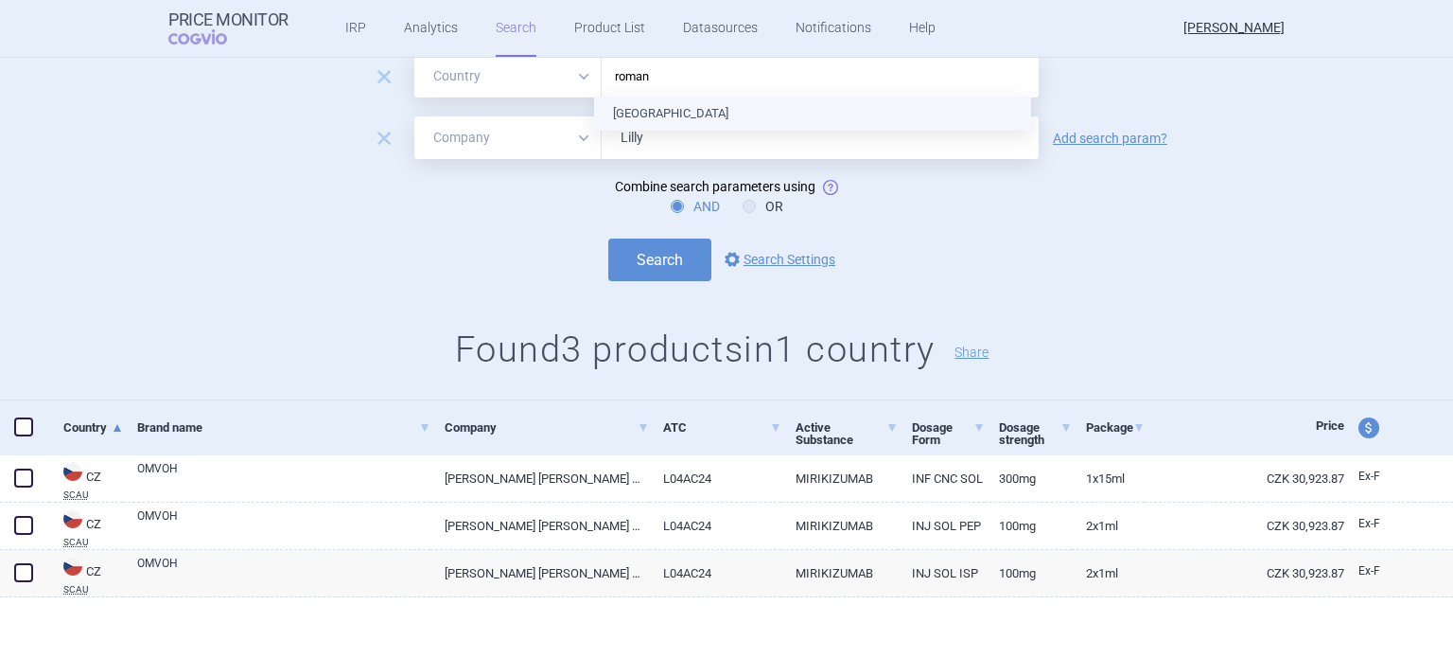
type input "romani"
click at [700, 116] on ul "[GEOGRAPHIC_DATA]" at bounding box center [812, 114] width 437 height 34
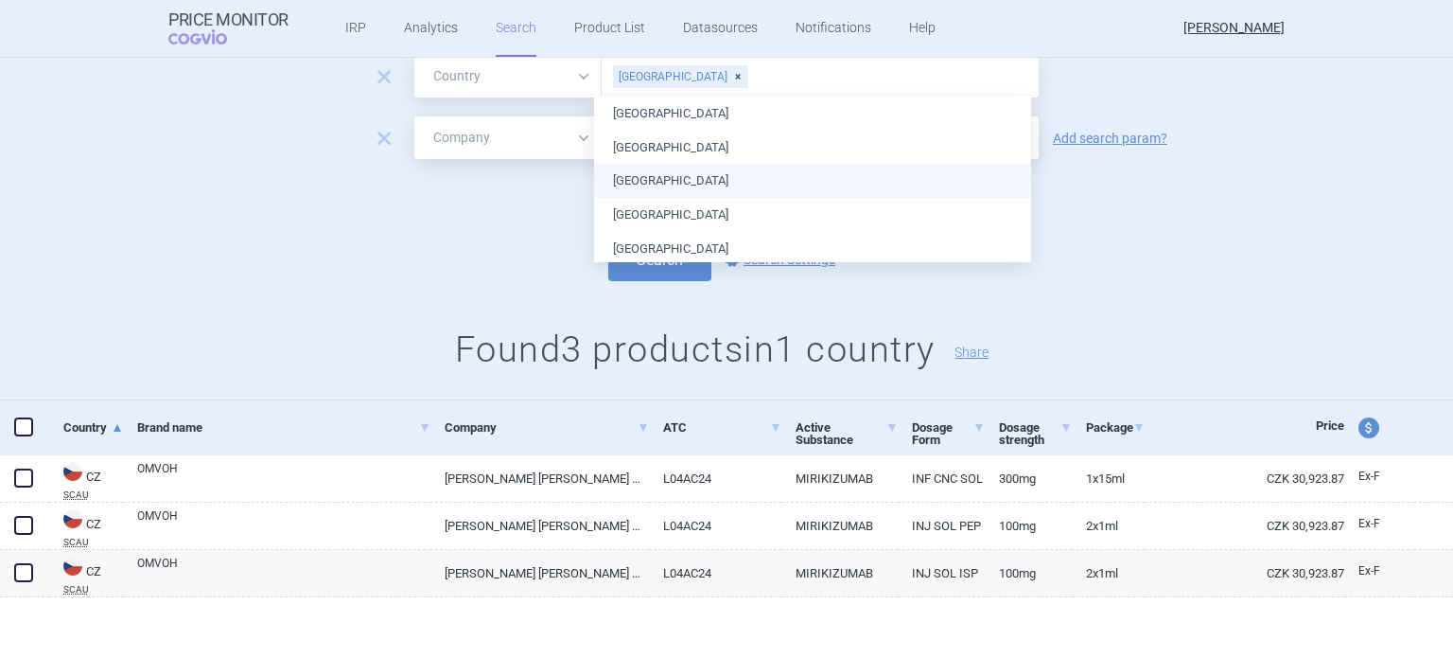
click at [1182, 200] on div "AND OR" at bounding box center [726, 206] width 1453 height 19
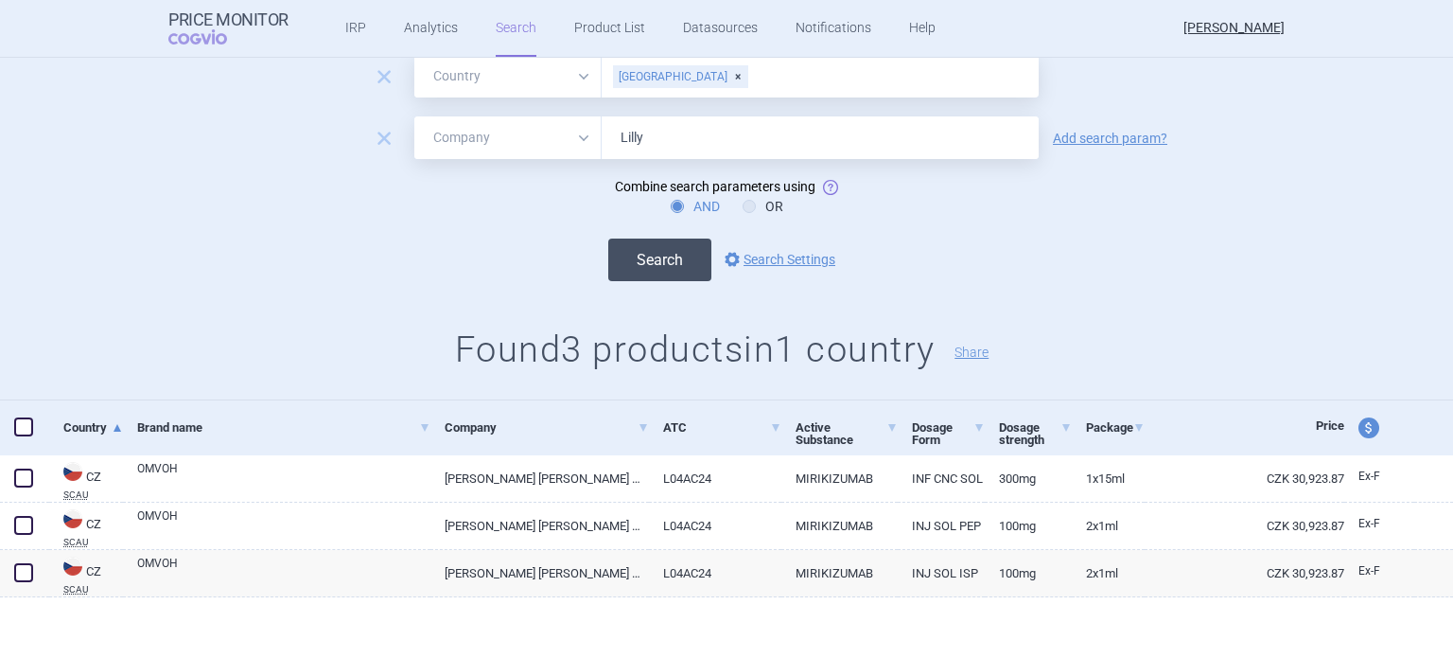
click at [644, 256] on button "Search" at bounding box center [659, 259] width 103 height 43
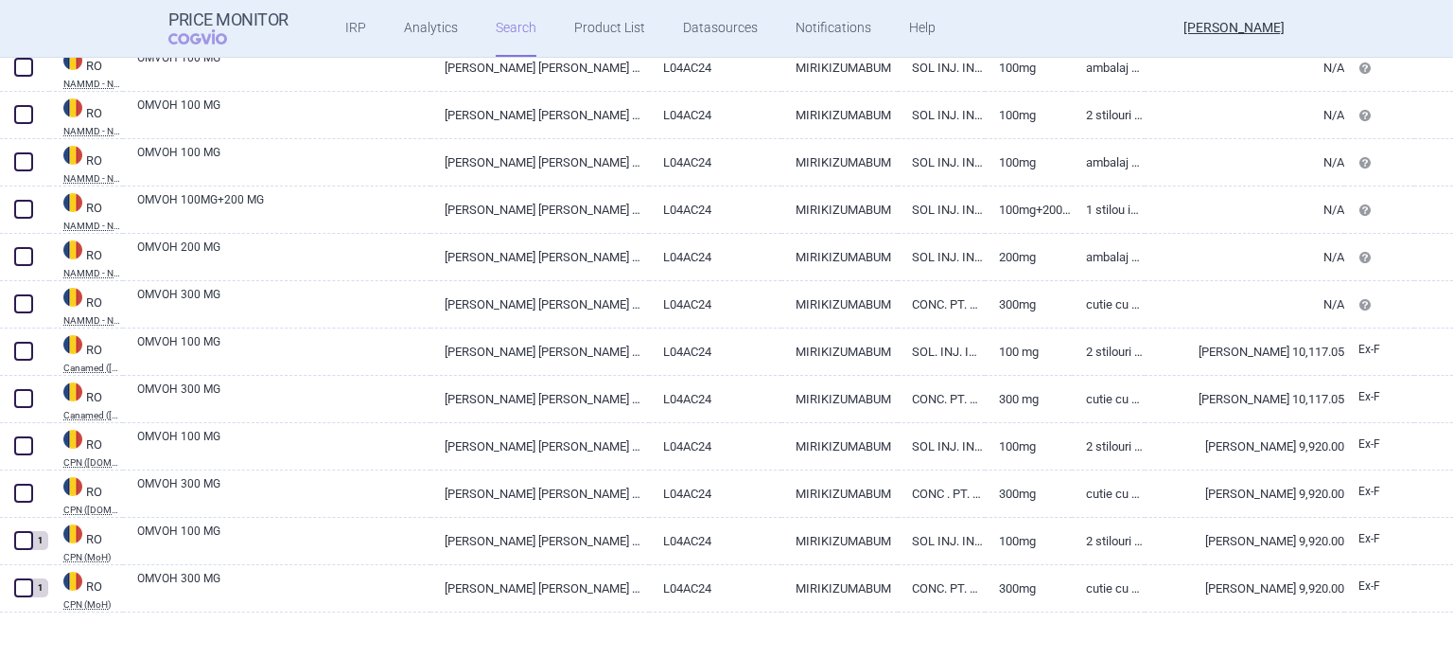
scroll to position [534, 0]
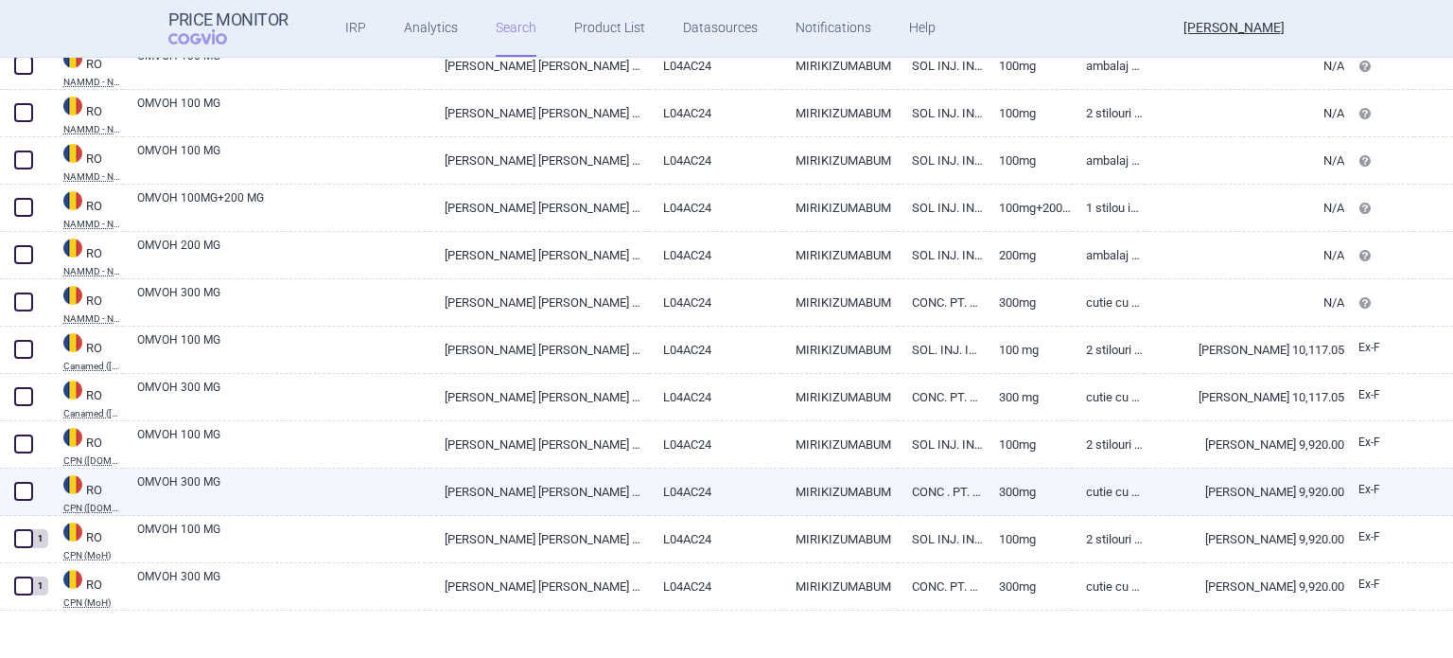
click at [898, 496] on link "CONC . PT. SOL. PERF." at bounding box center [941, 491] width 87 height 46
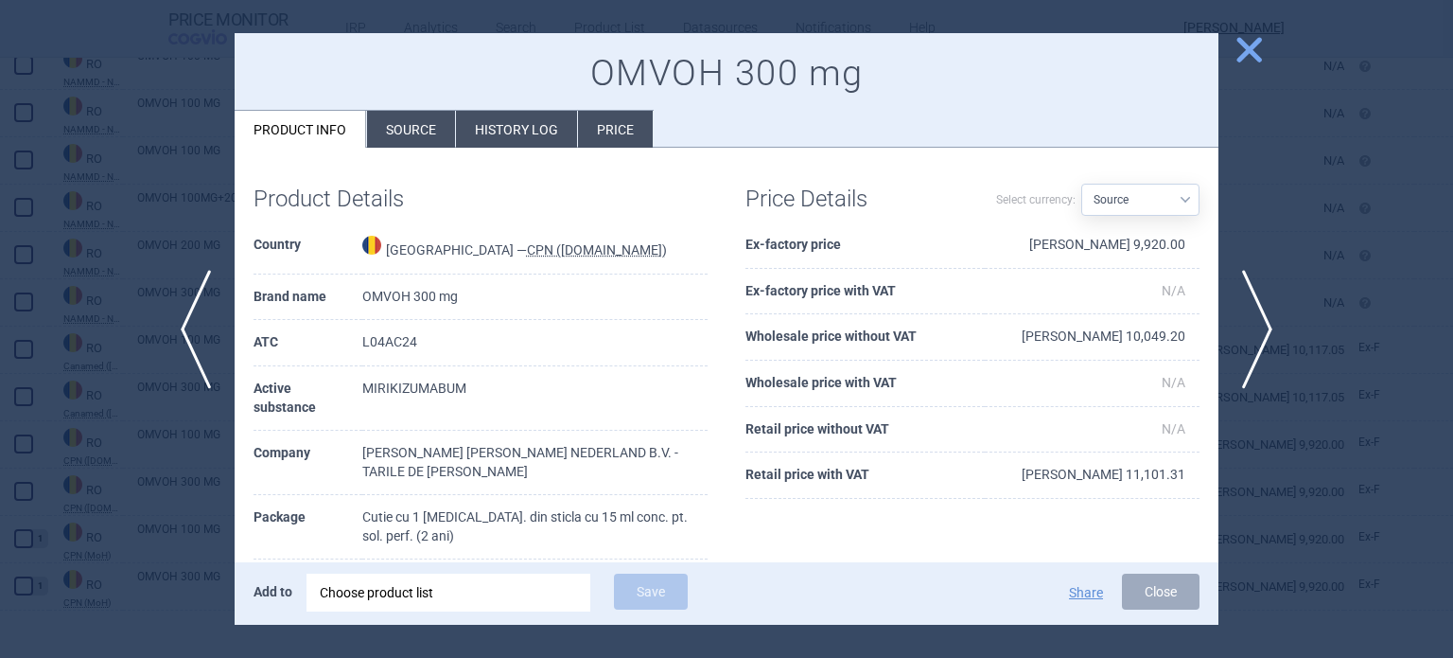
click at [530, 138] on li "History log" at bounding box center [516, 129] width 121 height 37
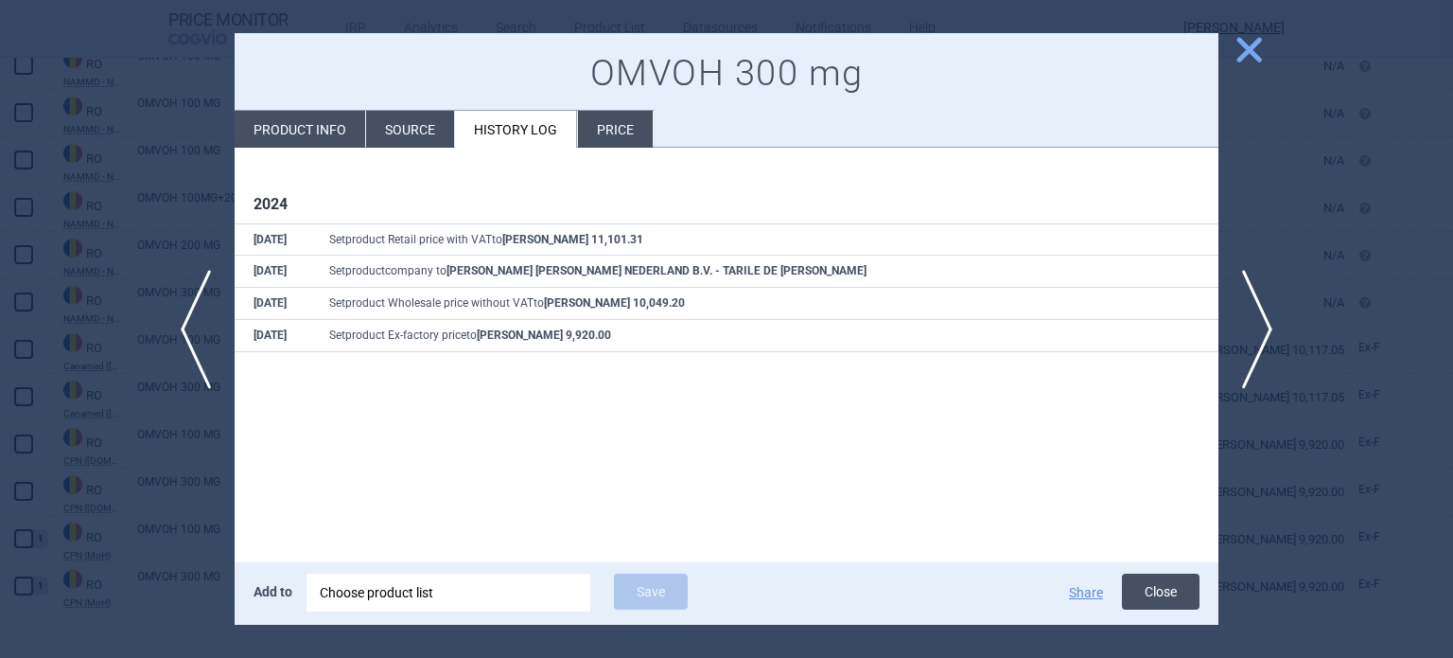
click at [1172, 599] on button "Close" at bounding box center [1161, 591] width 78 height 36
